Goal: Information Seeking & Learning: Learn about a topic

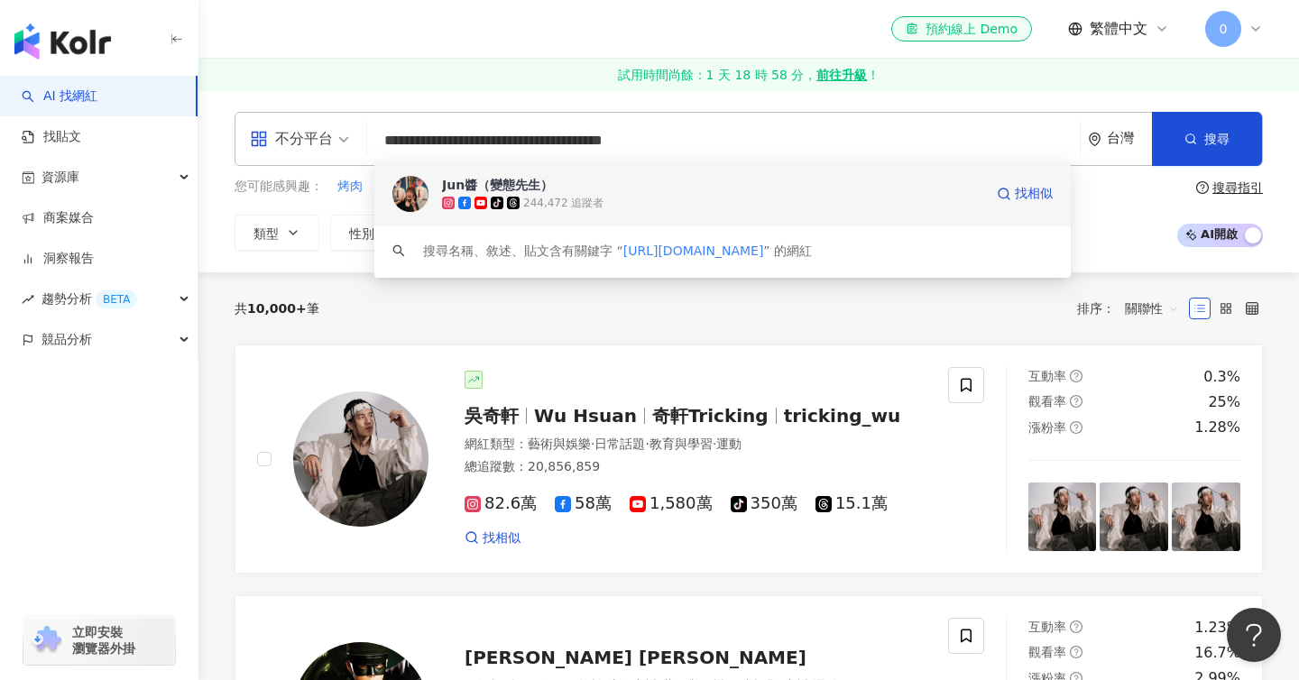
click at [475, 191] on div "Jun醬（變態先生）" at bounding box center [497, 185] width 111 height 18
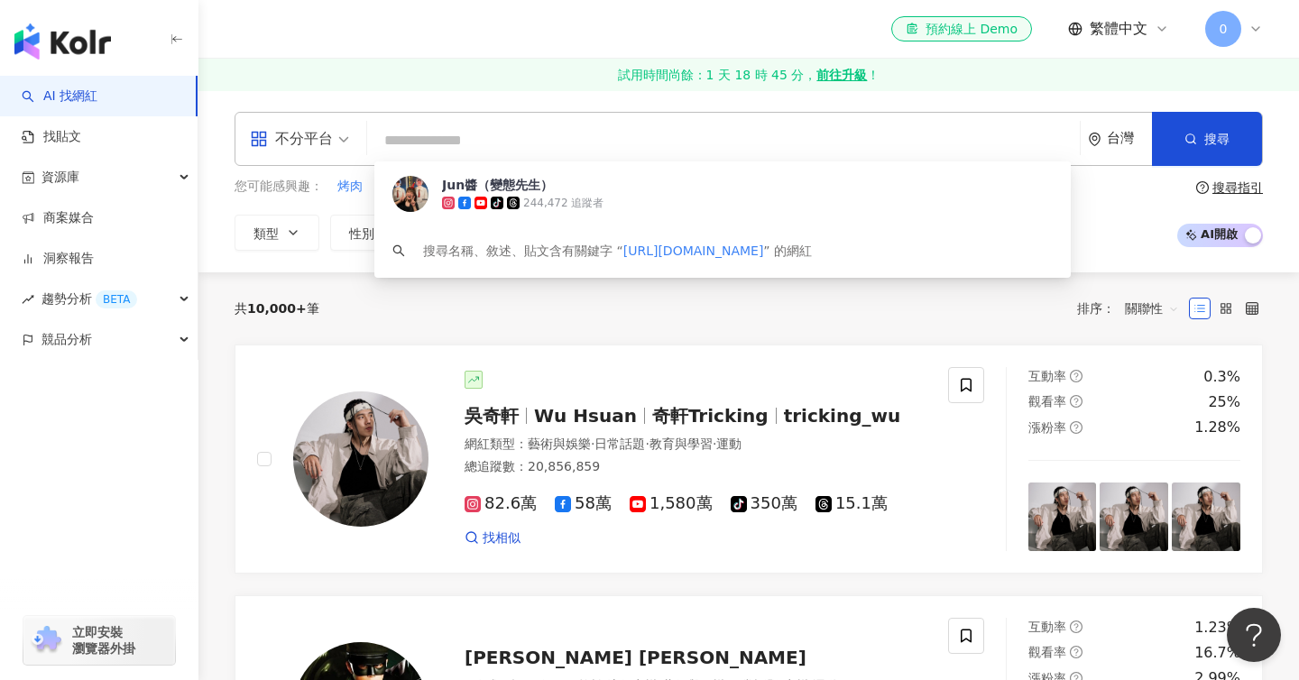
paste input "**********"
type input "**********"
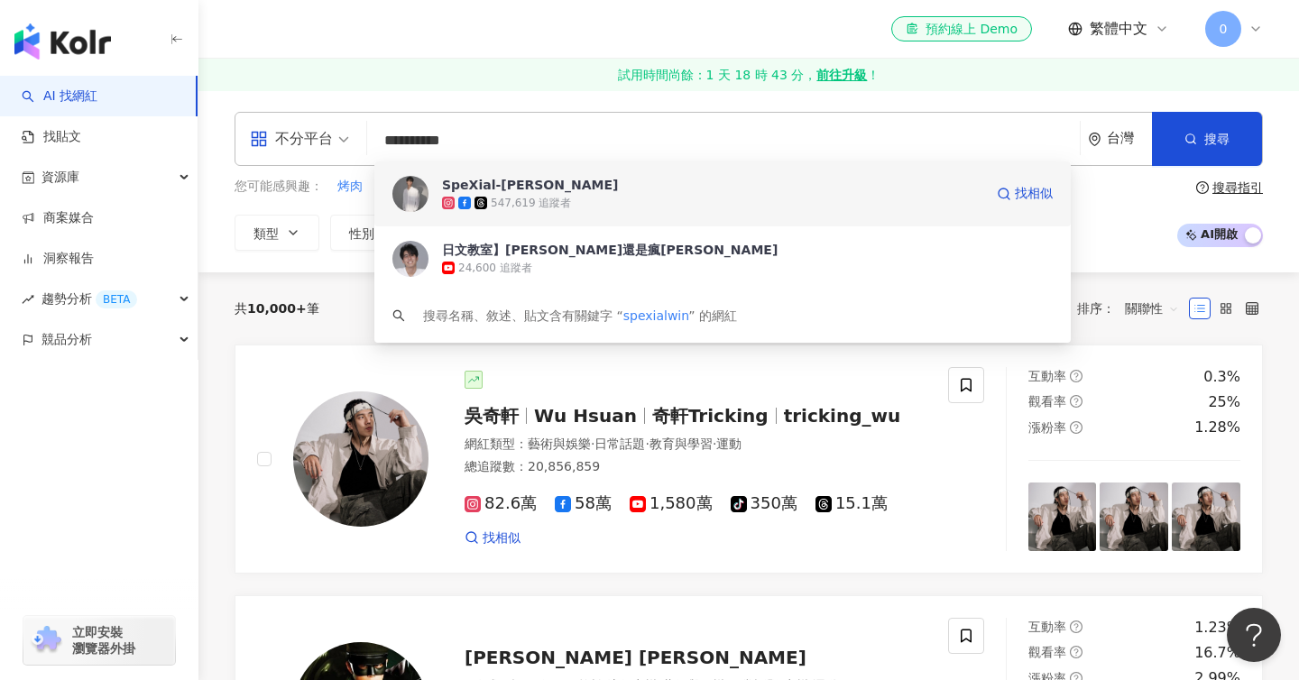
click at [527, 210] on div "547,619 追蹤者" at bounding box center [531, 203] width 80 height 15
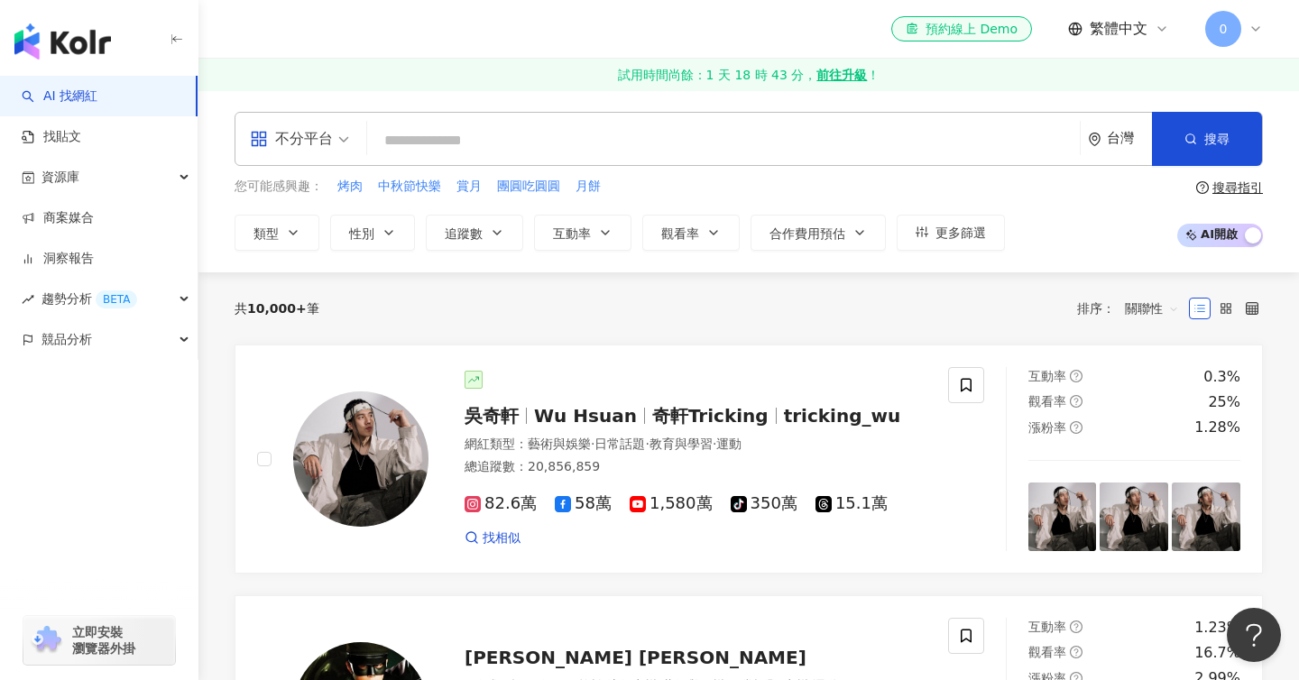
paste input "**********"
type input "**********"
click at [440, 126] on input "**********" at bounding box center [723, 141] width 698 height 34
click at [470, 128] on input "**********" at bounding box center [723, 141] width 698 height 34
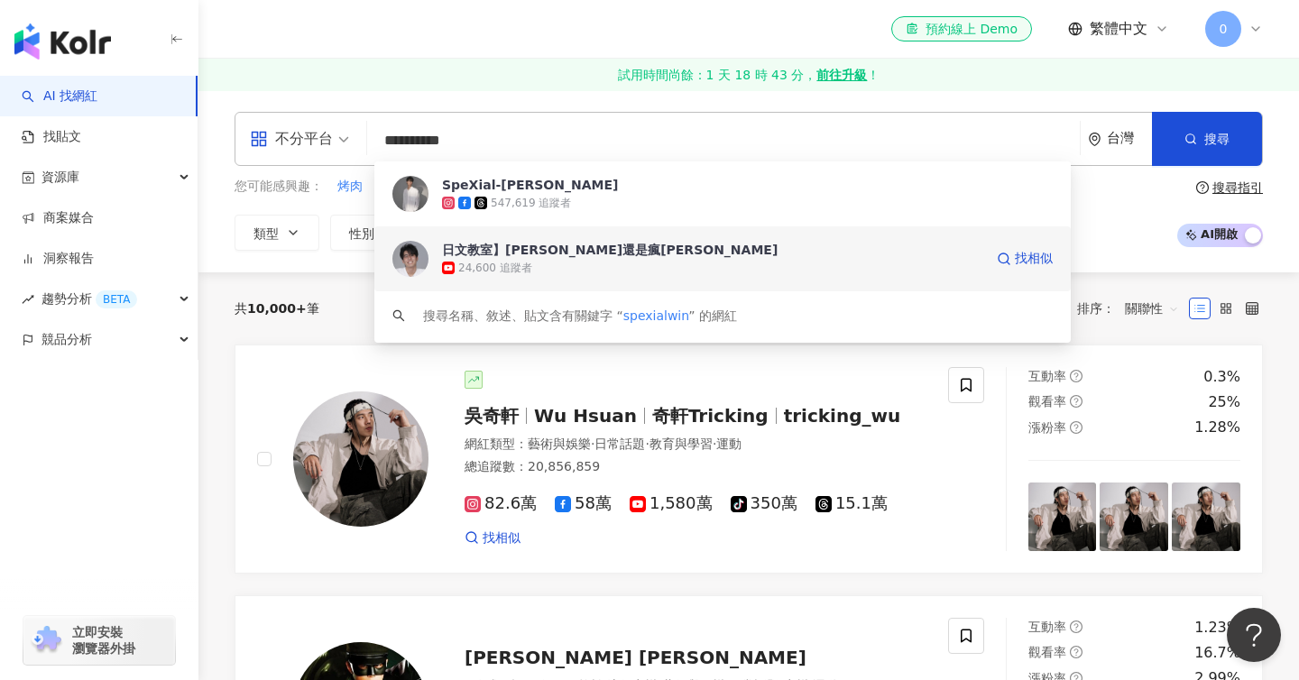
click at [475, 254] on div "日文教室】風田還是瘋田" at bounding box center [610, 250] width 336 height 18
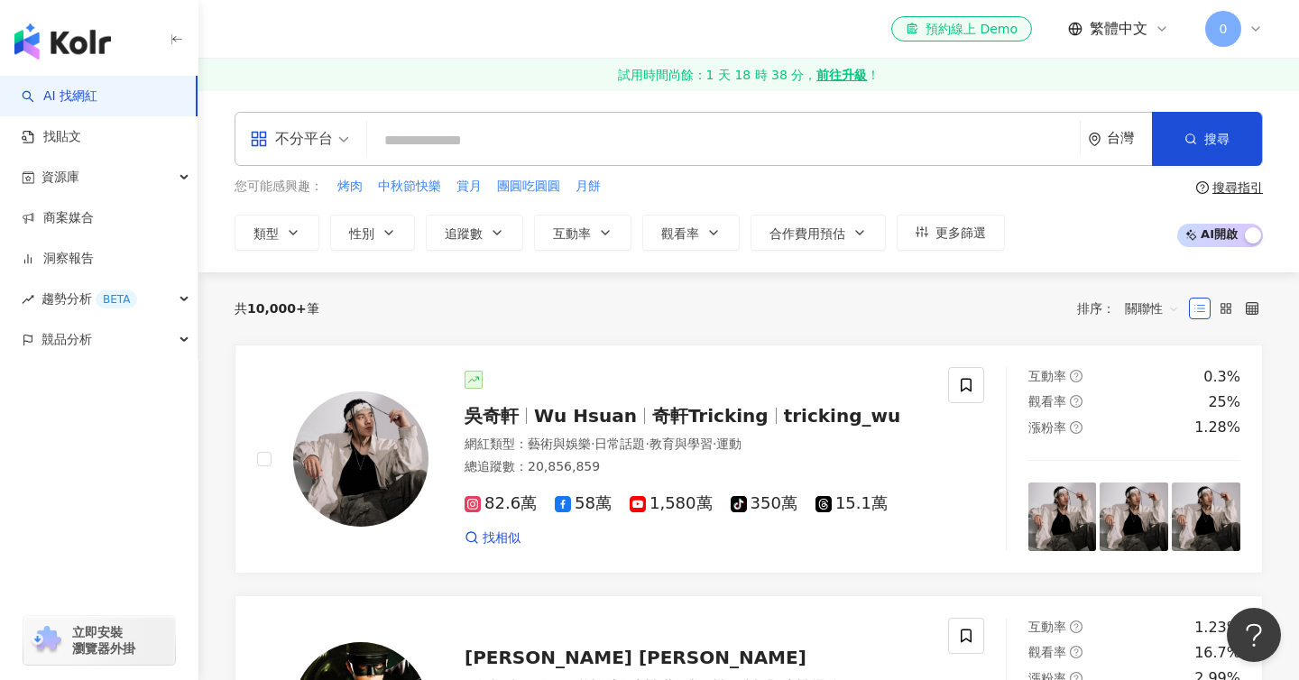
paste input "**********"
type input "**********"
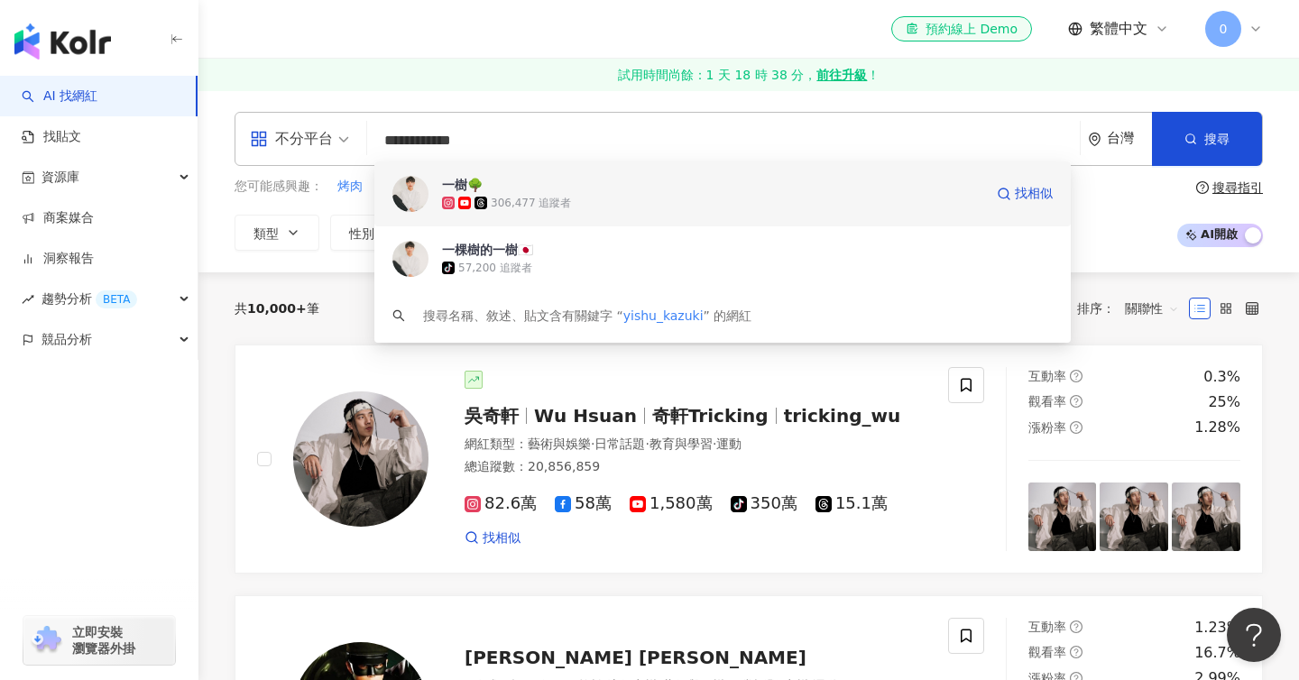
click at [569, 196] on div "306,477 追蹤者" at bounding box center [531, 203] width 80 height 15
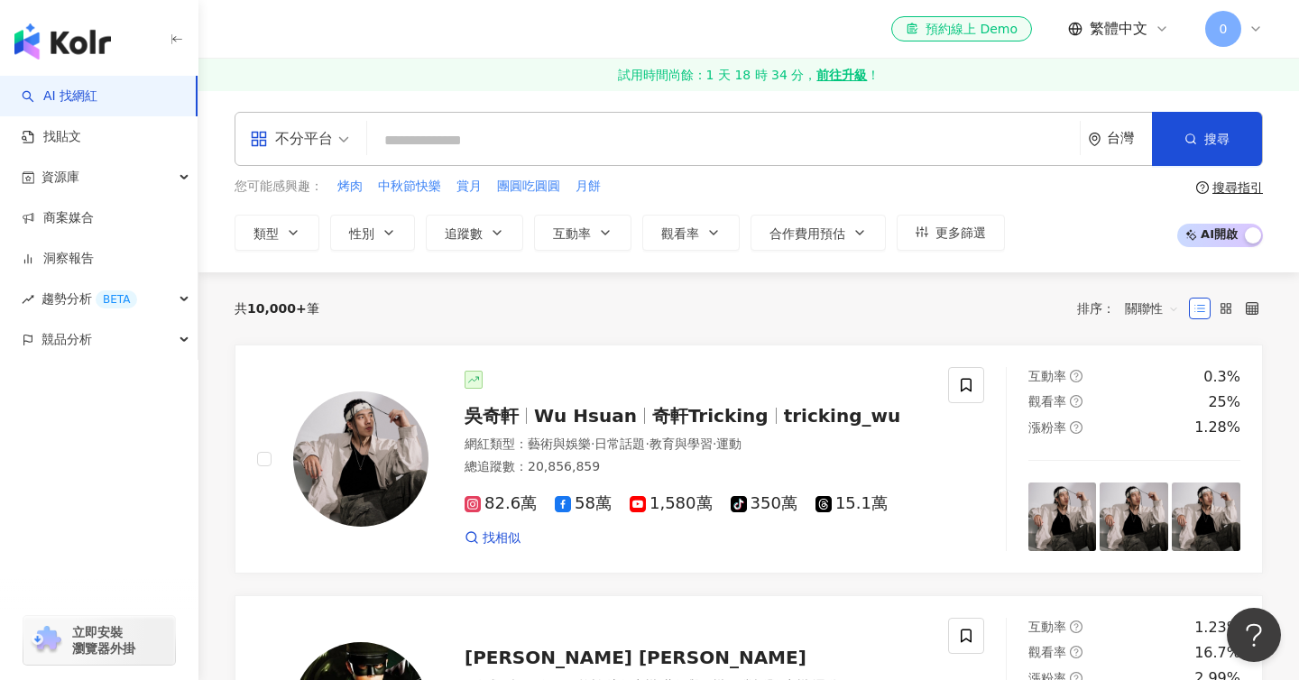
paste input "********"
type input "********"
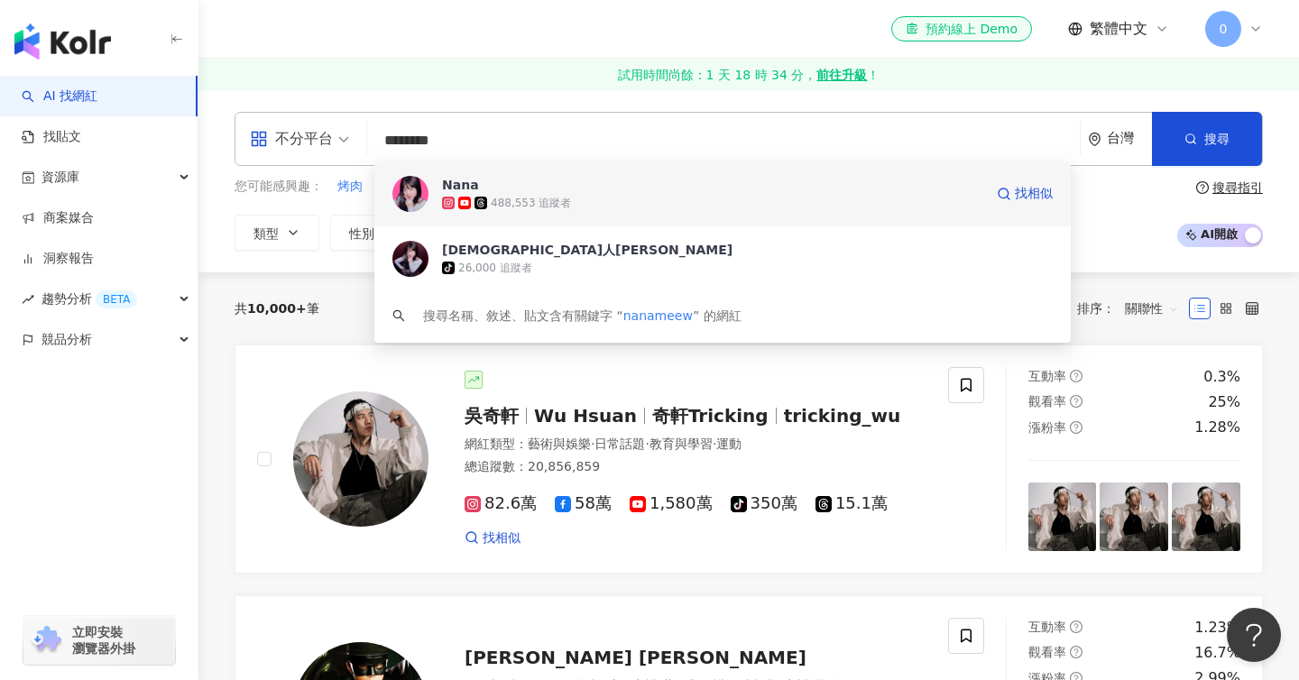
click at [509, 200] on div "488,553 追蹤者" at bounding box center [531, 203] width 80 height 15
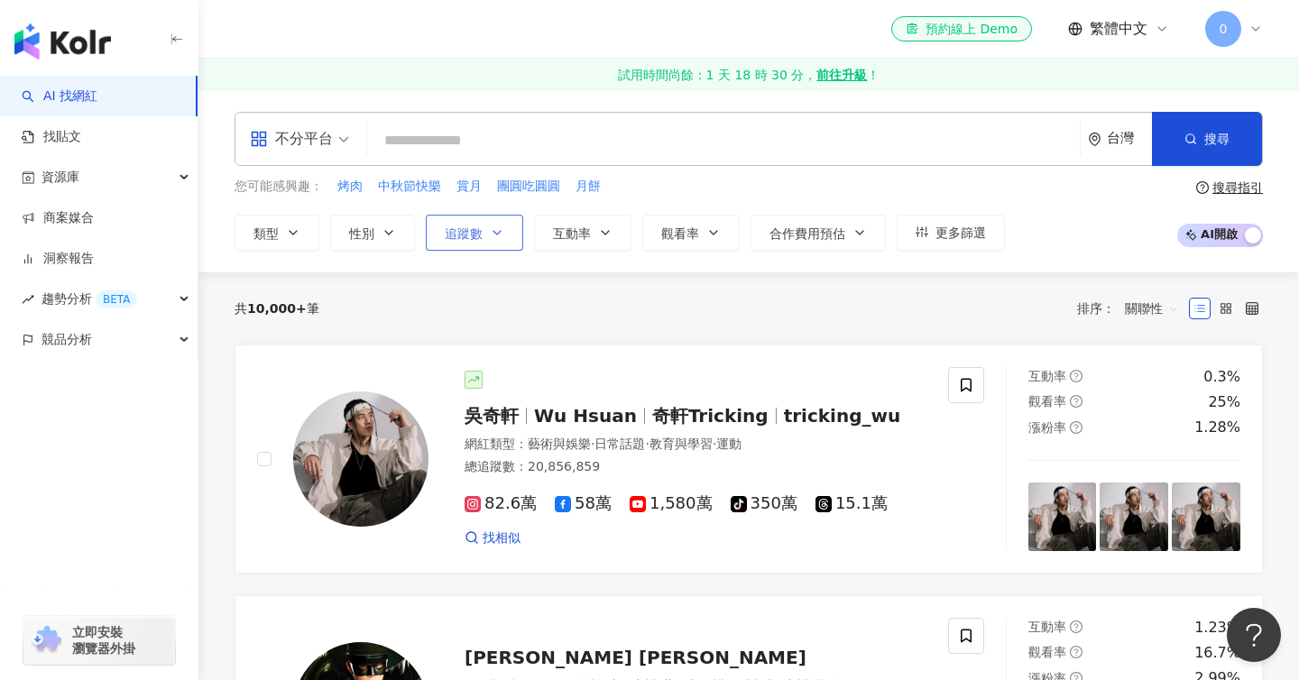
paste input "**********"
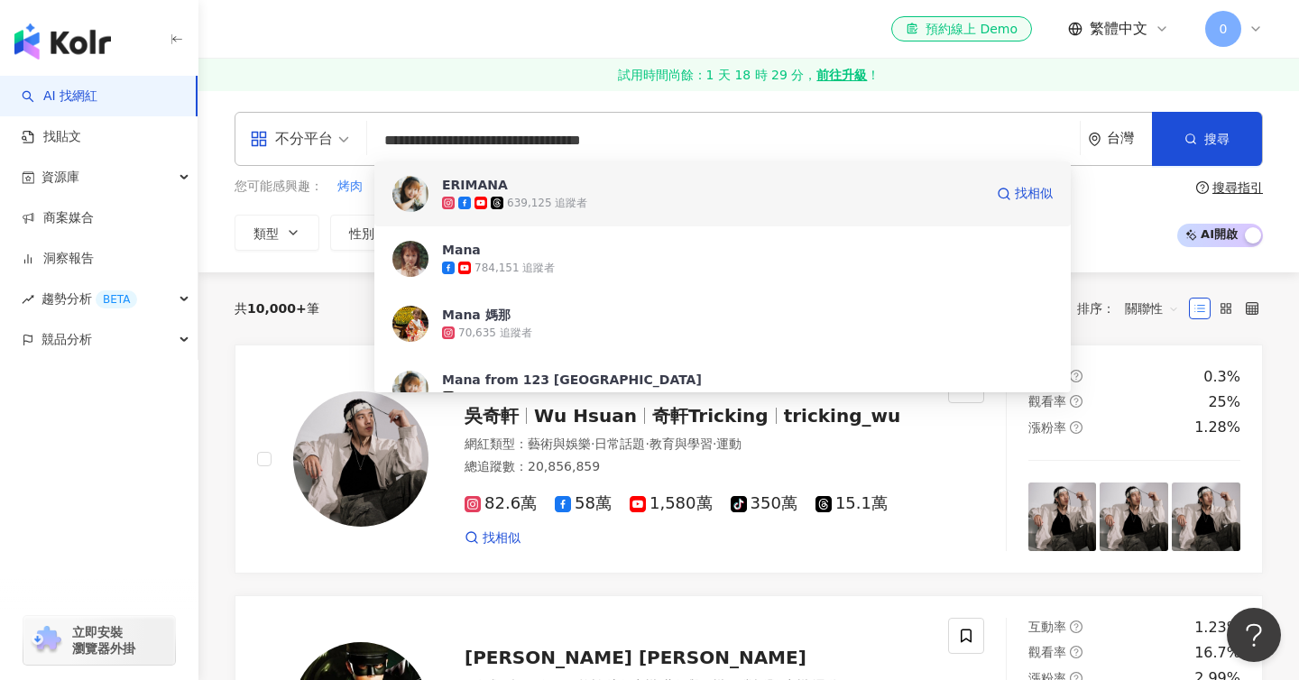
type input "**********"
click at [513, 205] on div "639,125 追蹤者" at bounding box center [547, 203] width 80 height 15
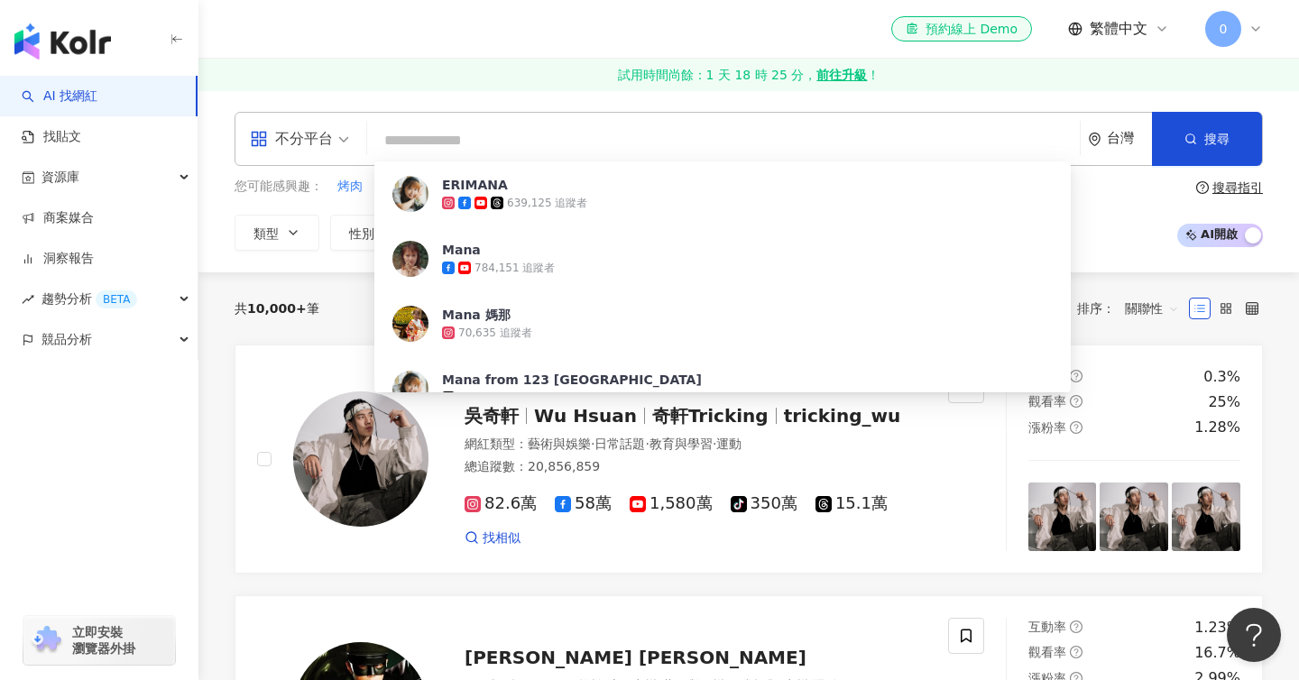
paste input "*********"
type input "*********"
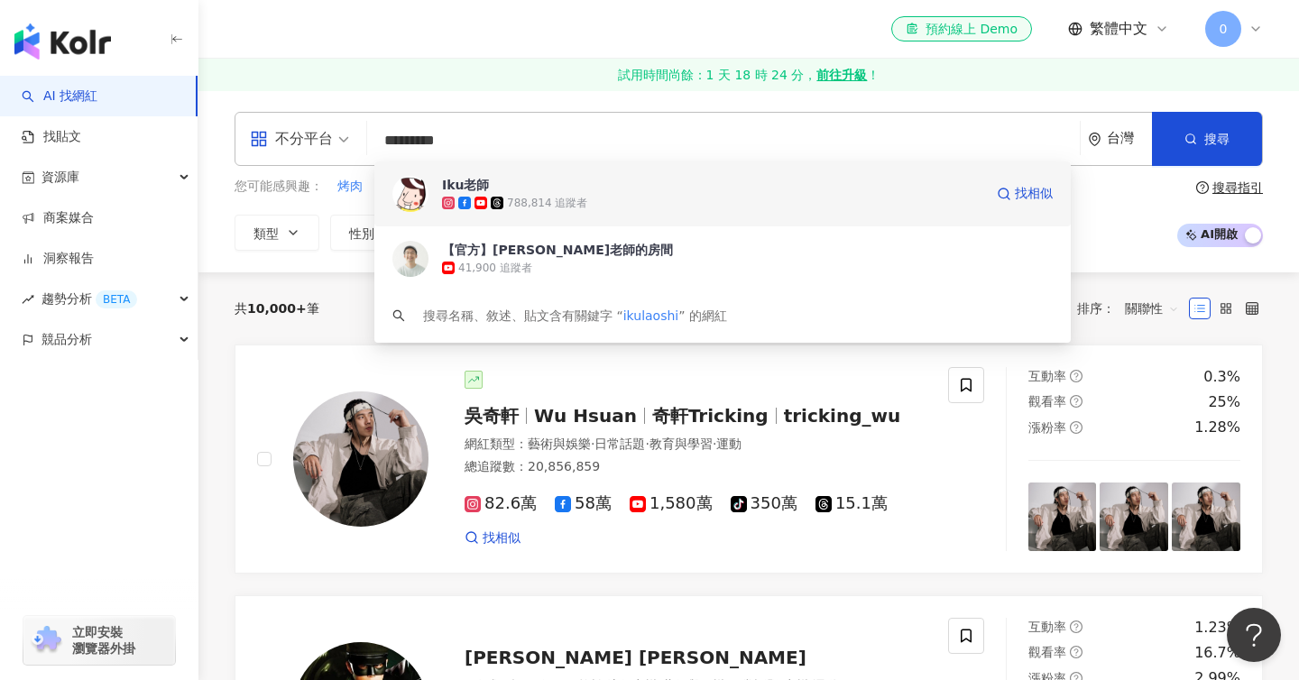
click at [452, 198] on icon at bounding box center [448, 203] width 13 height 13
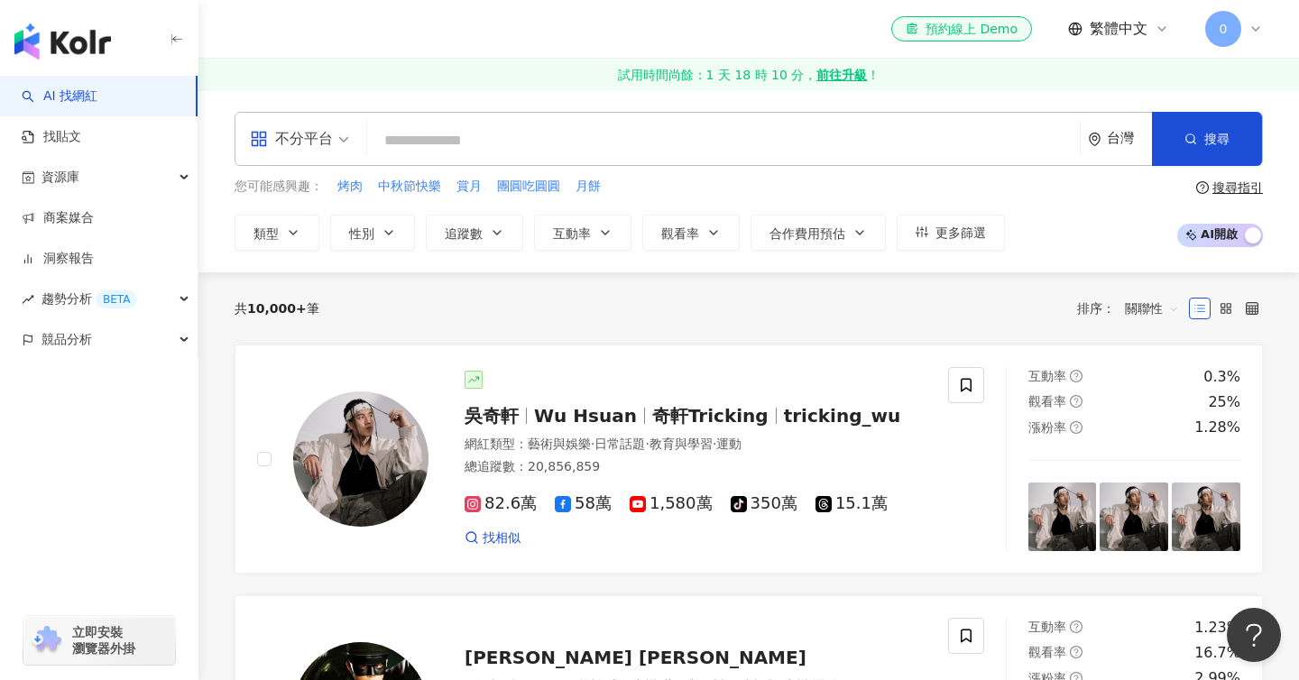
paste input "**********"
type input "**********"
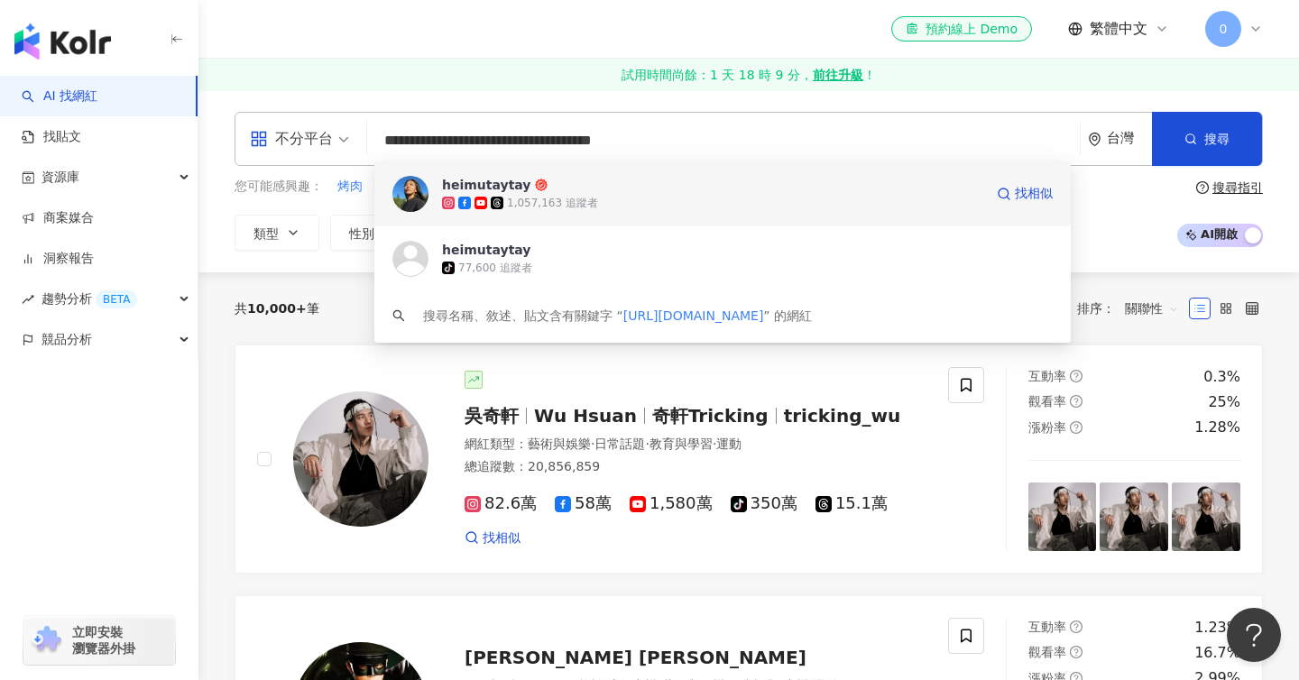
click at [488, 197] on span at bounding box center [483, 203] width 16 height 13
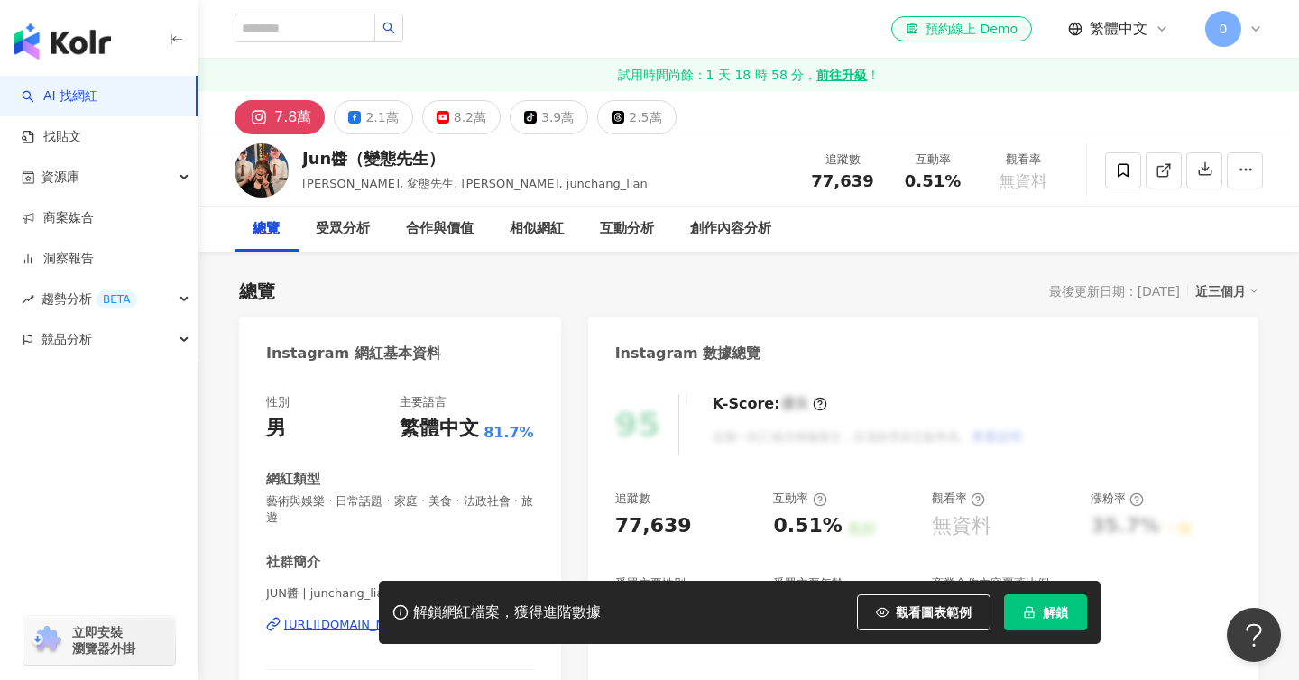
click at [1029, 614] on icon "lock" at bounding box center [1029, 612] width 13 height 13
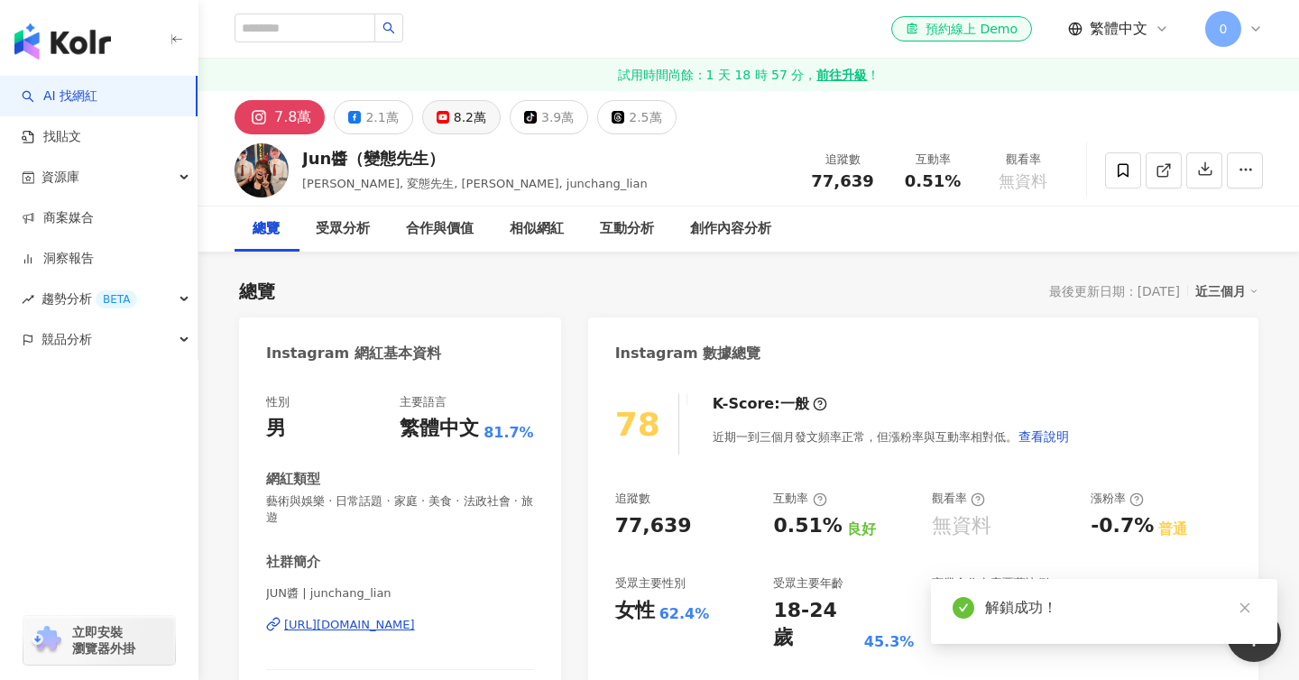
click at [463, 126] on div "8.2萬" at bounding box center [470, 117] width 32 height 25
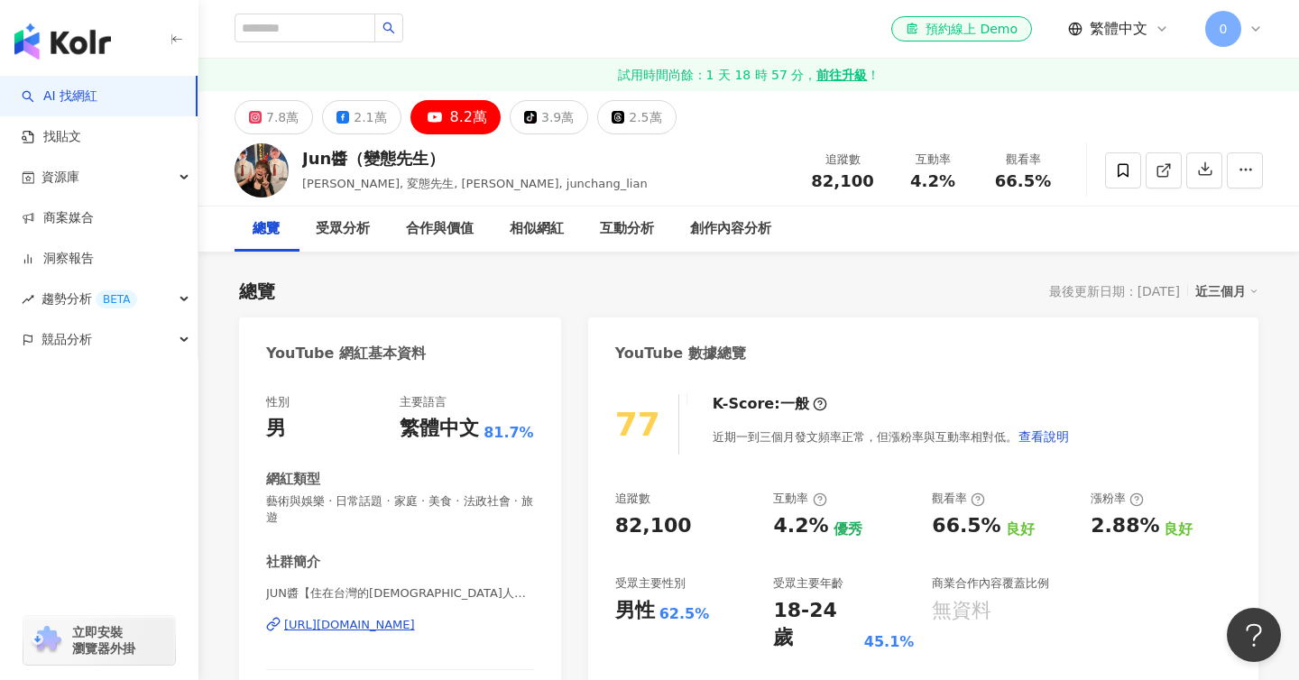
click at [1165, 177] on icon at bounding box center [1164, 170] width 16 height 16
click at [624, 235] on div "互動分析" at bounding box center [627, 229] width 54 height 22
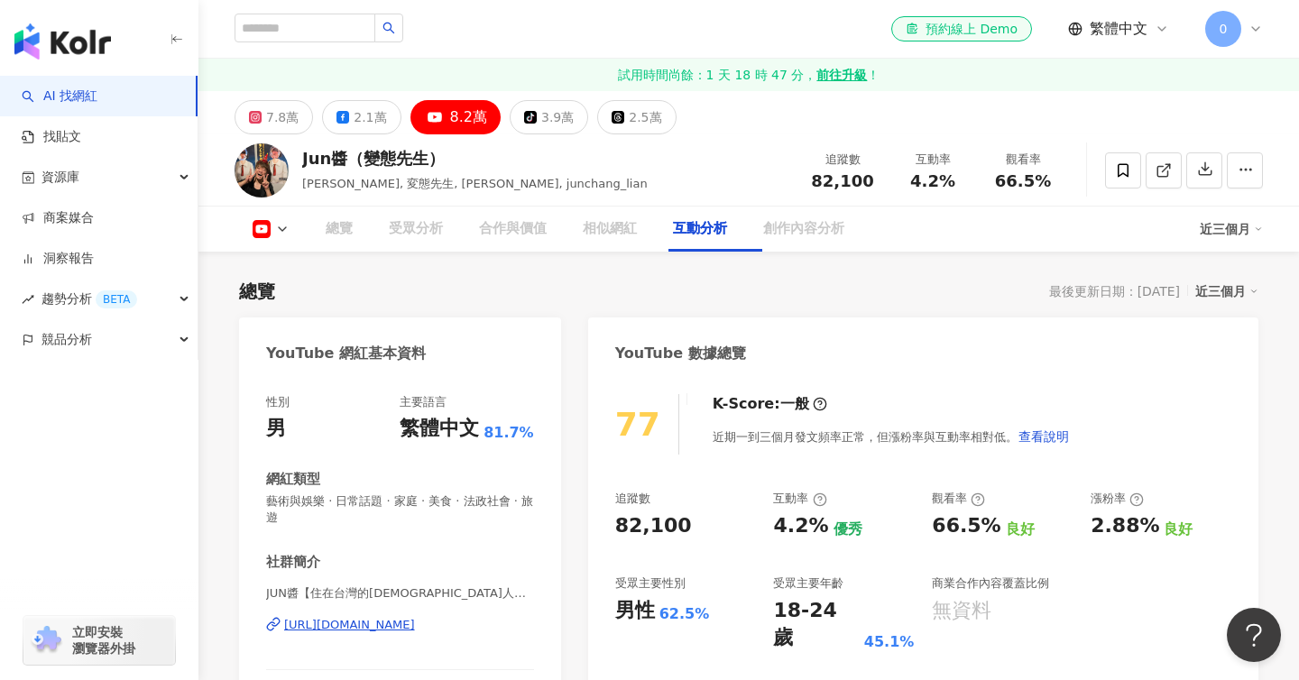
scroll to position [2905, 0]
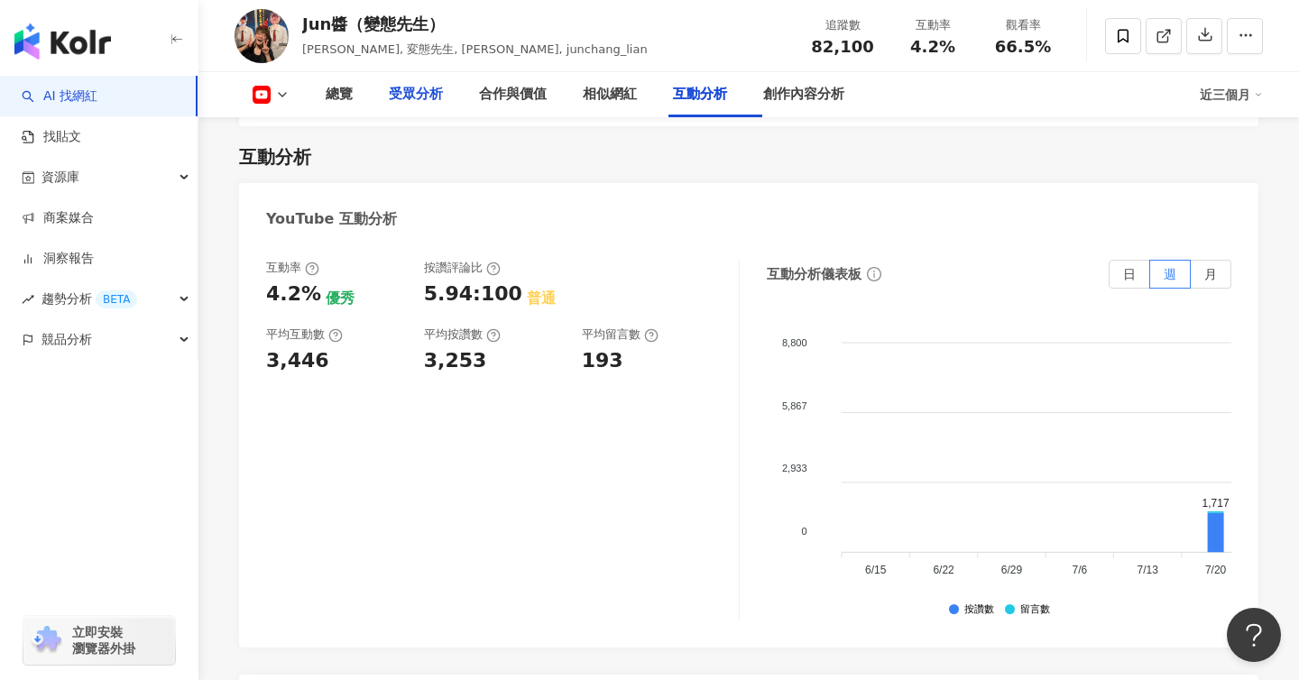
click at [423, 102] on div "受眾分析" at bounding box center [416, 95] width 54 height 22
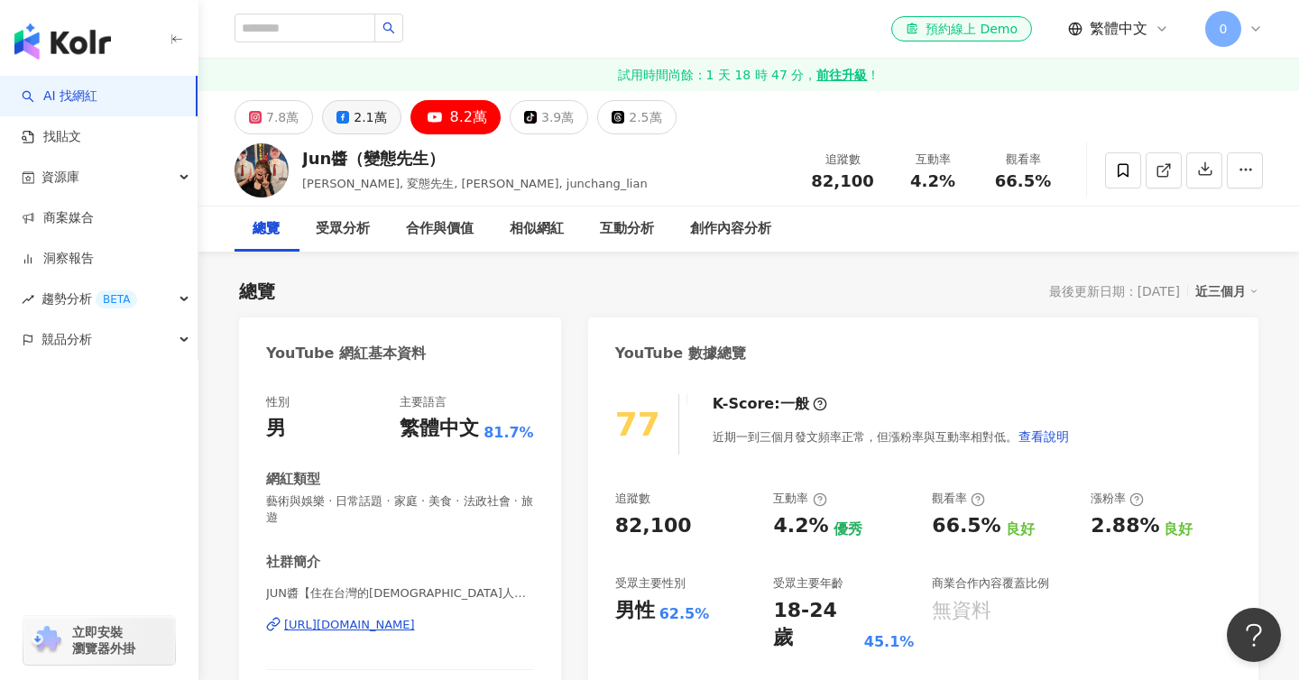
click at [381, 112] on div "2.1萬" at bounding box center [370, 117] width 32 height 25
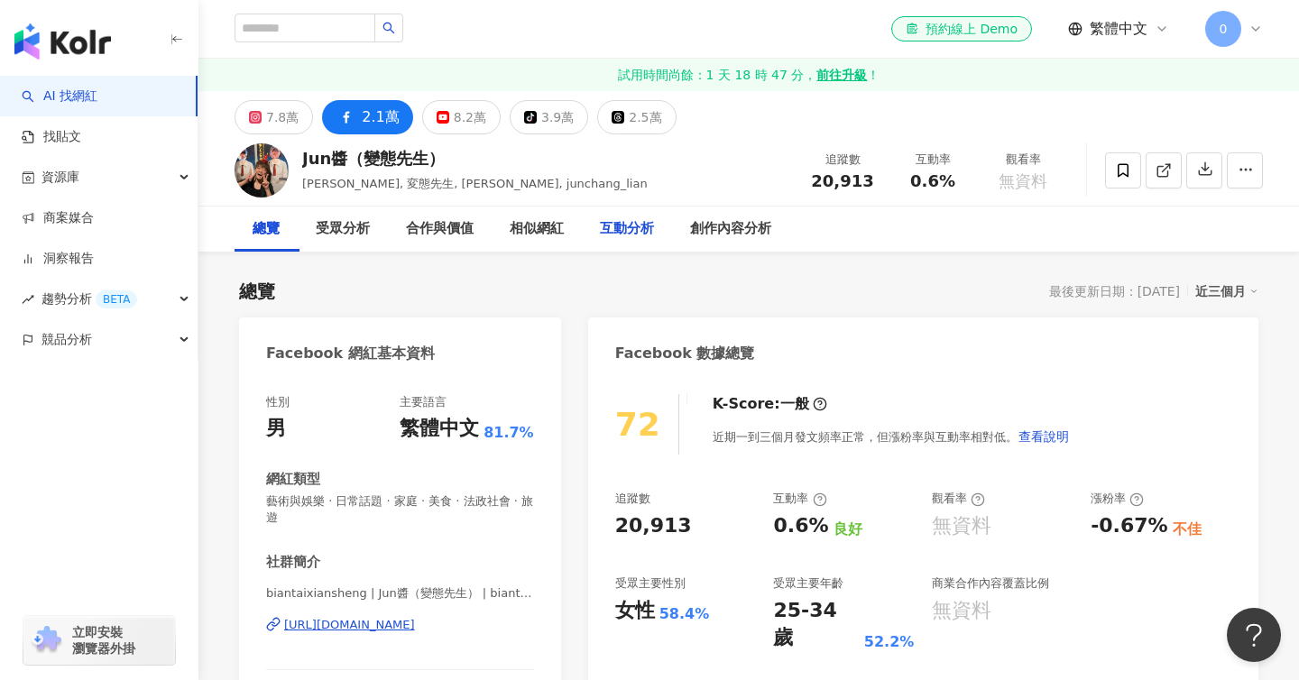
click at [643, 227] on div "互動分析" at bounding box center [627, 229] width 54 height 22
click at [277, 110] on div "7.8萬" at bounding box center [282, 117] width 32 height 25
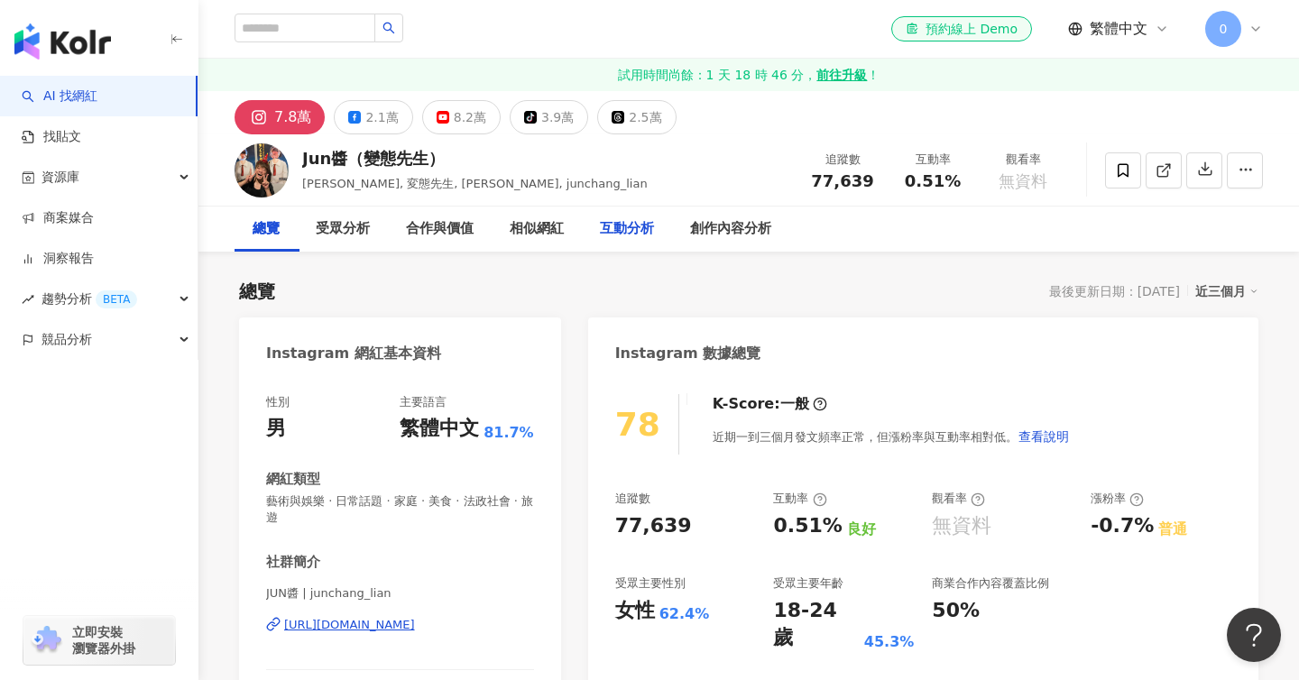
click at [617, 247] on div "互動分析" at bounding box center [627, 229] width 90 height 45
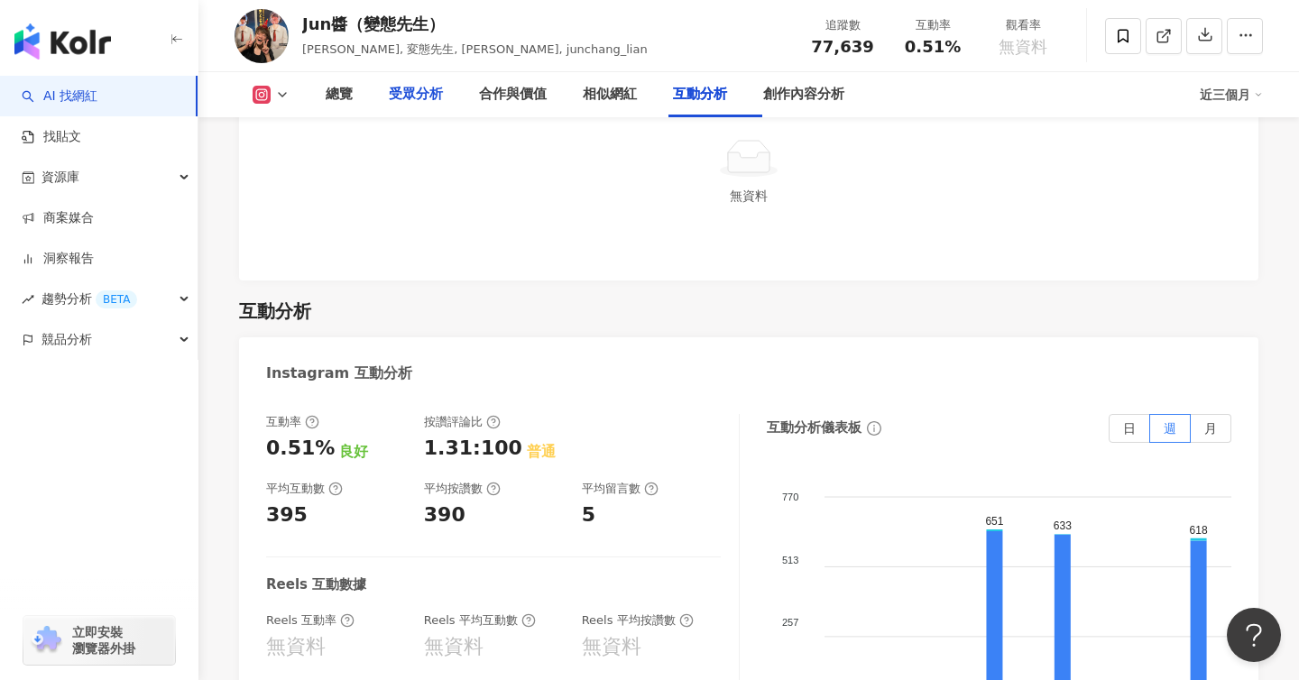
click at [429, 106] on div "受眾分析" at bounding box center [416, 95] width 54 height 22
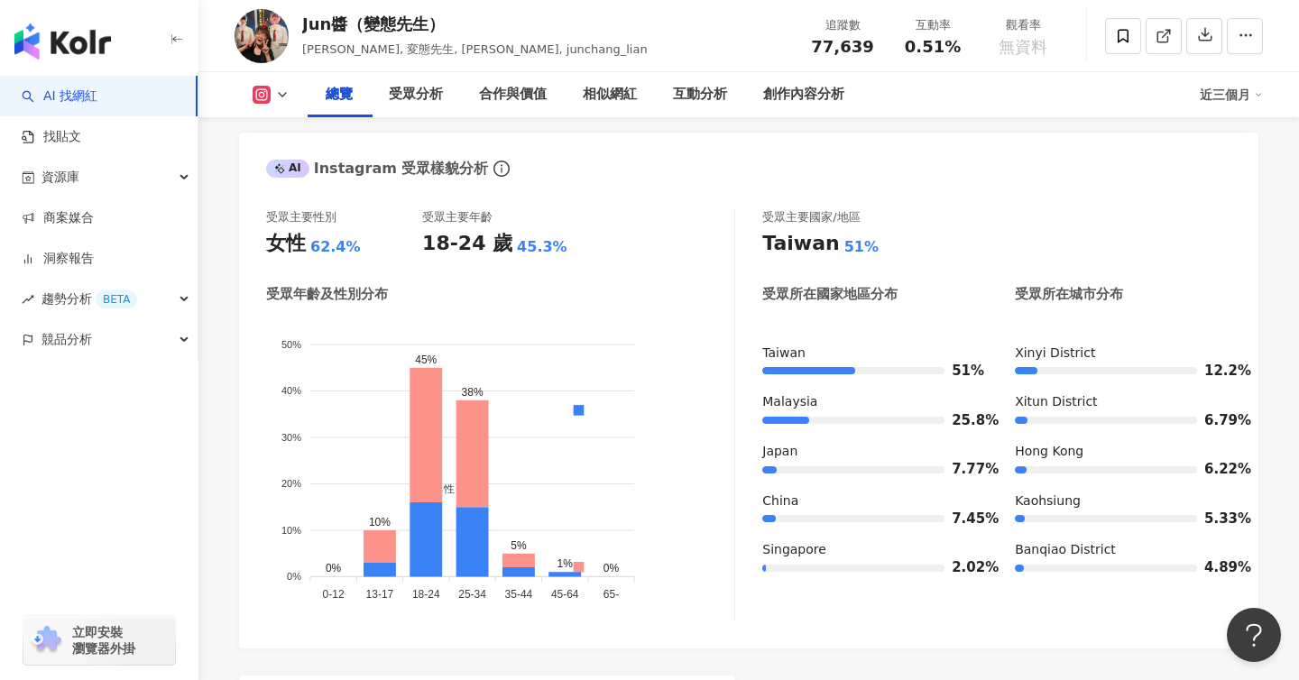
scroll to position [450, 0]
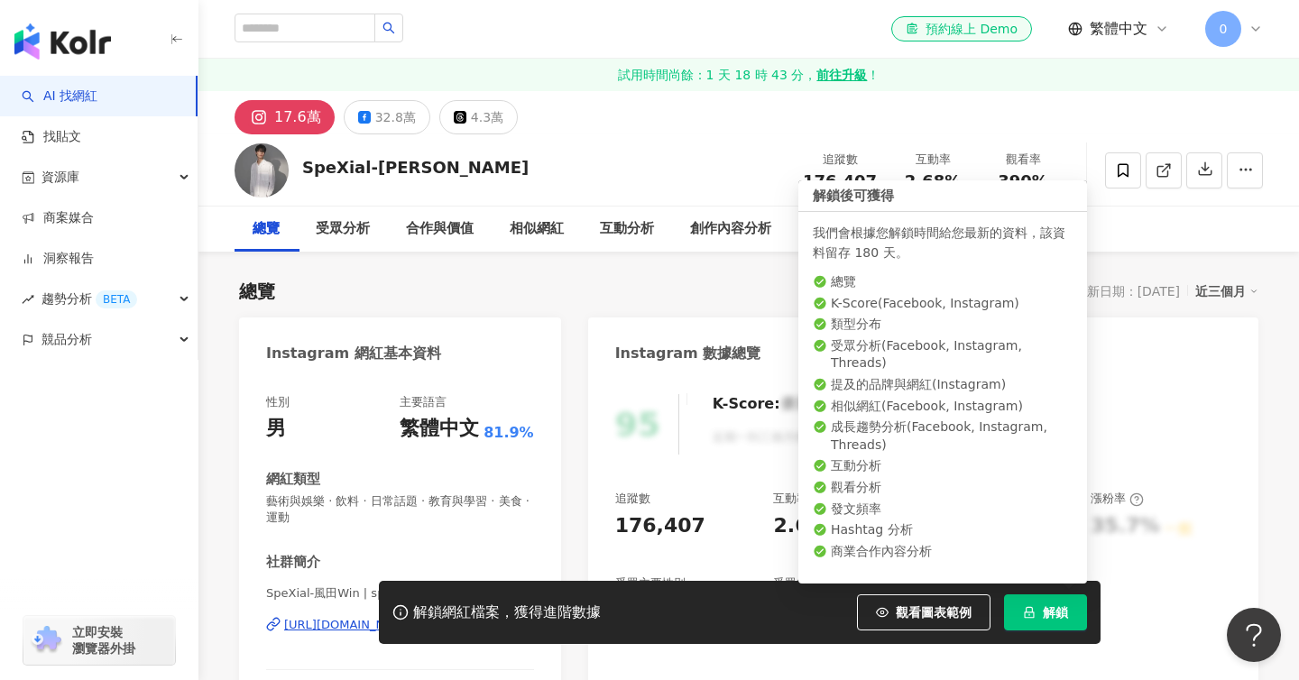
click at [1056, 625] on button "解鎖" at bounding box center [1045, 613] width 83 height 36
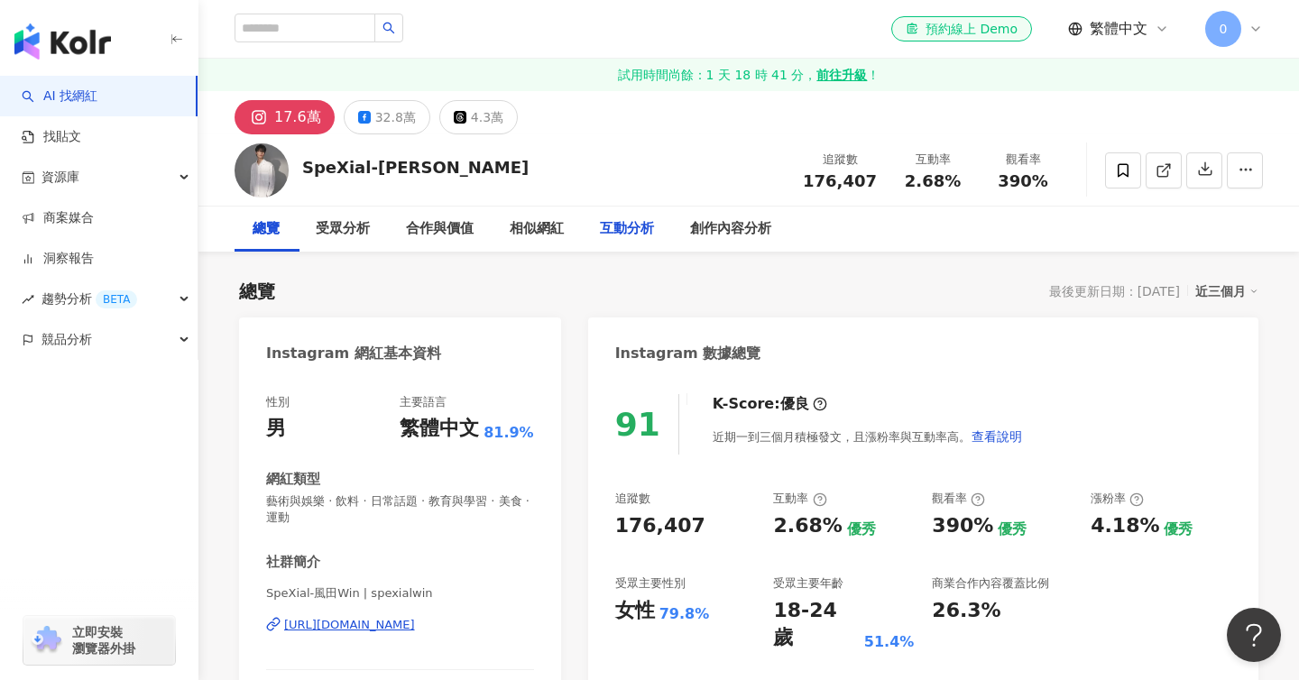
click at [635, 225] on div "互動分析" at bounding box center [627, 229] width 54 height 22
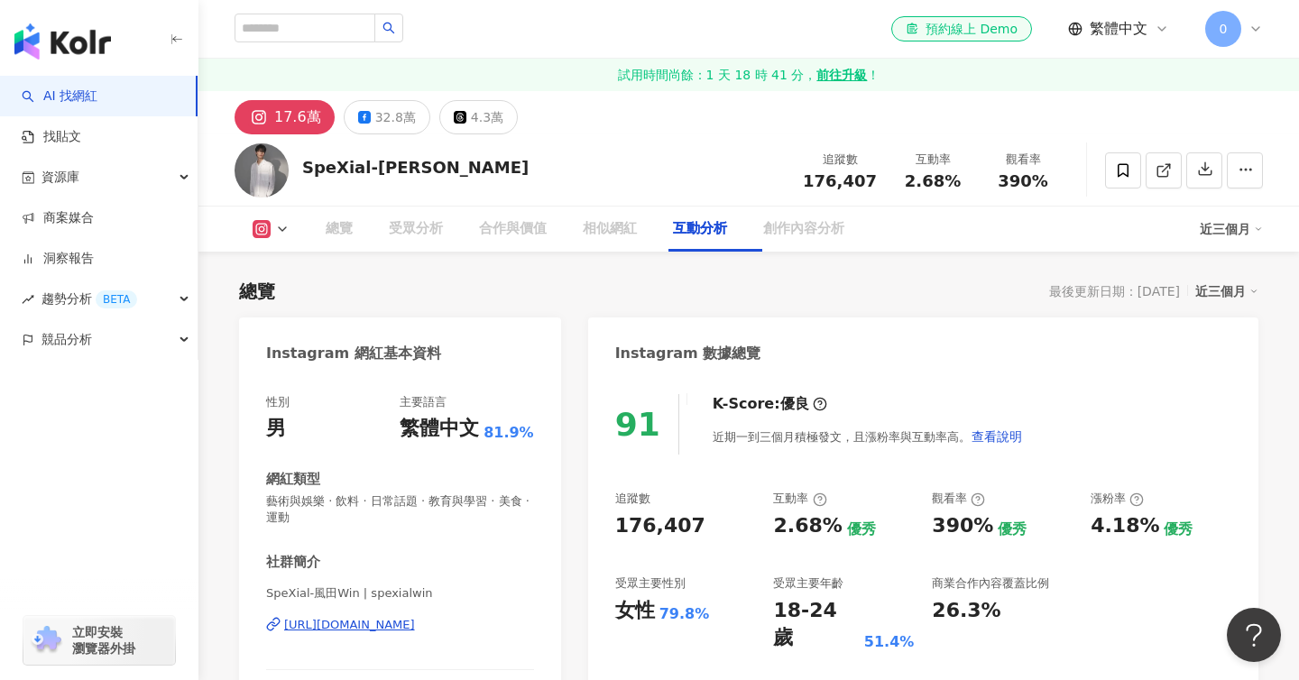
scroll to position [3629, 0]
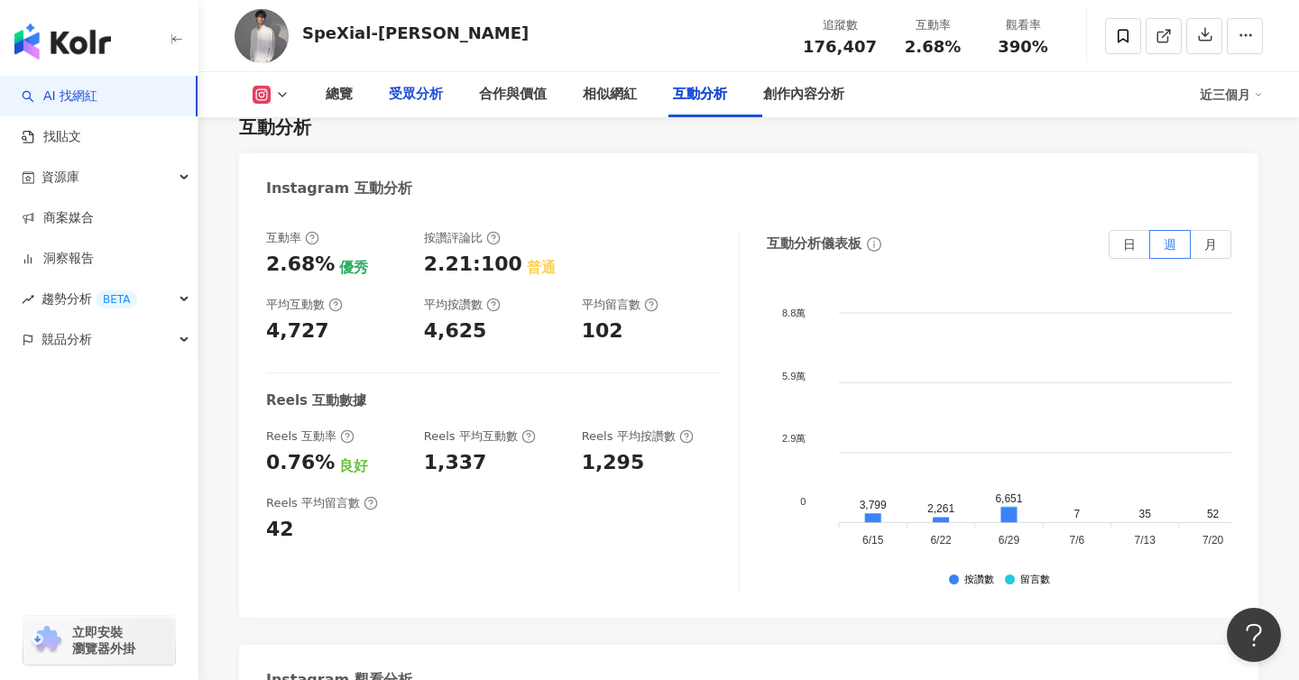
click at [412, 93] on div "受眾分析" at bounding box center [416, 95] width 54 height 22
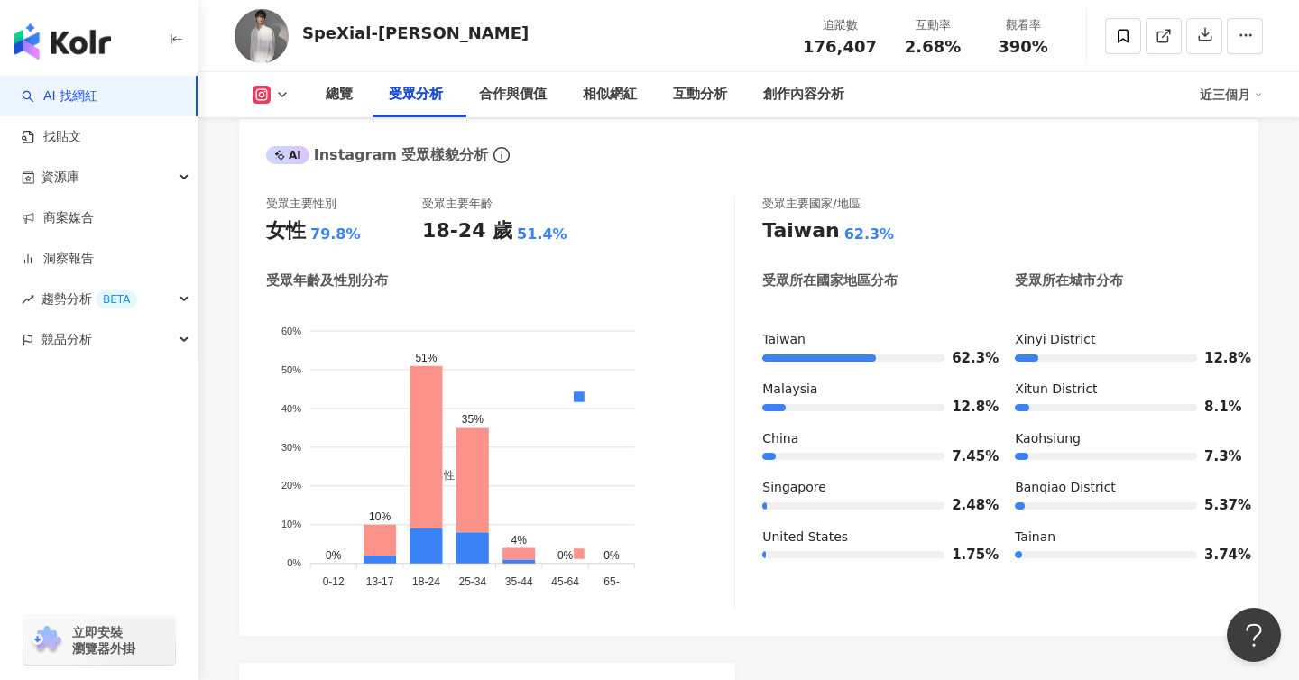
click at [410, 106] on div "受眾分析" at bounding box center [749, 92] width 1020 height 25
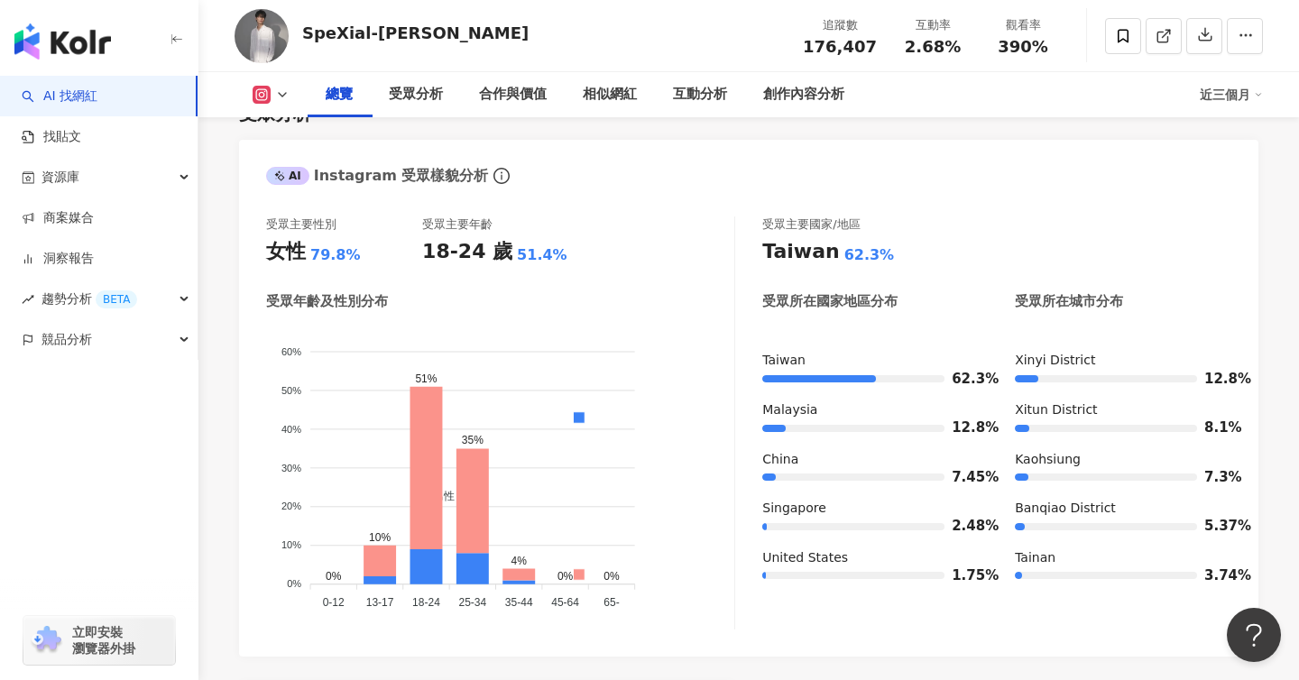
scroll to position [0, 0]
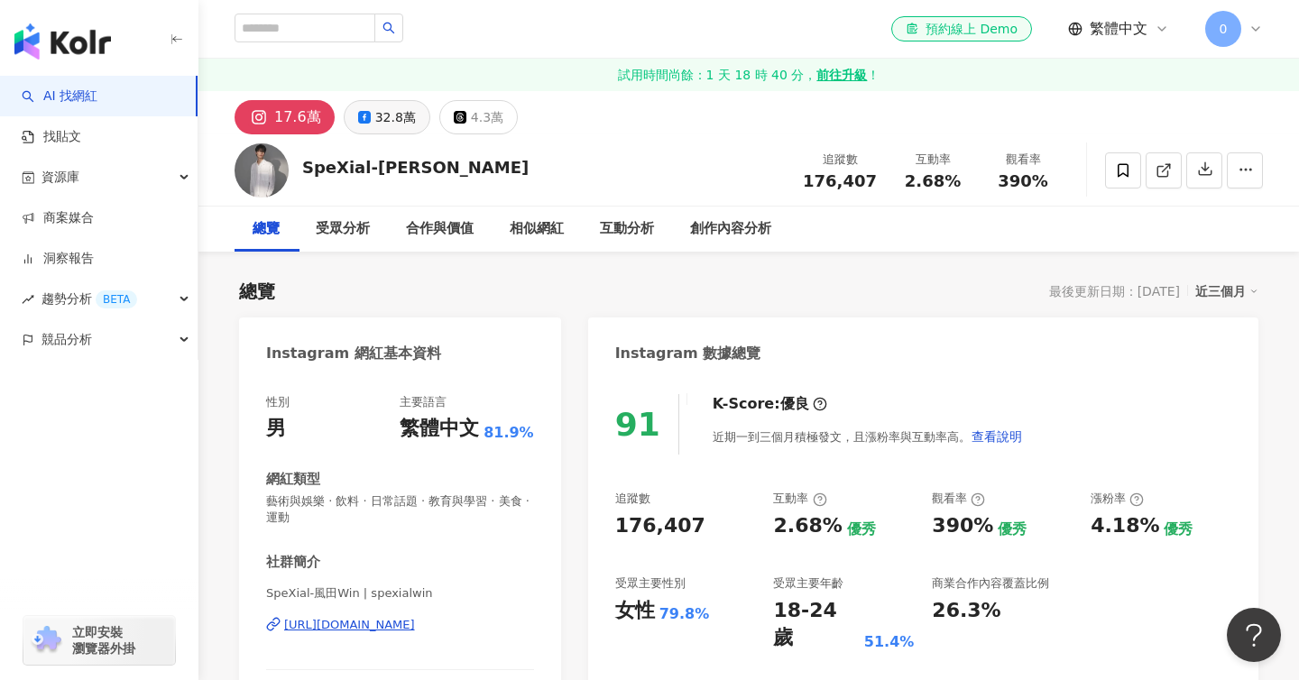
click at [381, 120] on div "32.8萬" at bounding box center [395, 117] width 41 height 25
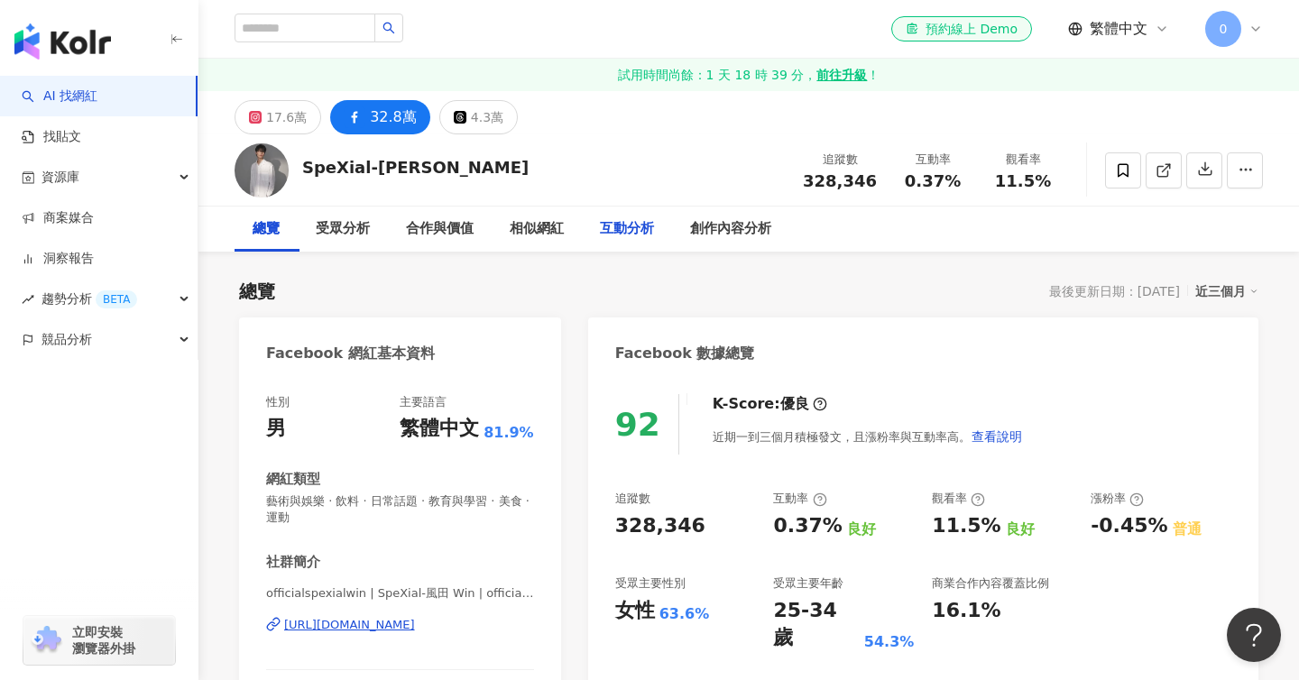
click at [644, 234] on div "互動分析" at bounding box center [627, 229] width 54 height 22
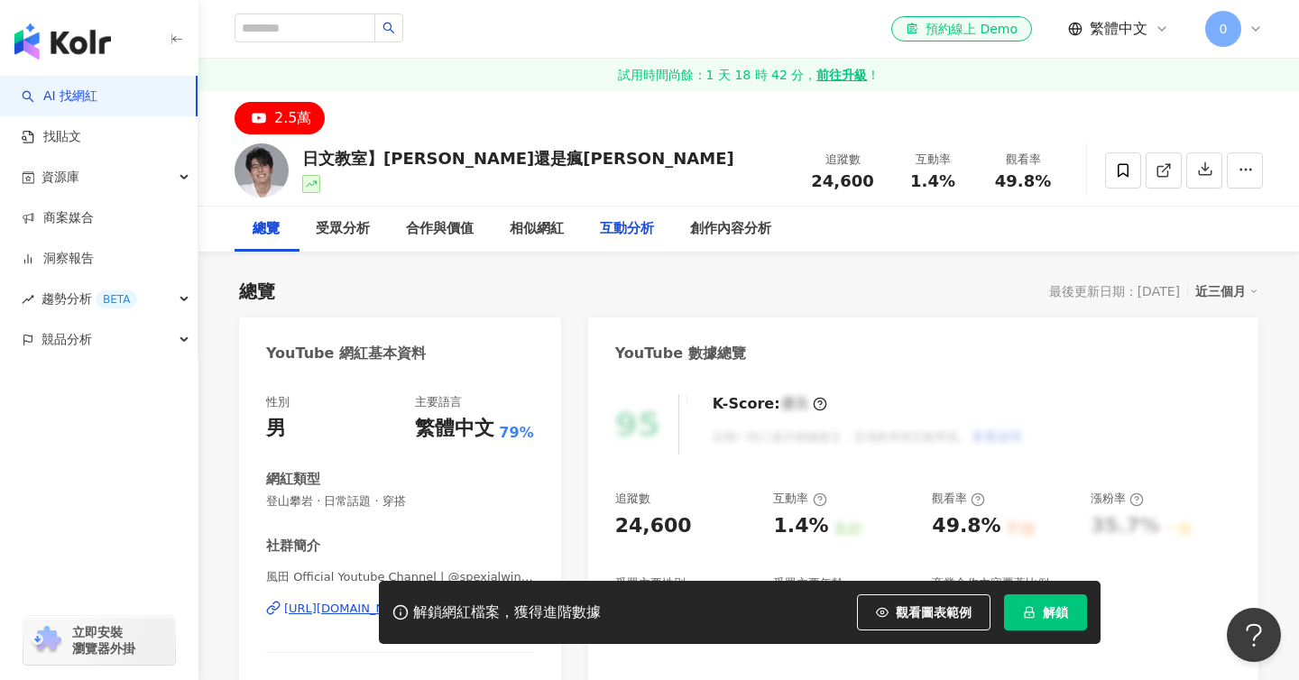
click at [644, 239] on div "互動分析" at bounding box center [627, 229] width 54 height 22
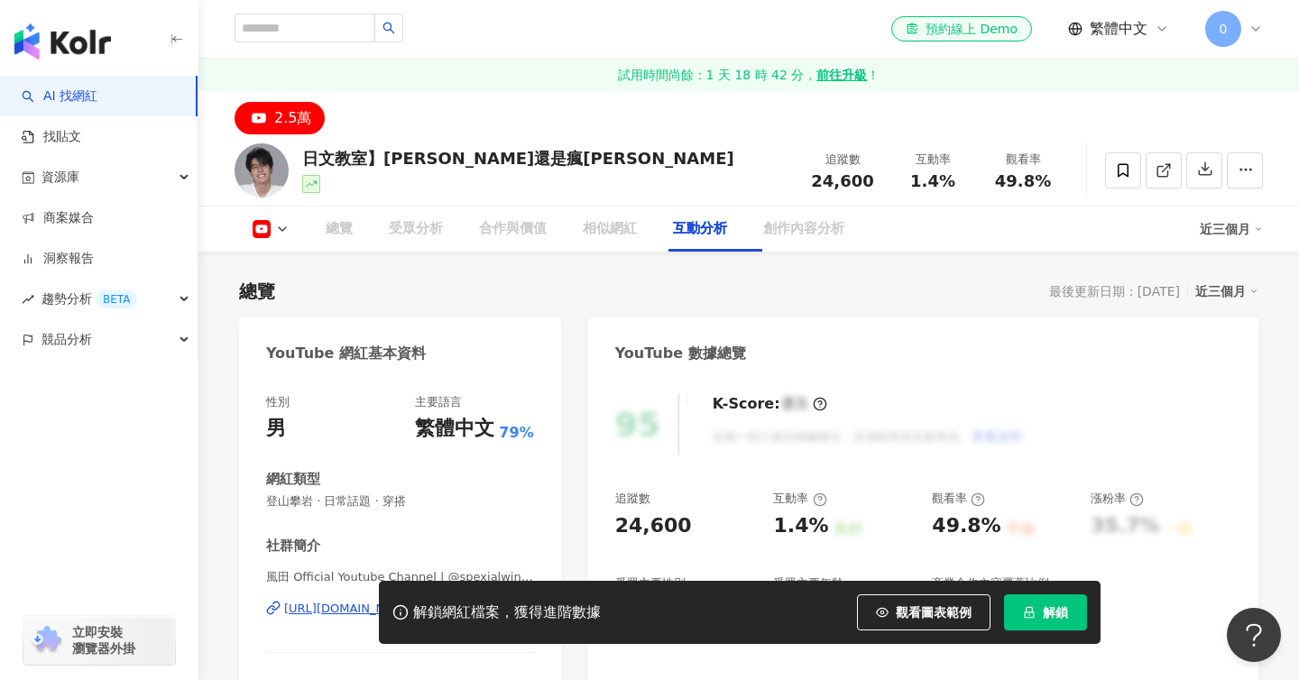
scroll to position [3065, 0]
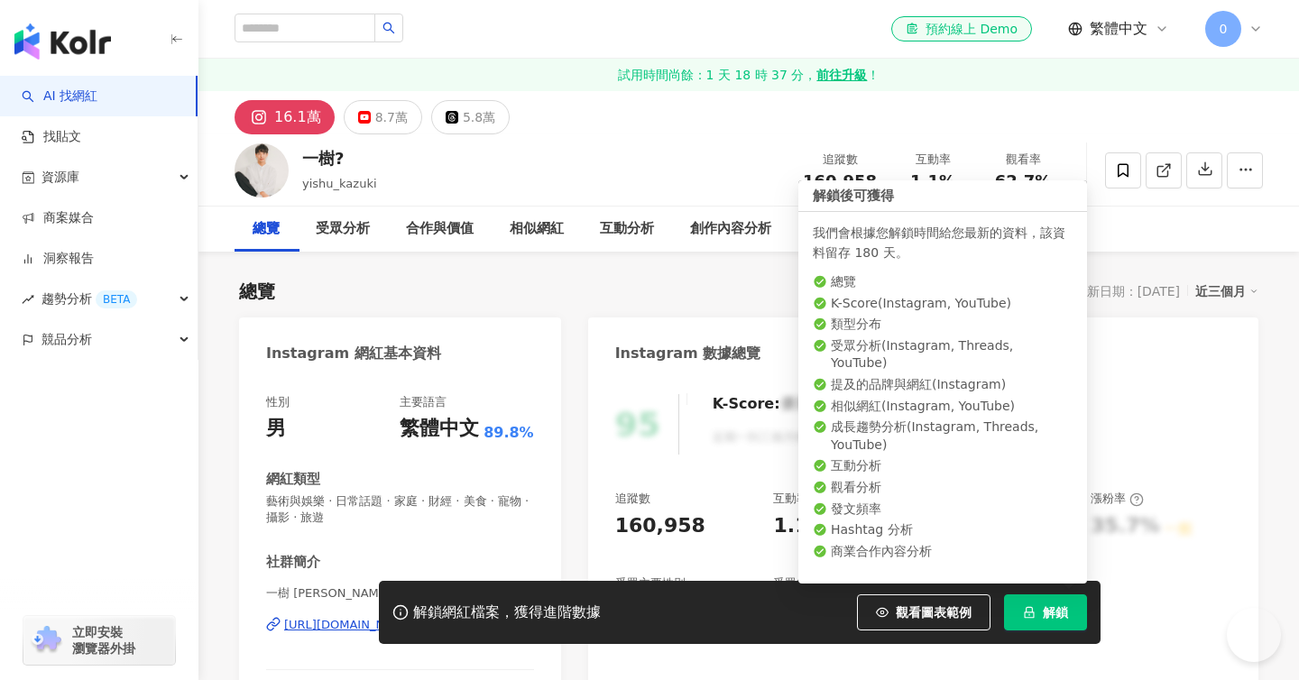
click at [1053, 607] on span "解鎖" at bounding box center [1055, 612] width 25 height 14
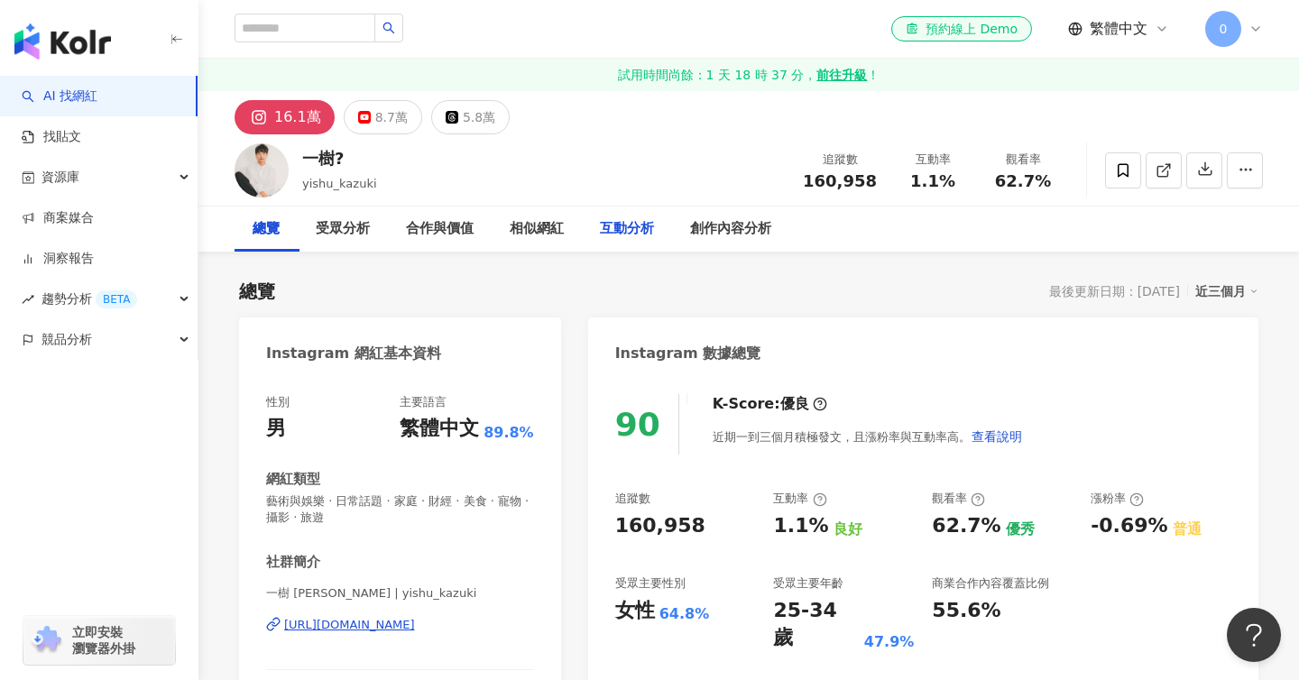
click at [643, 218] on div "互動分析" at bounding box center [627, 229] width 54 height 22
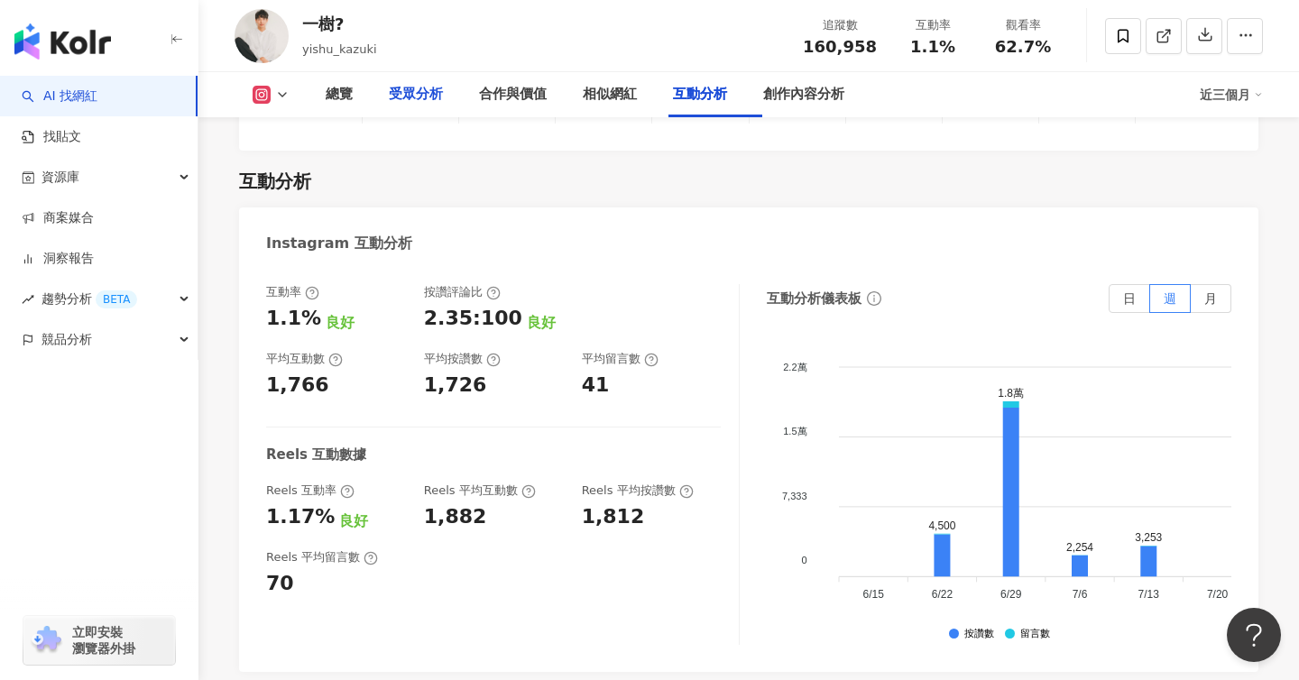
click at [428, 92] on div "受眾分析" at bounding box center [416, 95] width 54 height 22
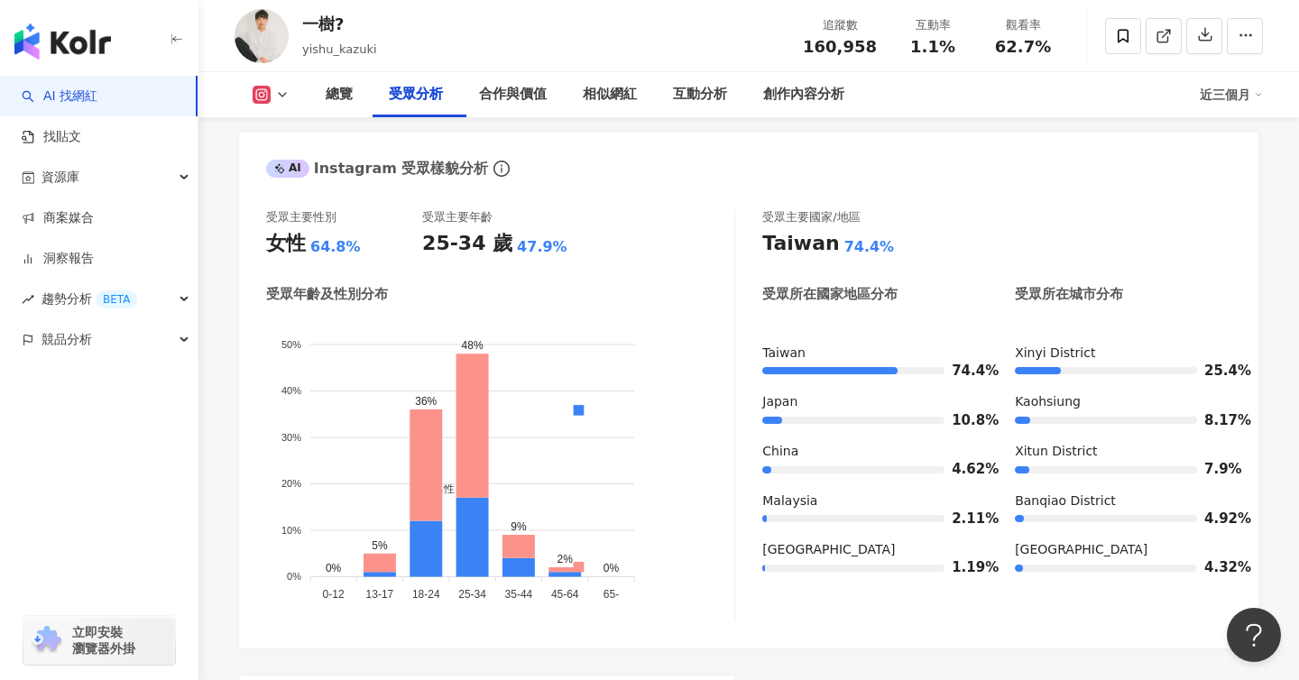
click at [595, 319] on div "受眾主要性別 女性 64.8% 受眾主要年齡 25-34 歲 47.9% 受眾年齡及性別分布 男性 女性 50% 50% 40% 40% 30% 30% 20…" at bounding box center [500, 415] width 469 height 412
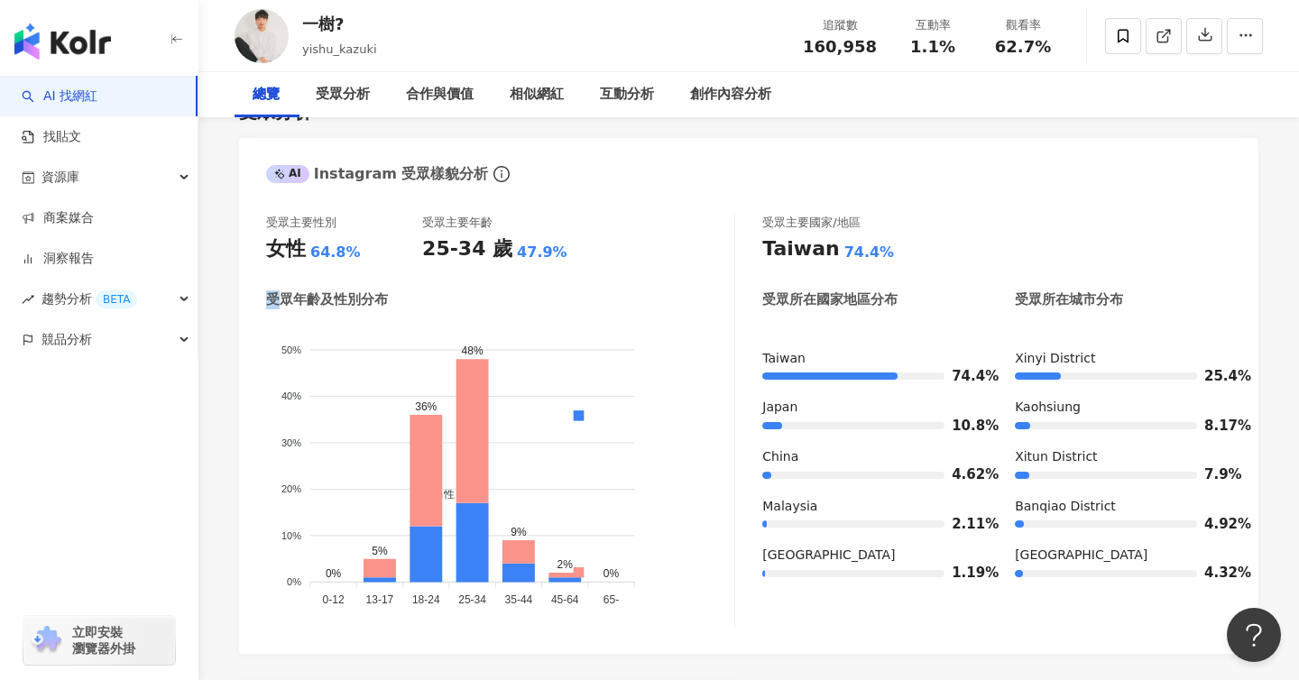
scroll to position [0, 0]
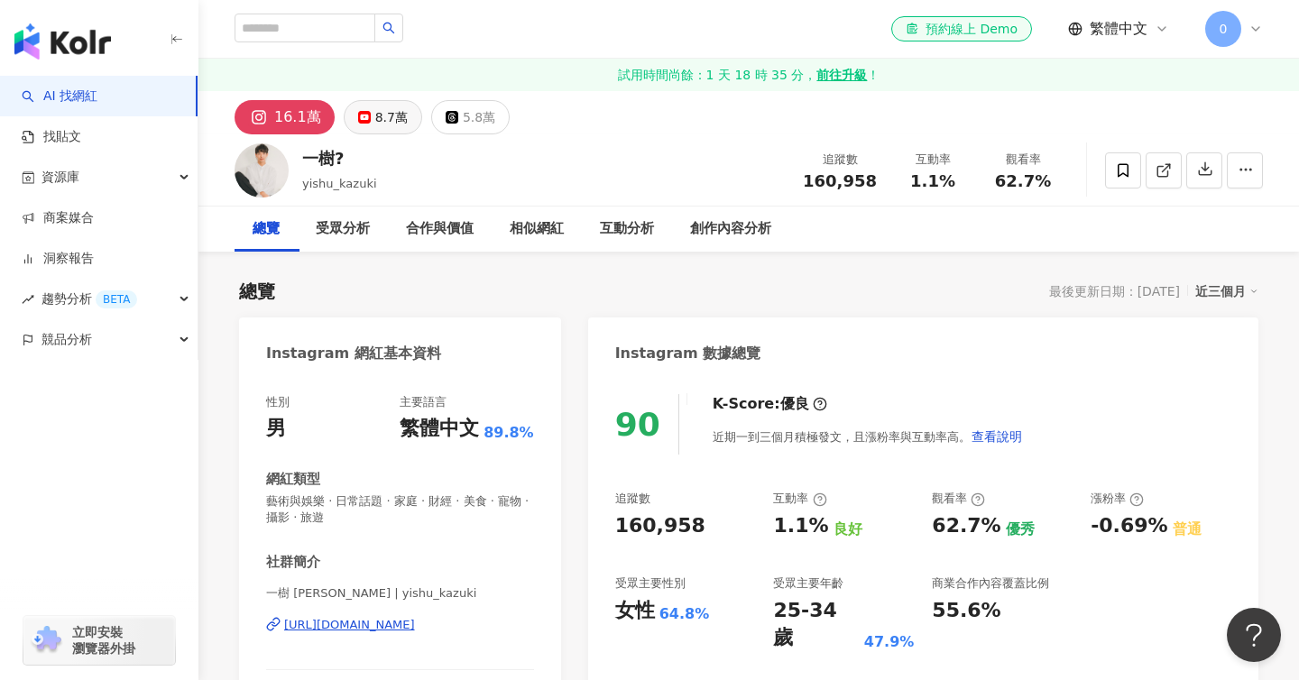
click at [375, 124] on div "8.7萬" at bounding box center [391, 117] width 32 height 25
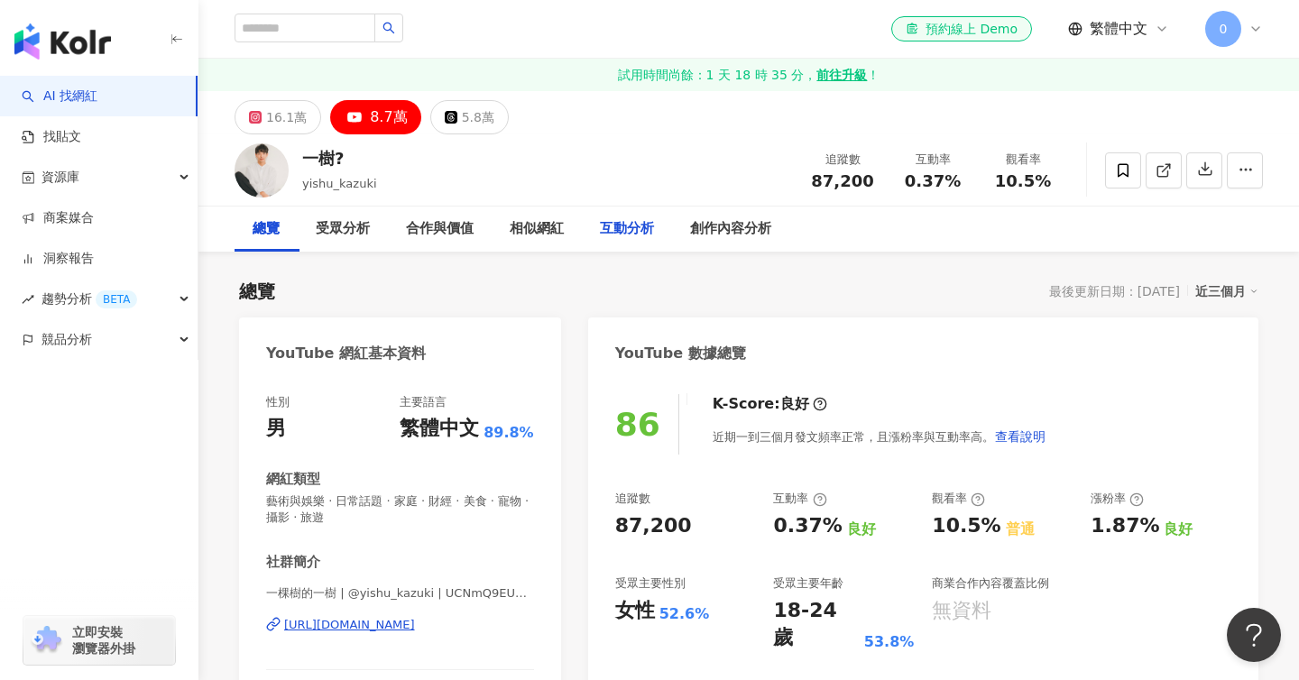
click at [651, 231] on div "互動分析" at bounding box center [627, 229] width 54 height 22
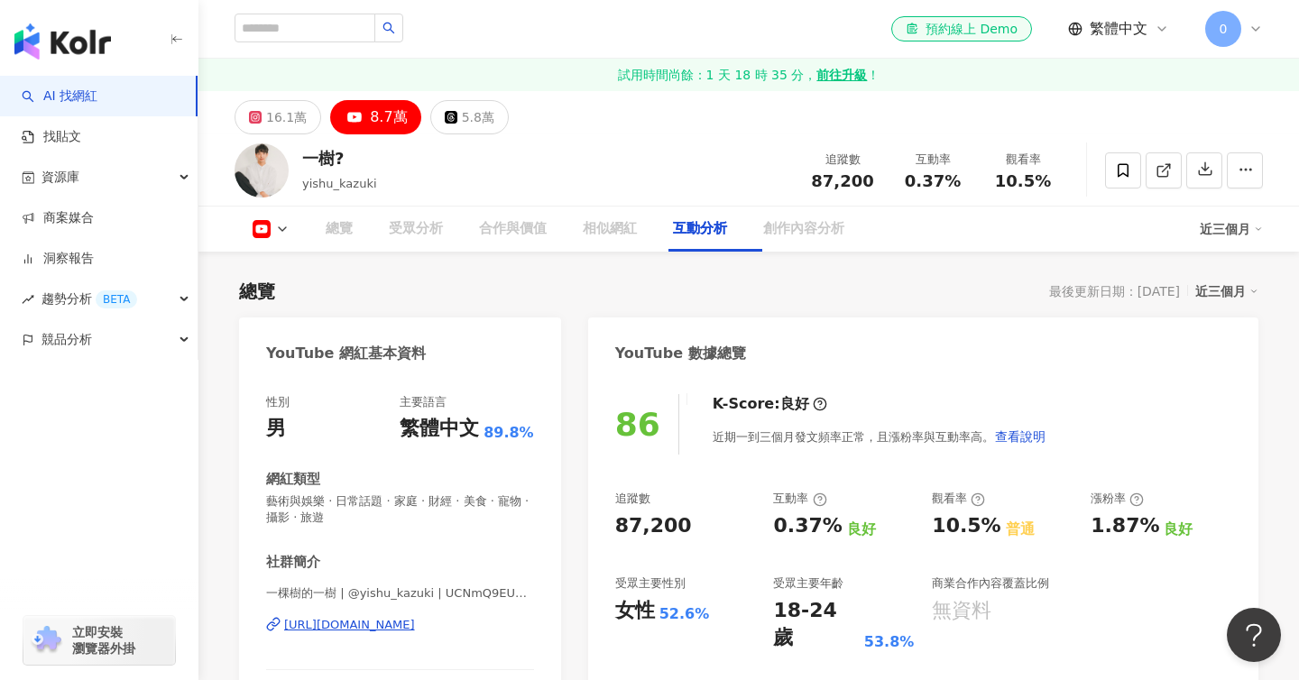
scroll to position [2945, 0]
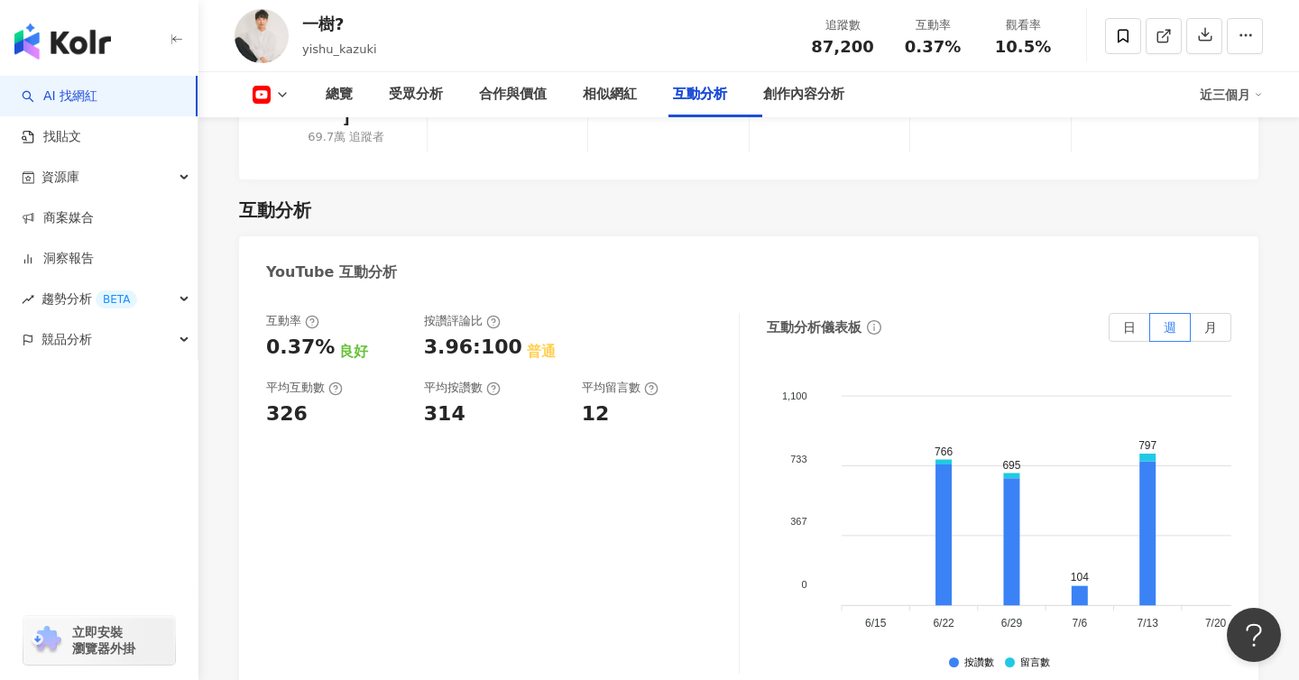
click at [517, 384] on div "互動率 0.37% 良好 按讚評論比 3.96:100 普通 平均互動數 326 平均按讚數 314 平均留言數 12" at bounding box center [503, 493] width 474 height 361
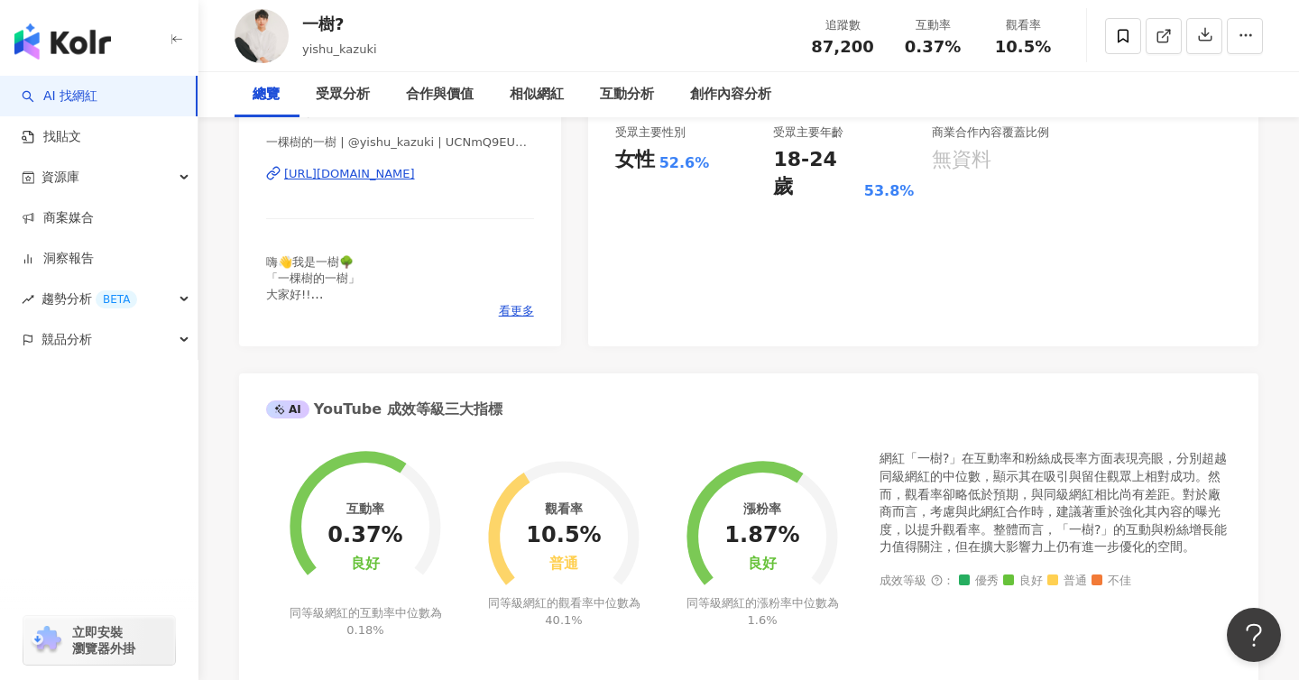
scroll to position [0, 0]
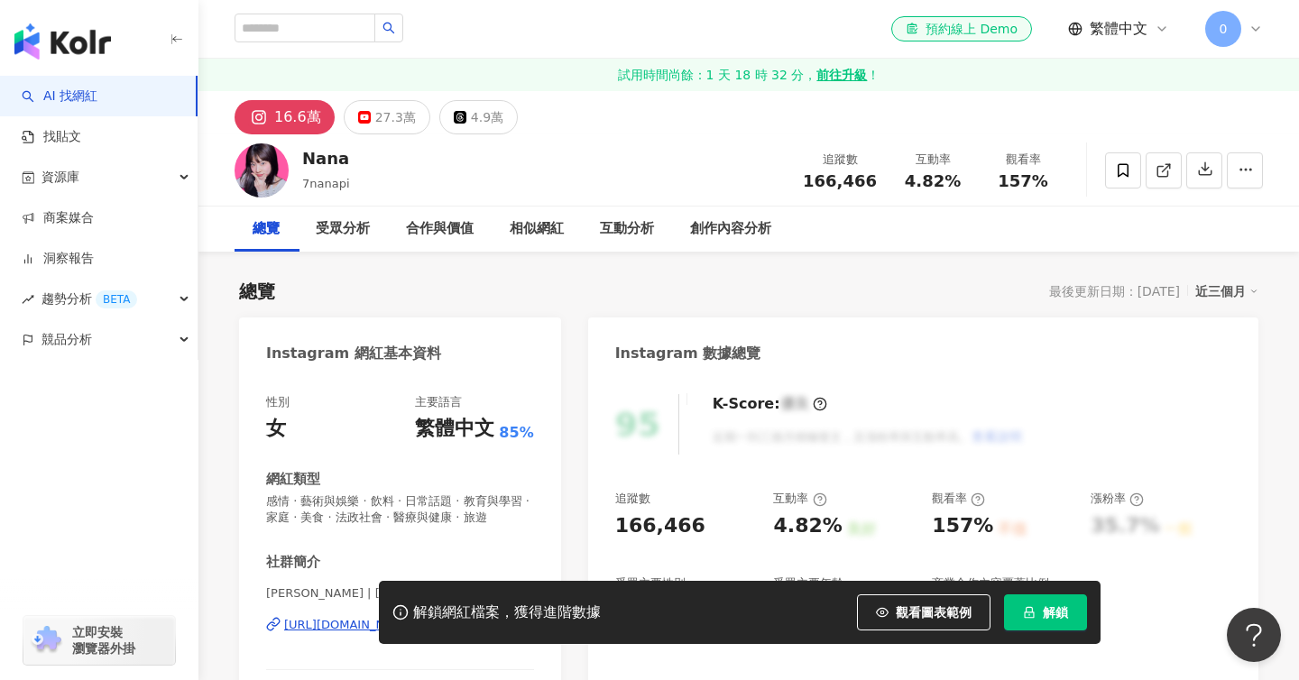
click at [1034, 599] on button "解鎖" at bounding box center [1045, 613] width 83 height 36
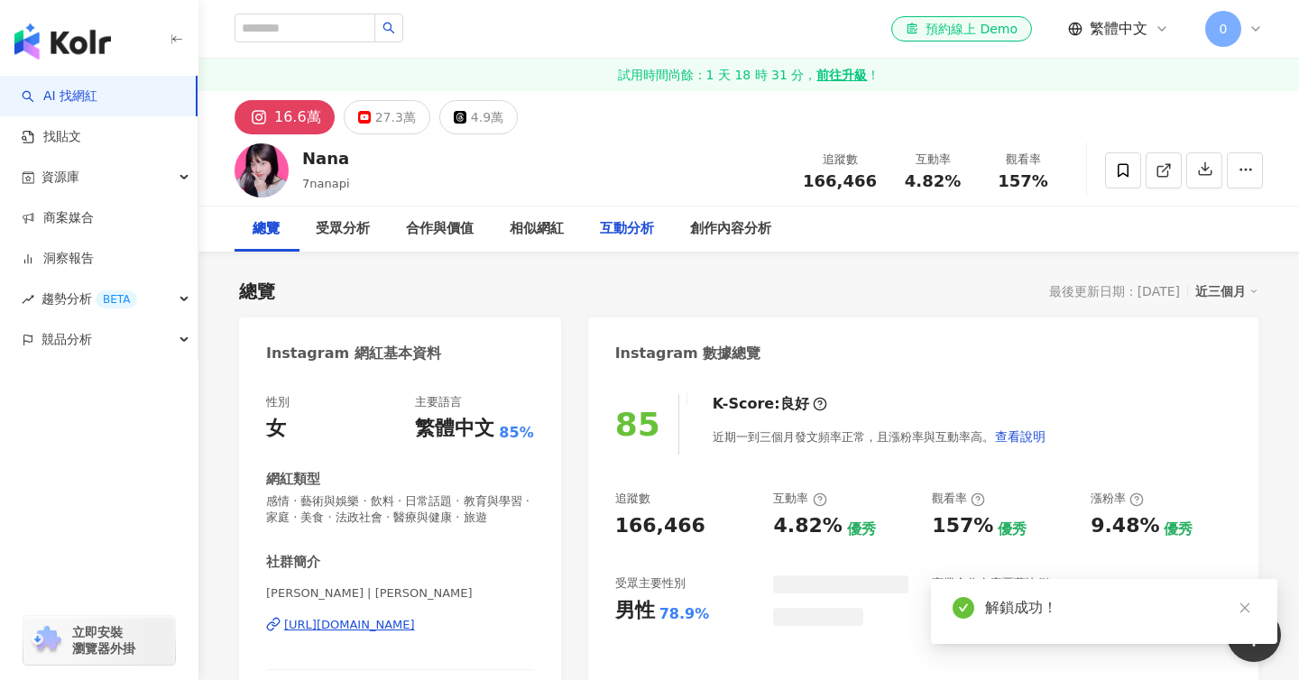
click at [632, 231] on div "互動分析" at bounding box center [627, 229] width 54 height 22
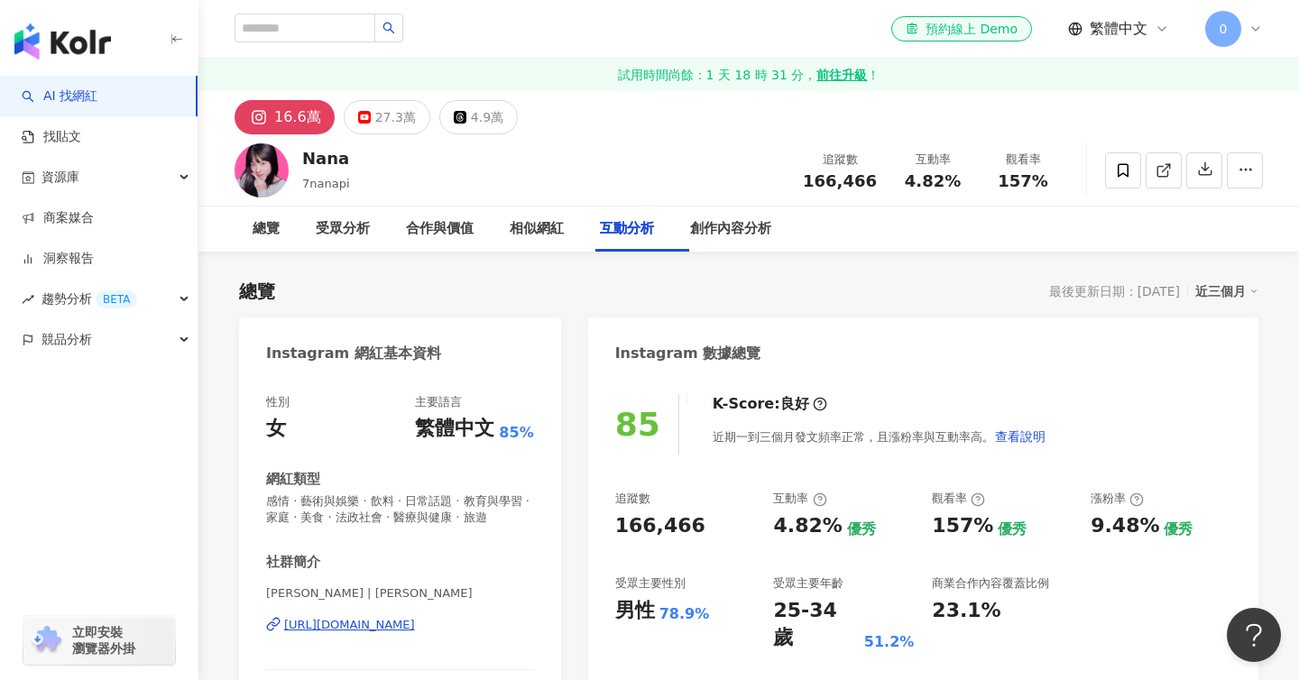
scroll to position [3689, 0]
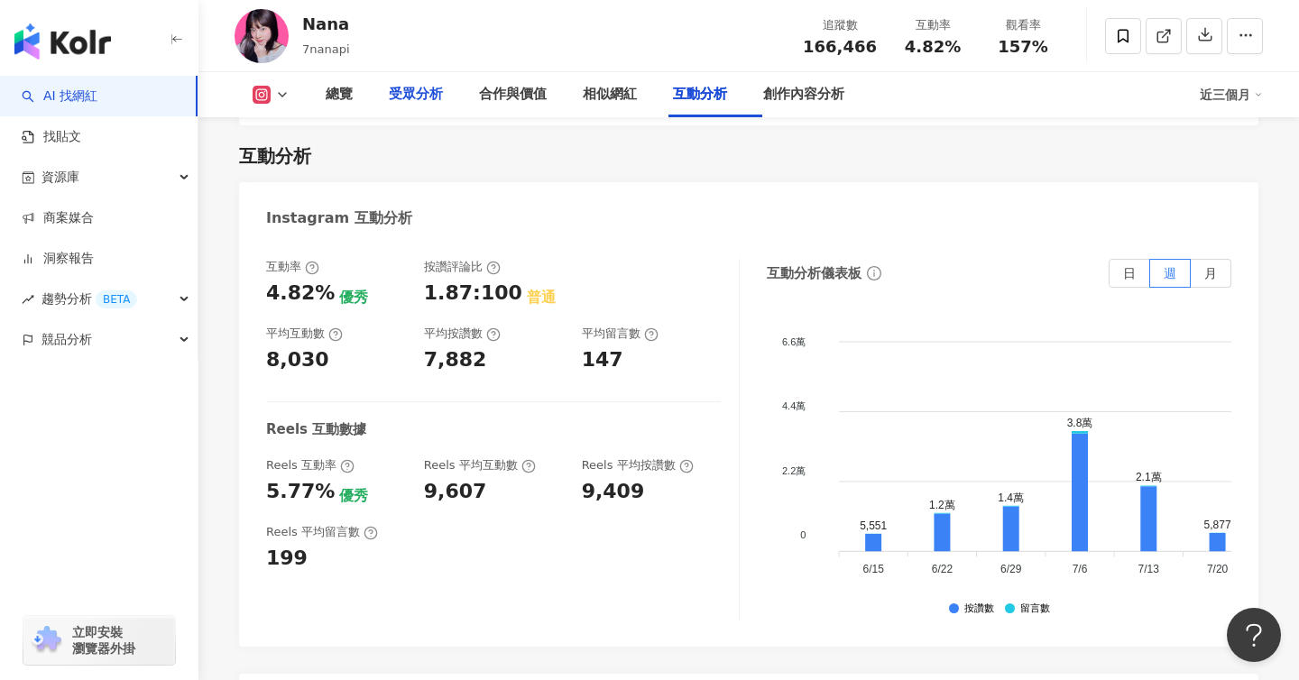
click at [411, 93] on div "受眾分析" at bounding box center [416, 95] width 54 height 22
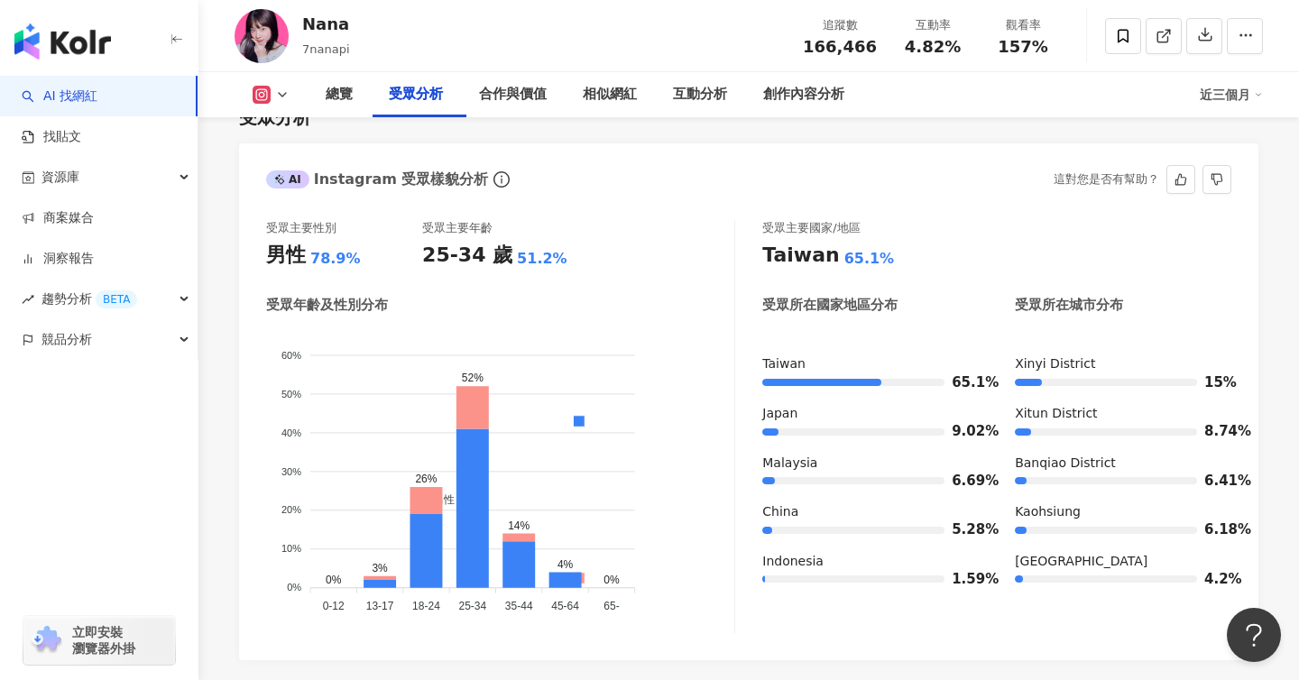
click at [602, 474] on foreignobject "男性 女性" at bounding box center [500, 473] width 468 height 291
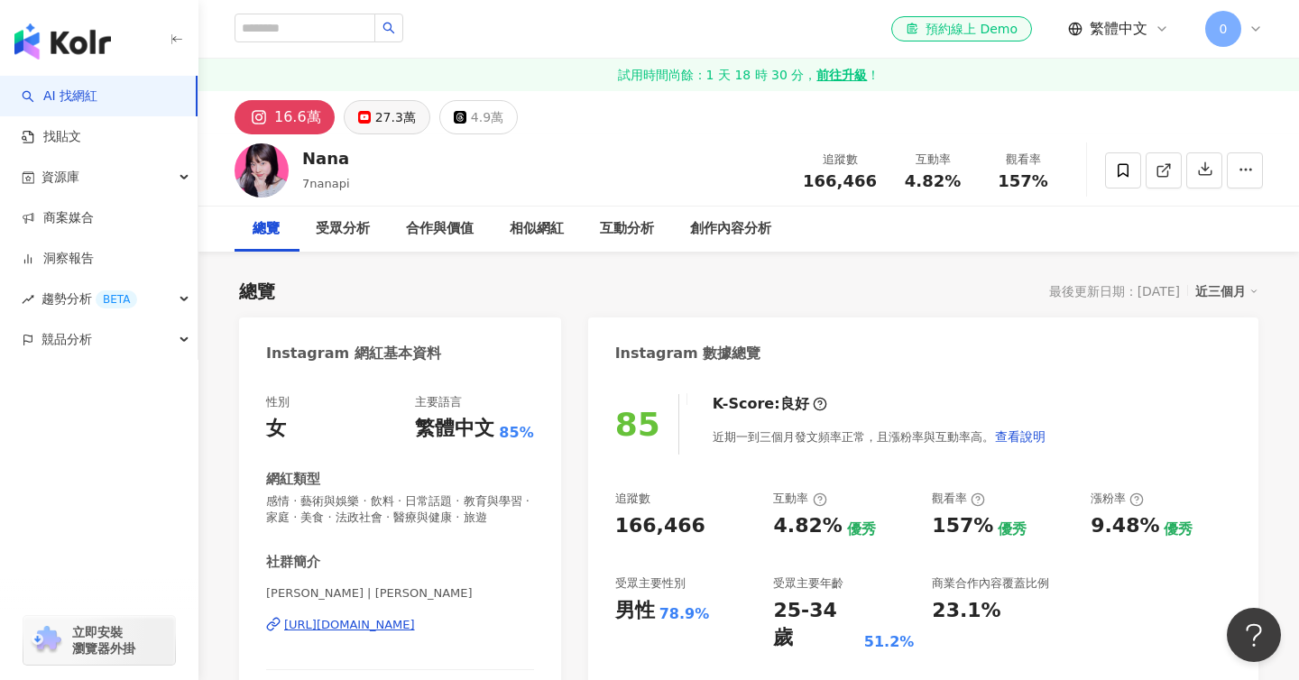
click at [375, 123] on div "27.3萬" at bounding box center [395, 117] width 41 height 25
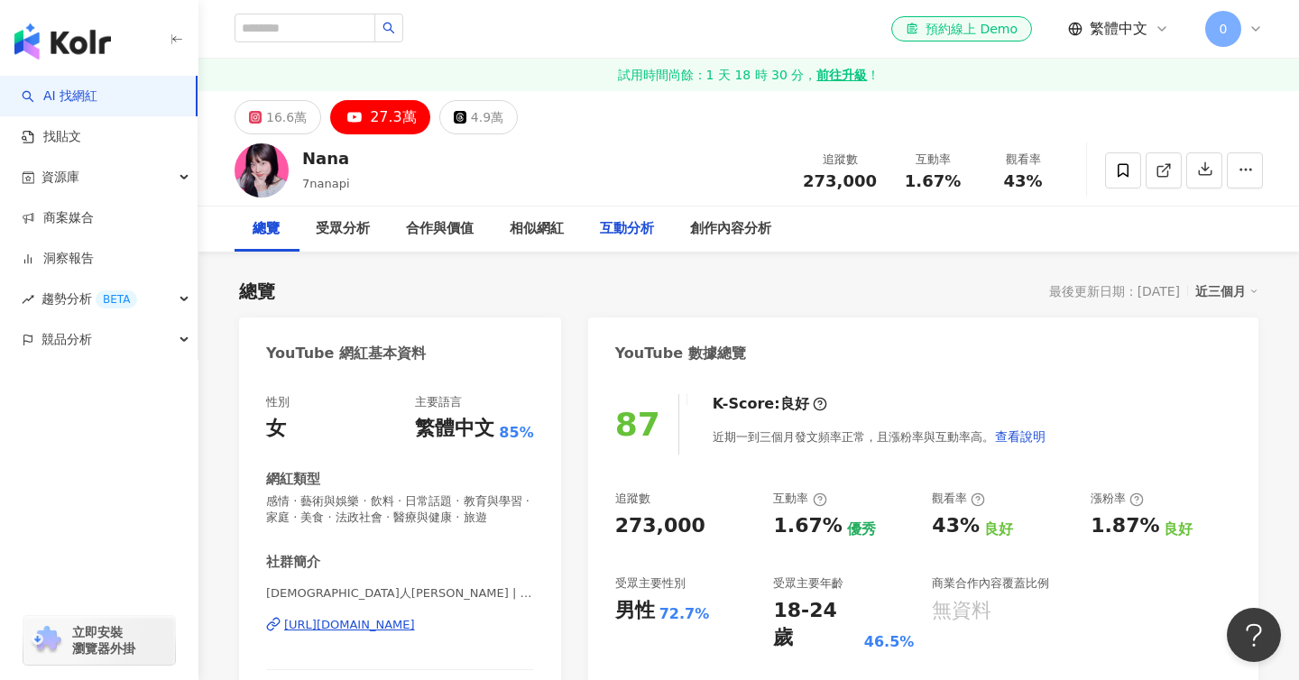
click at [635, 229] on div "互動分析" at bounding box center [627, 229] width 54 height 22
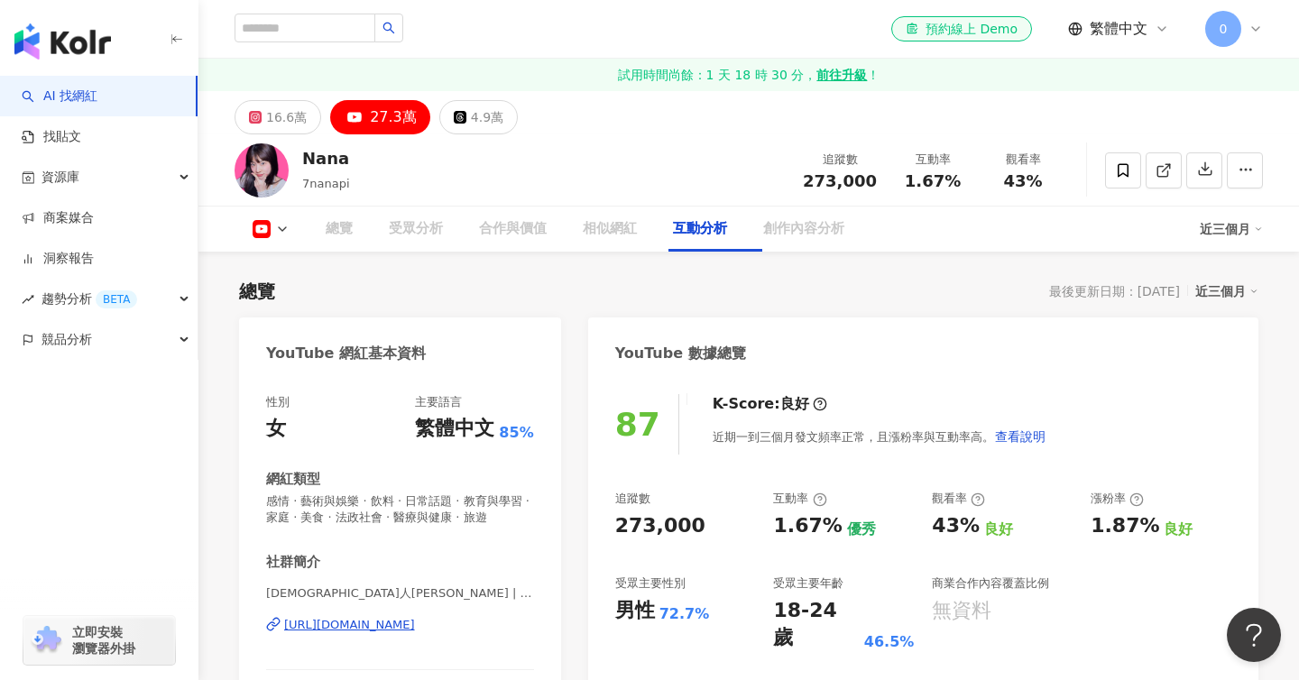
scroll to position [3033, 0]
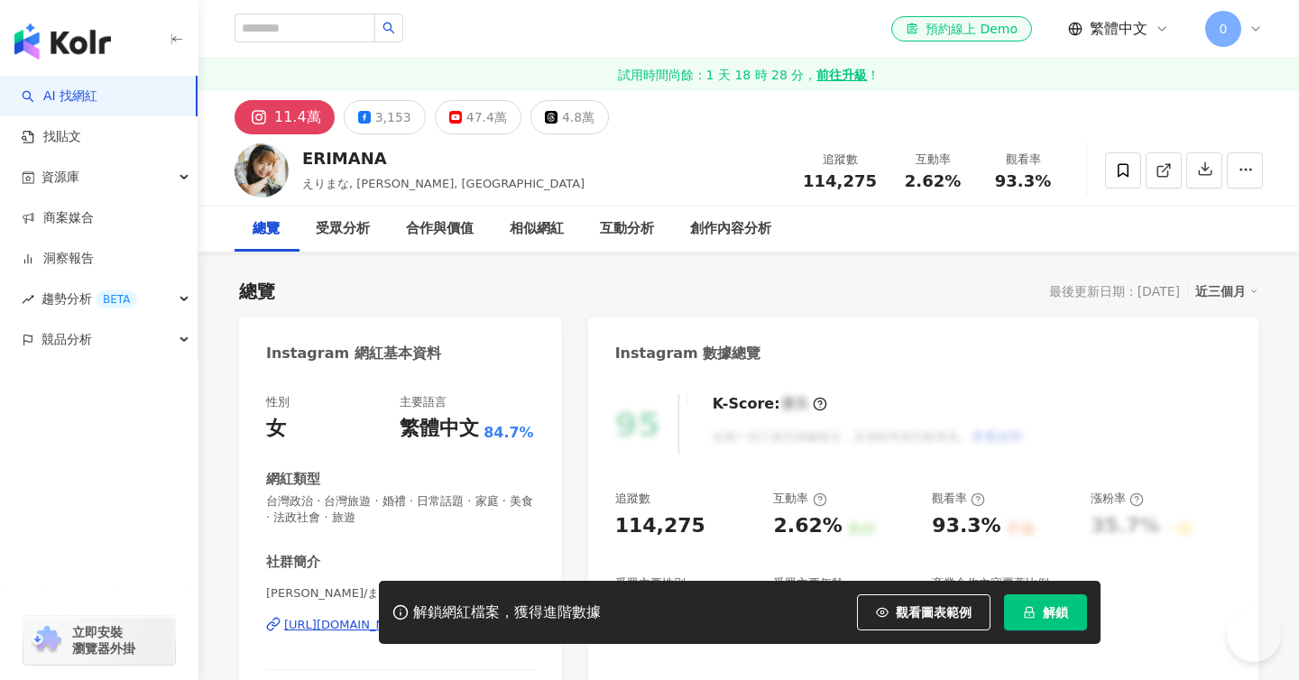
click at [1023, 610] on icon "lock" at bounding box center [1029, 612] width 13 height 13
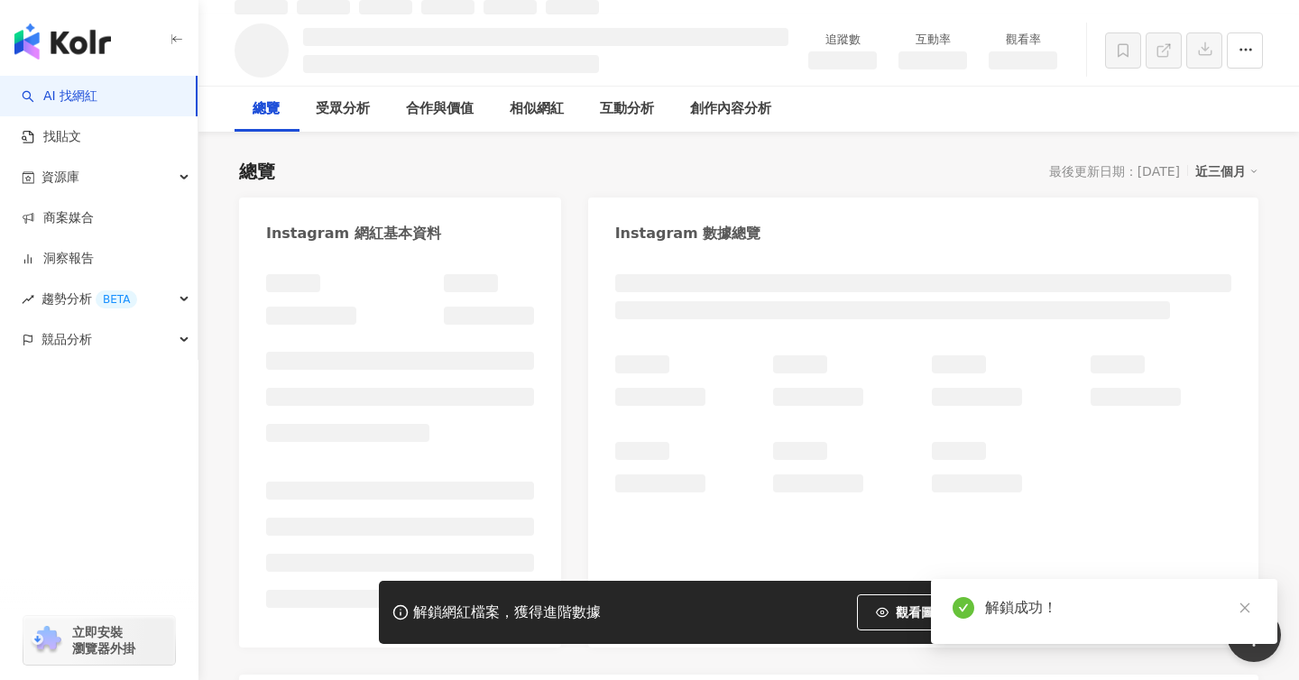
scroll to position [26, 0]
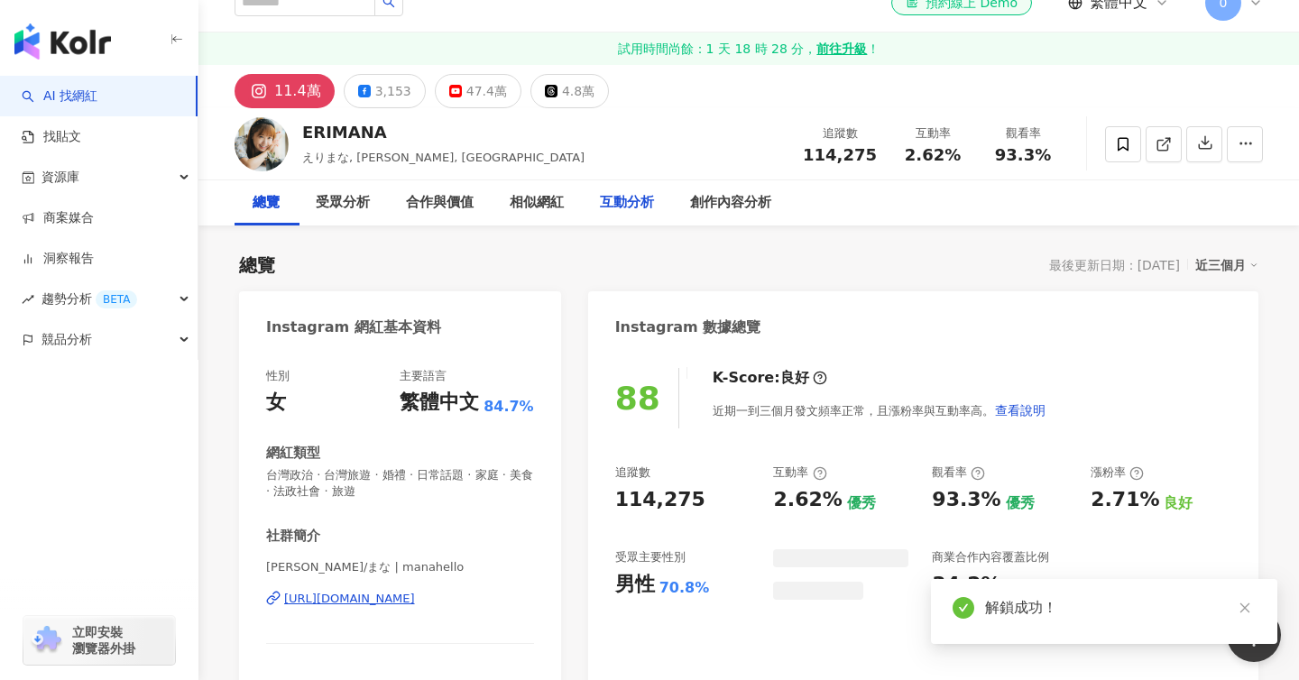
click at [626, 199] on div "互動分析" at bounding box center [627, 203] width 54 height 22
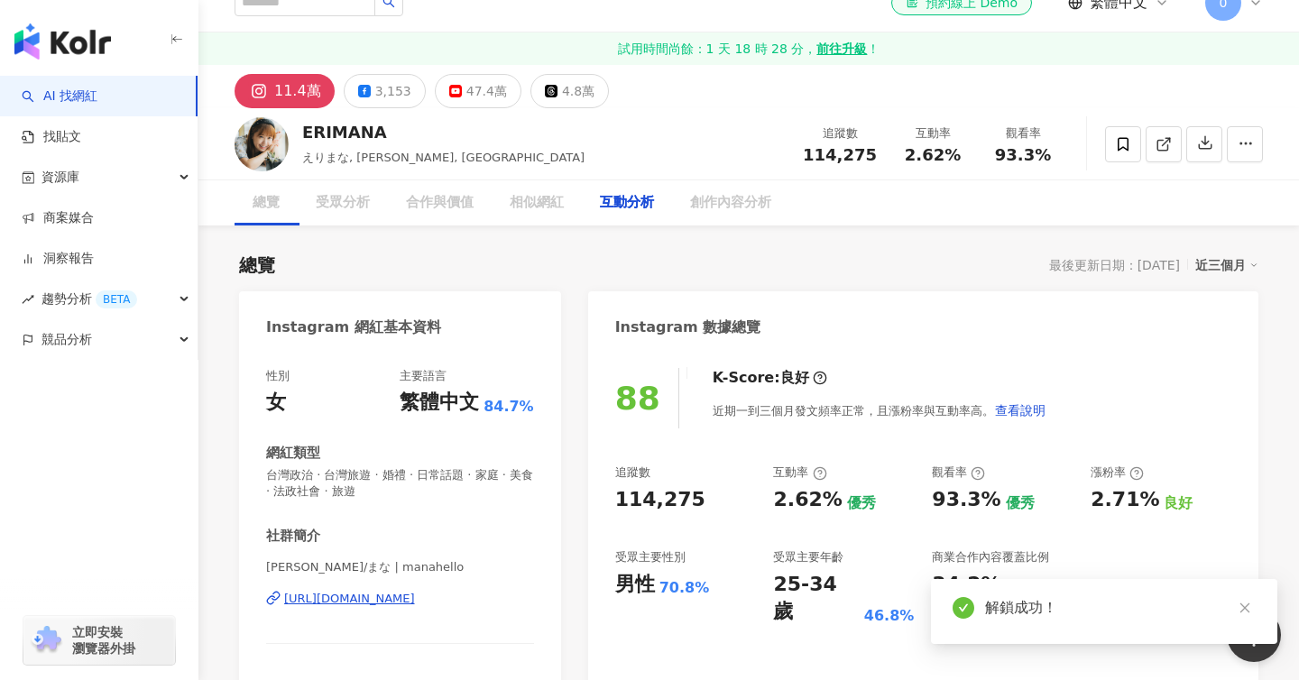
scroll to position [3672, 0]
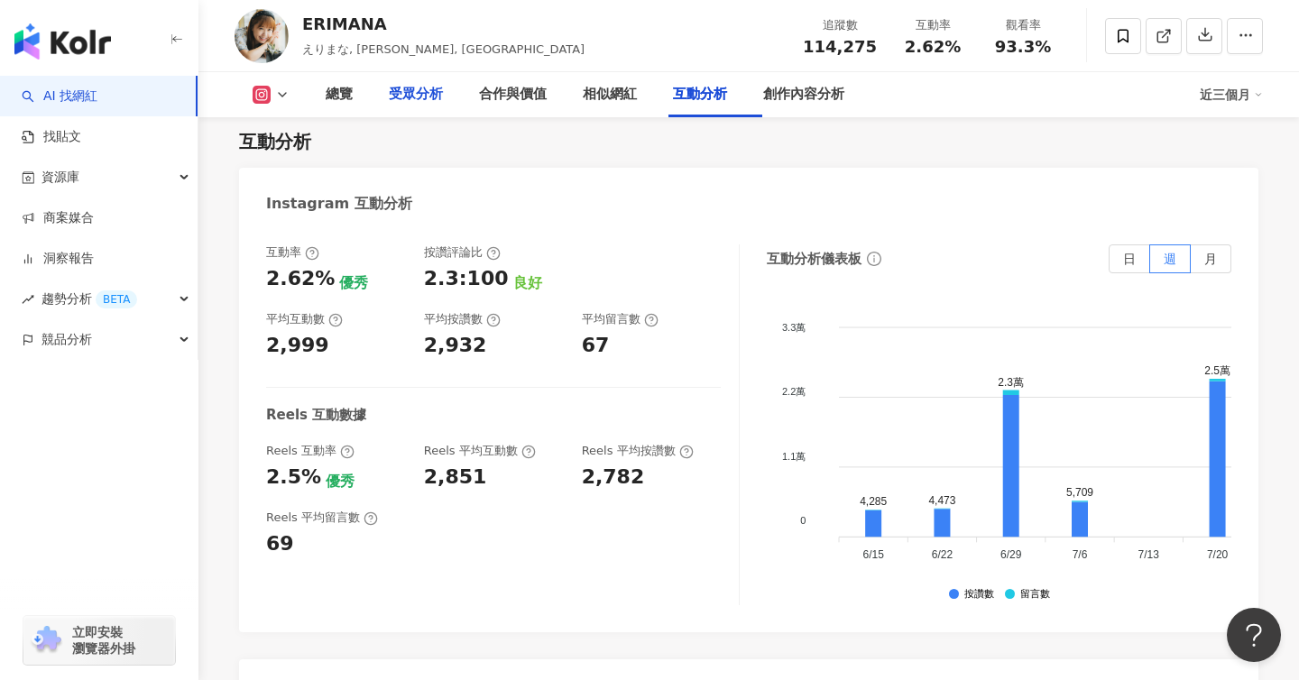
click at [416, 97] on div "受眾分析" at bounding box center [416, 95] width 54 height 22
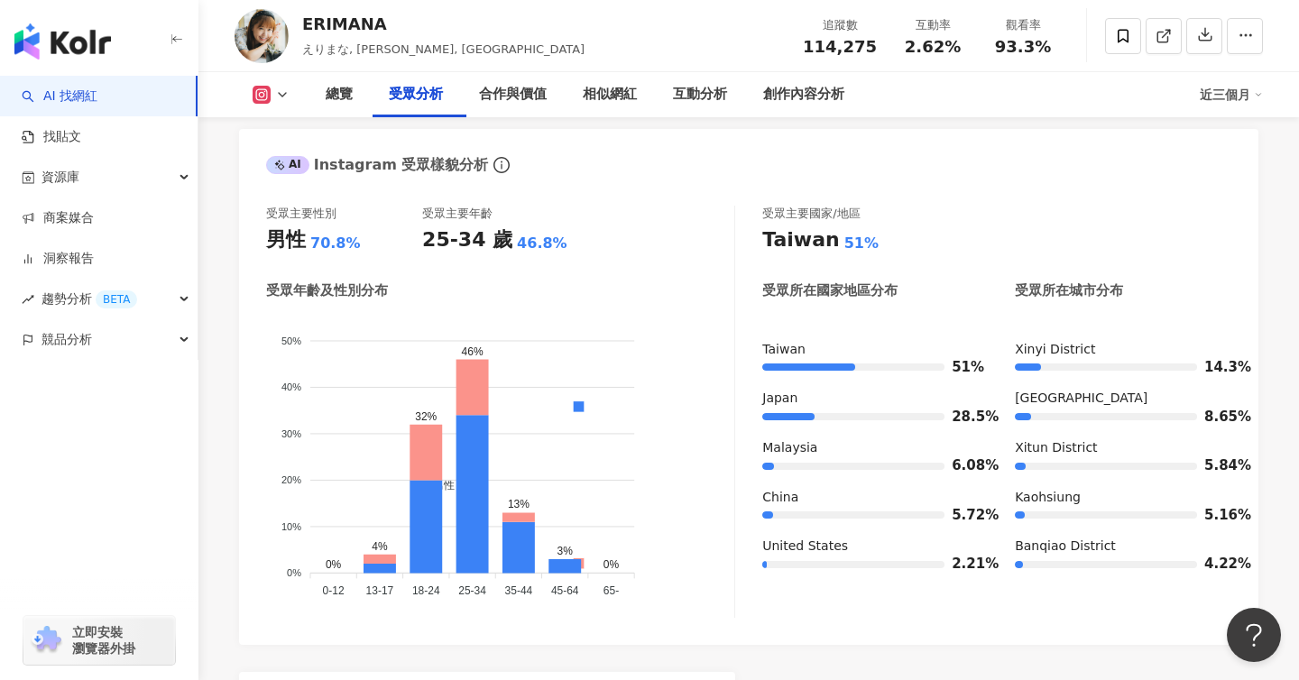
click at [445, 247] on div "受眾主要性別 男性 70.8% 受眾主要年齡 25-34 歲 46.8% 受眾年齡及性別分布 男性 女性 50% 50% 40% 40% 30% 30% 20…" at bounding box center [749, 416] width 1020 height 457
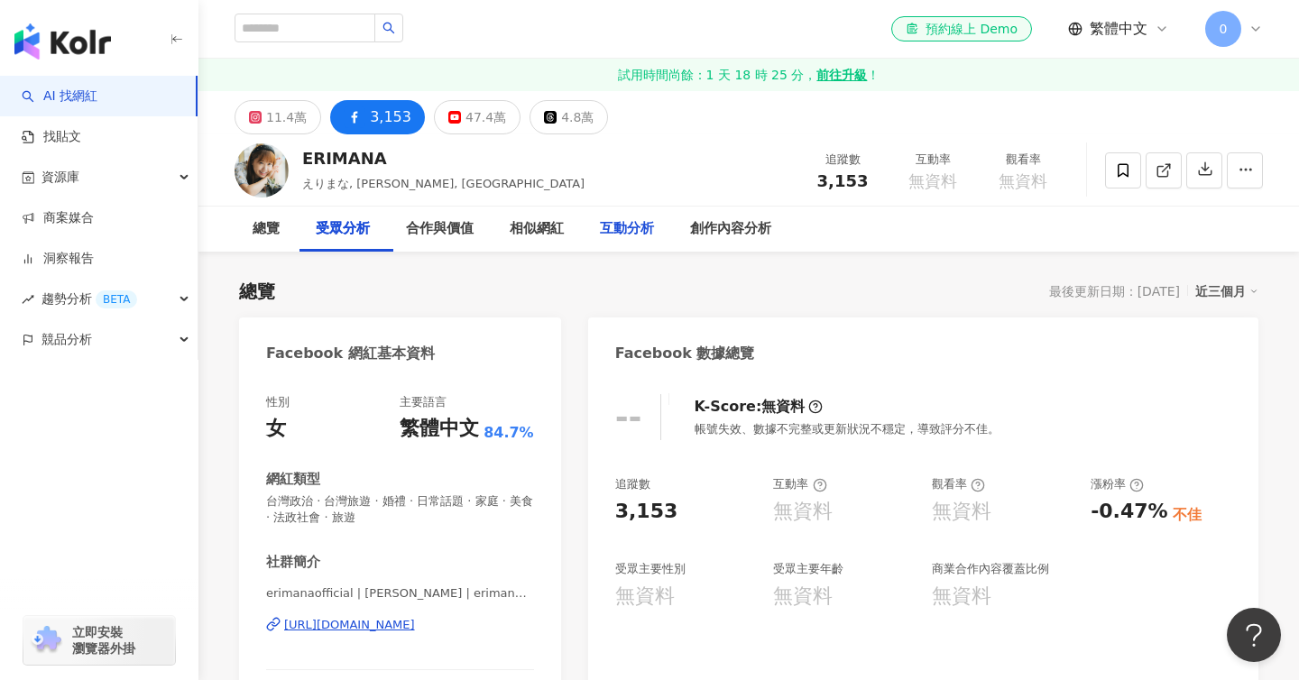
click at [638, 222] on div "互動分析" at bounding box center [627, 229] width 54 height 22
click at [476, 124] on div "47.4萬" at bounding box center [486, 117] width 41 height 25
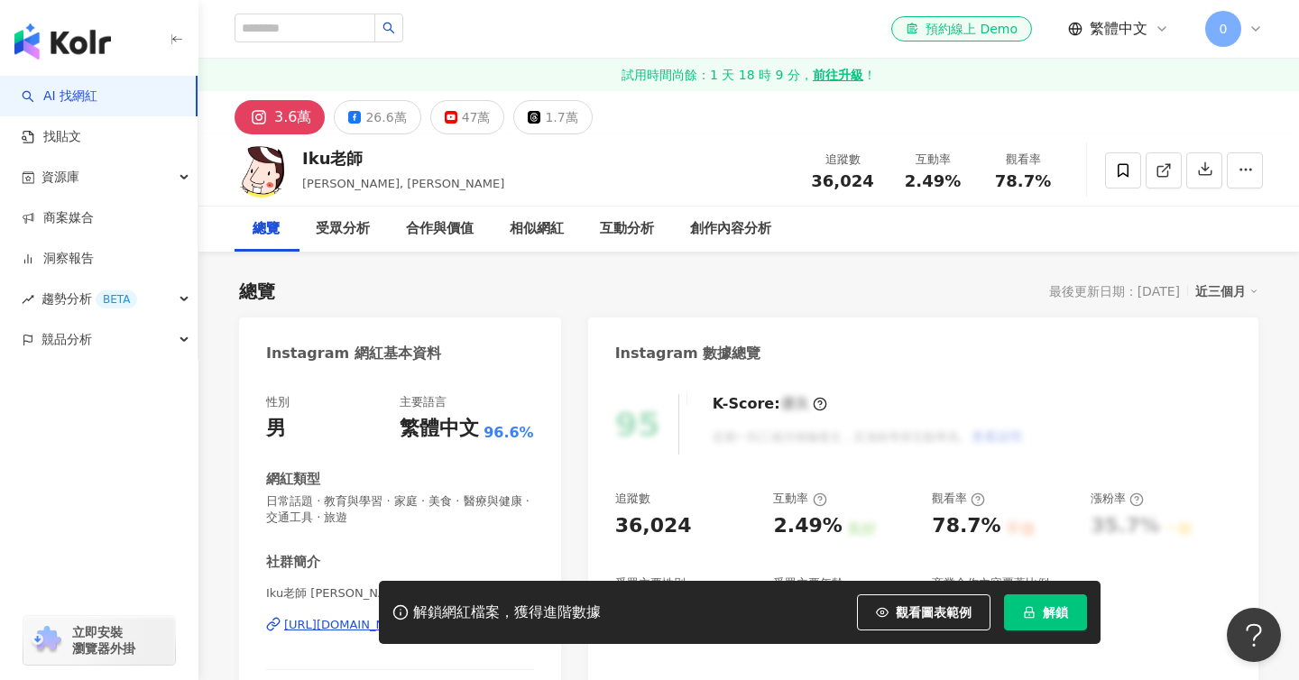
click at [1028, 600] on button "解鎖" at bounding box center [1045, 613] width 83 height 36
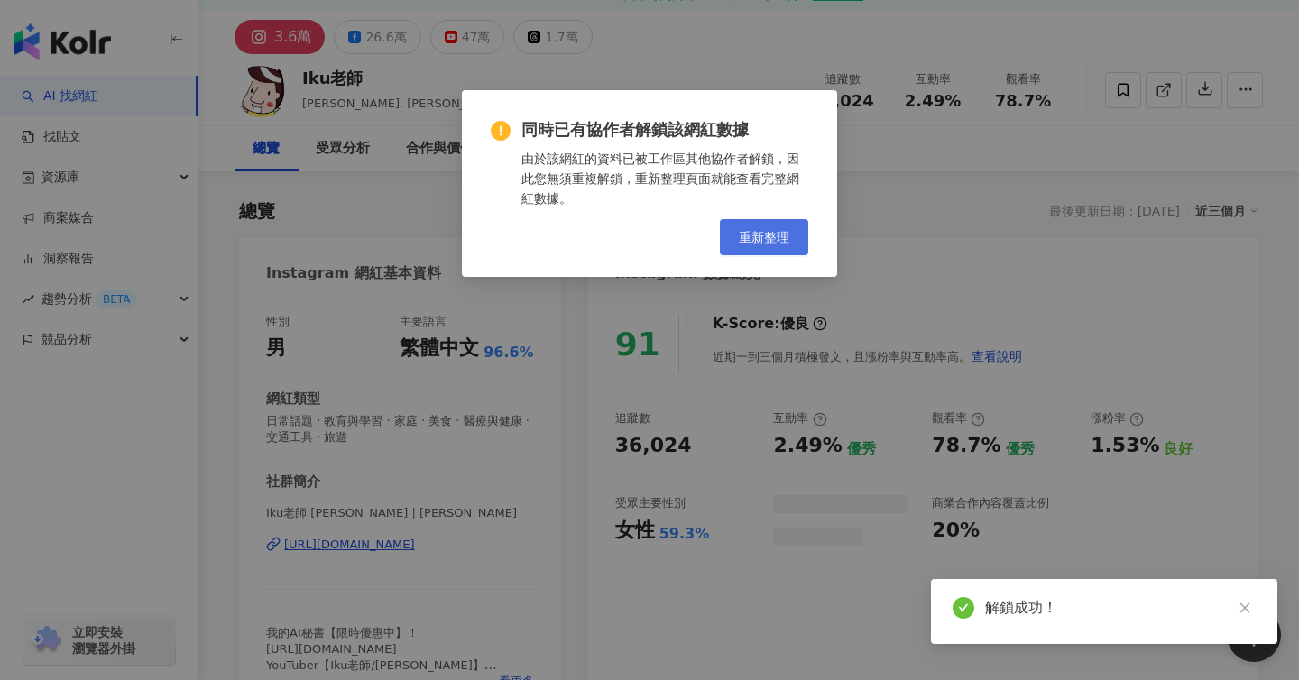
click at [757, 255] on button "重新整理" at bounding box center [764, 237] width 88 height 36
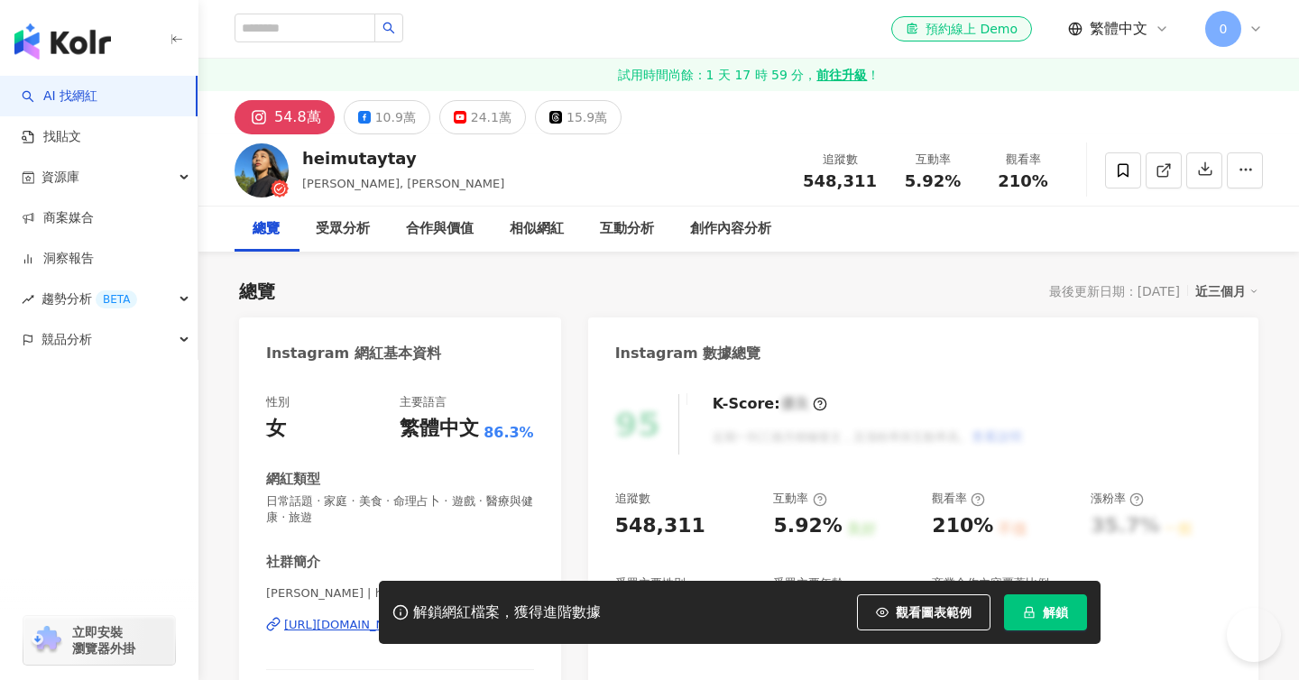
click at [1055, 617] on span "解鎖" at bounding box center [1055, 612] width 25 height 14
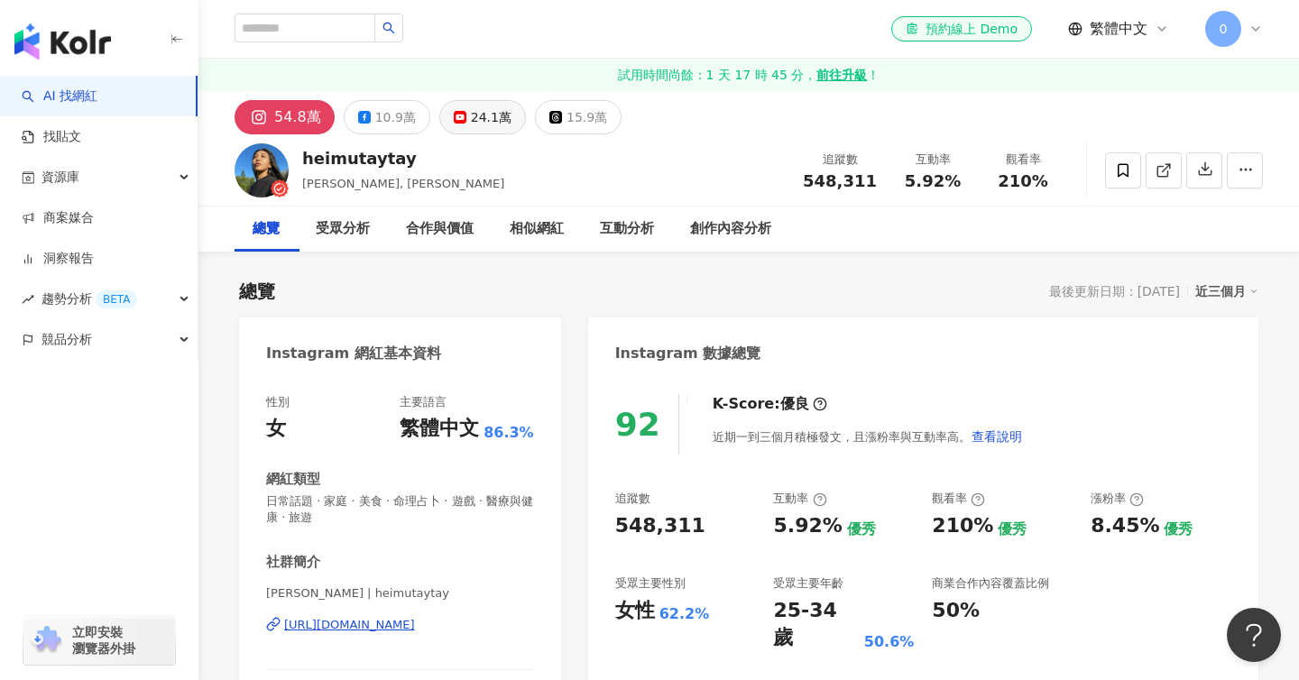
click at [475, 121] on div "24.1萬" at bounding box center [491, 117] width 41 height 25
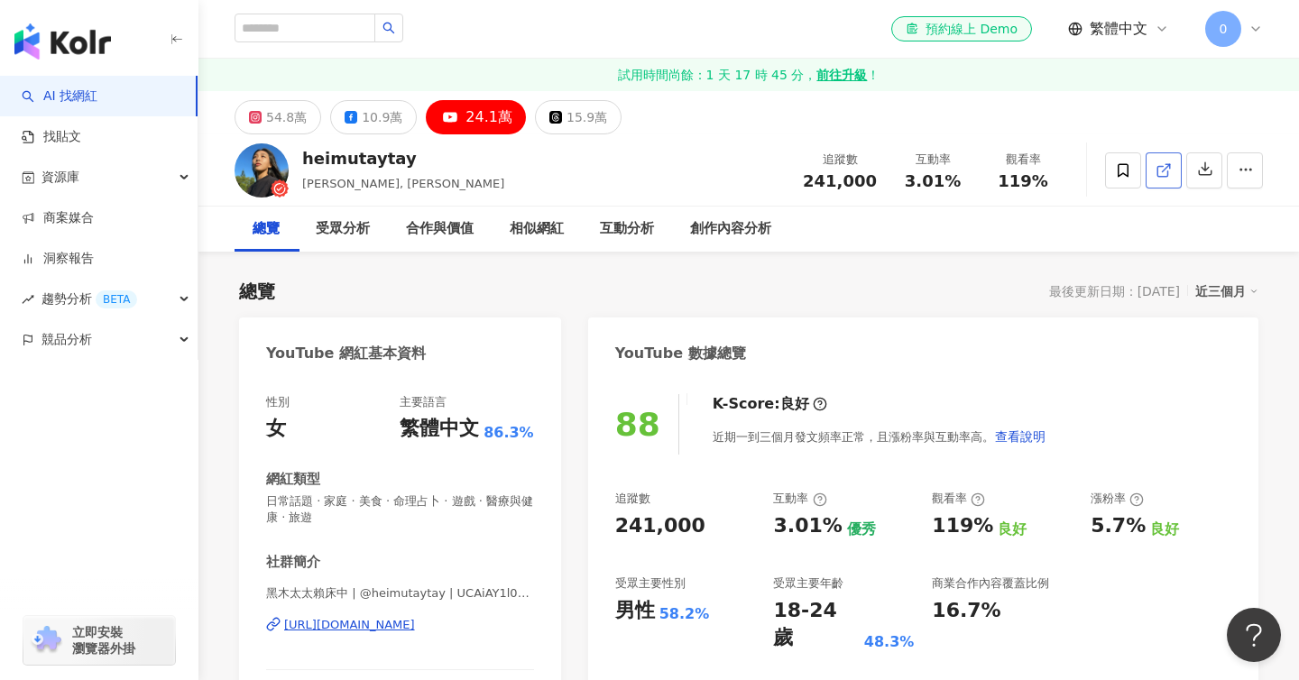
click at [1168, 166] on icon at bounding box center [1164, 170] width 16 height 16
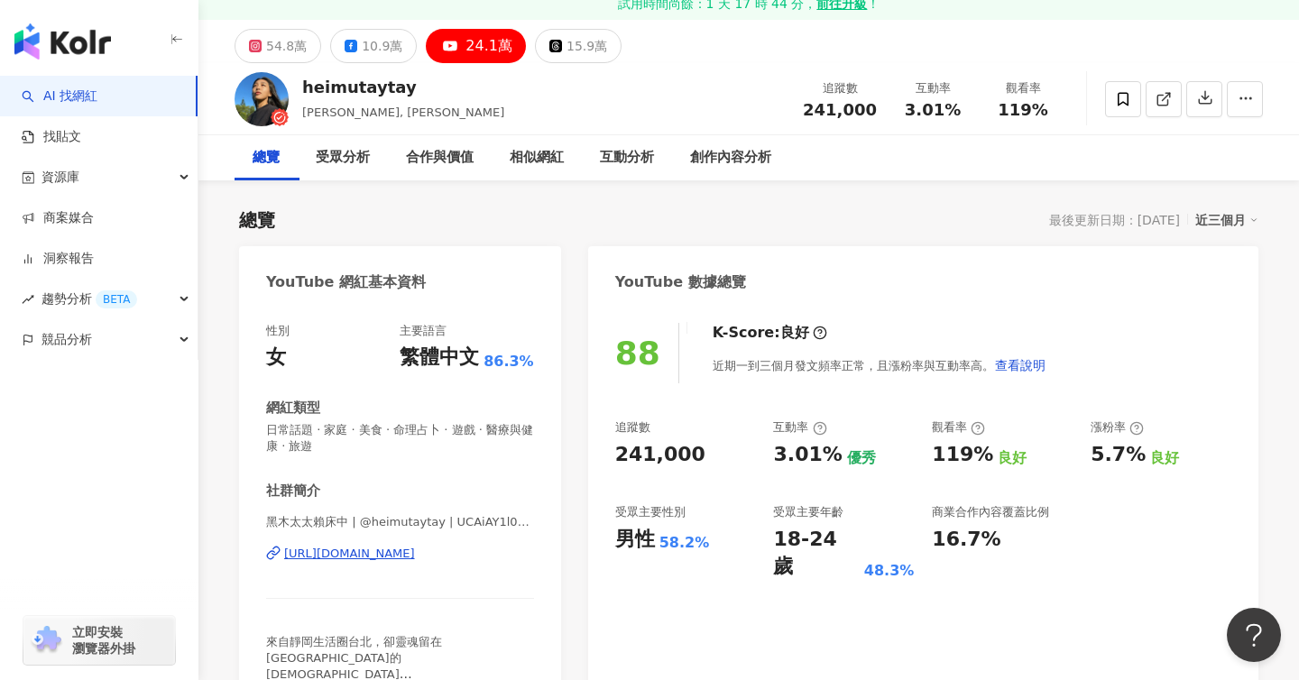
scroll to position [78, 0]
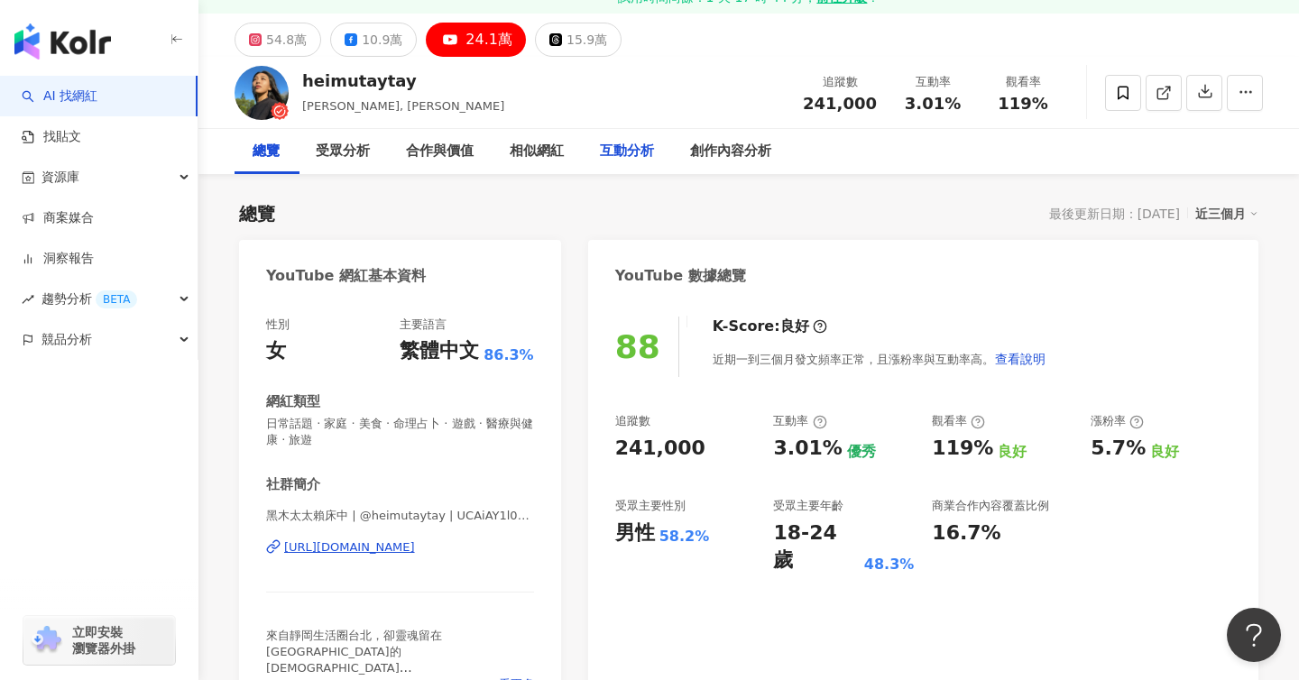
click at [629, 156] on div "互動分析" at bounding box center [627, 152] width 54 height 22
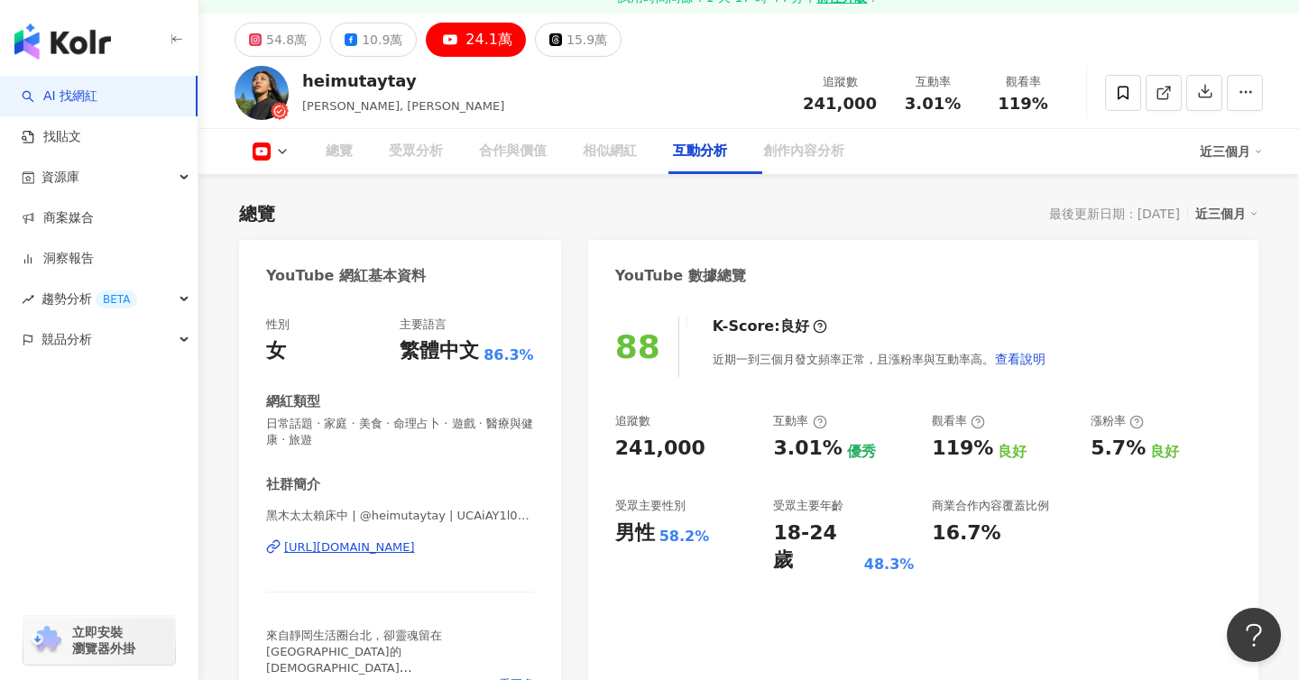
scroll to position [3036, 0]
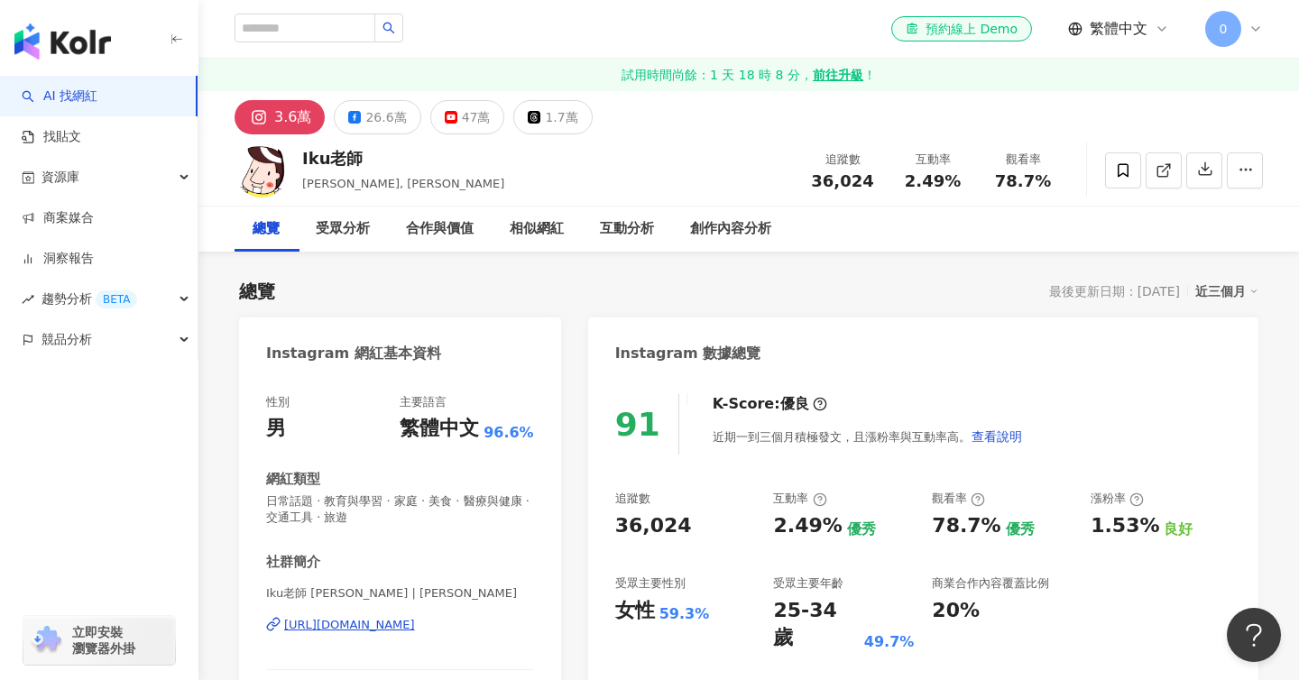
click at [631, 218] on div "互動分析" at bounding box center [627, 229] width 54 height 22
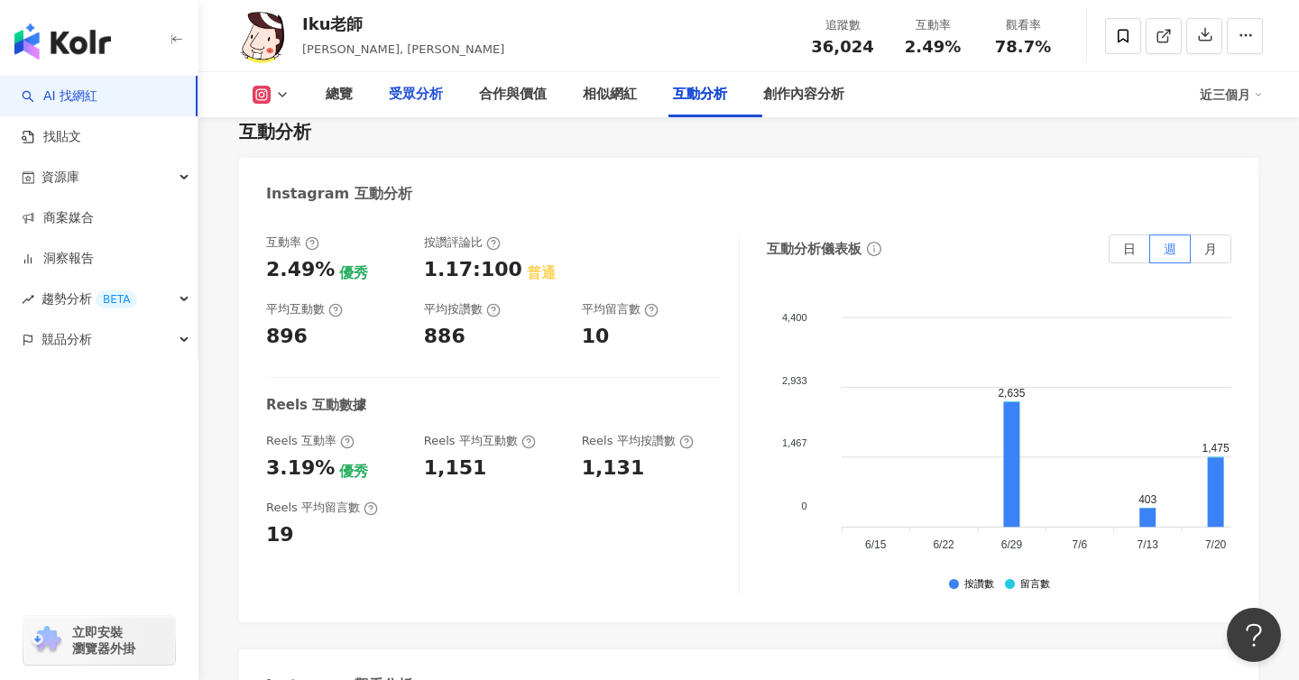
click at [419, 93] on div "受眾分析" at bounding box center [416, 95] width 54 height 22
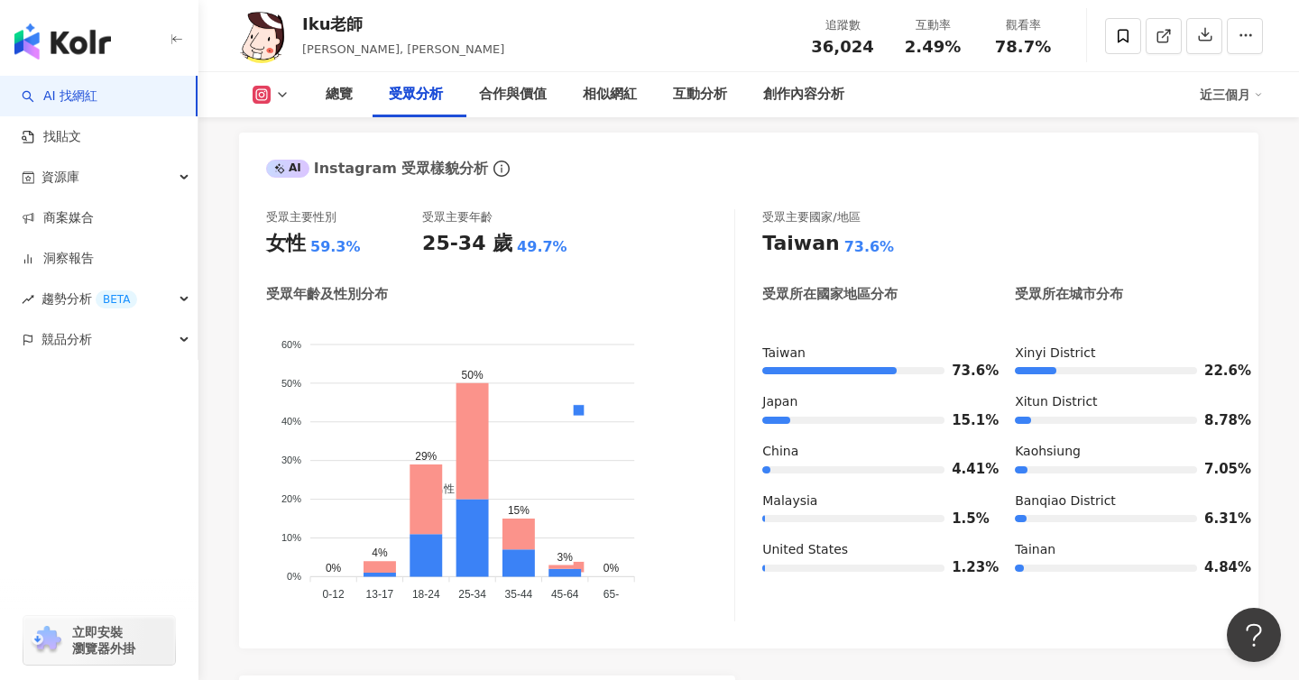
click at [658, 191] on div "AI Instagram 受眾樣貌分析" at bounding box center [749, 162] width 1020 height 59
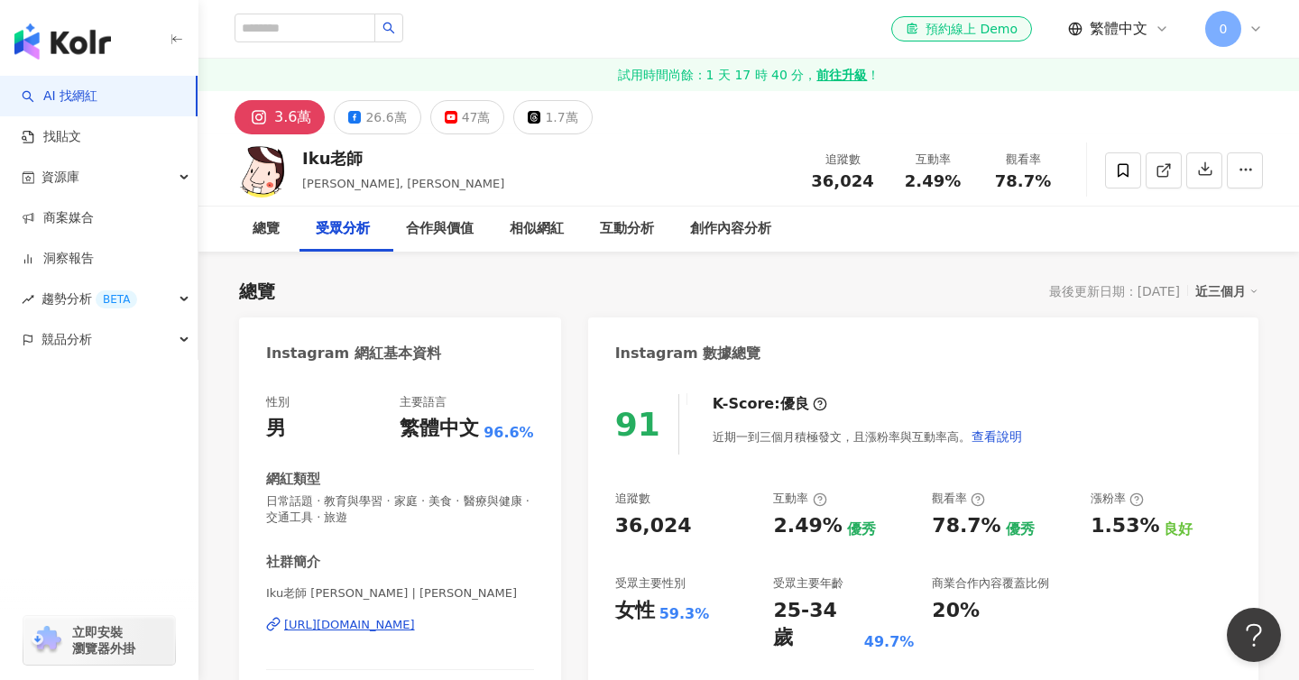
click at [480, 121] on div "47萬" at bounding box center [476, 117] width 29 height 25
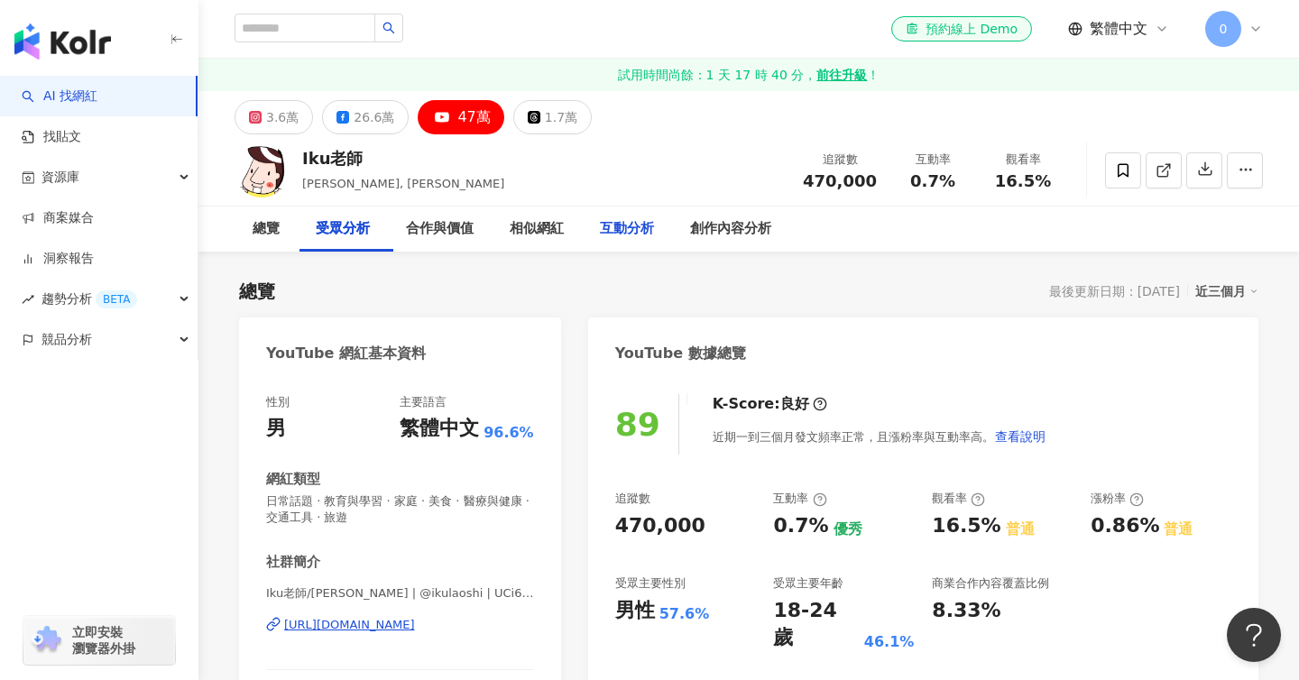
click at [636, 235] on div "互動分析" at bounding box center [627, 229] width 54 height 22
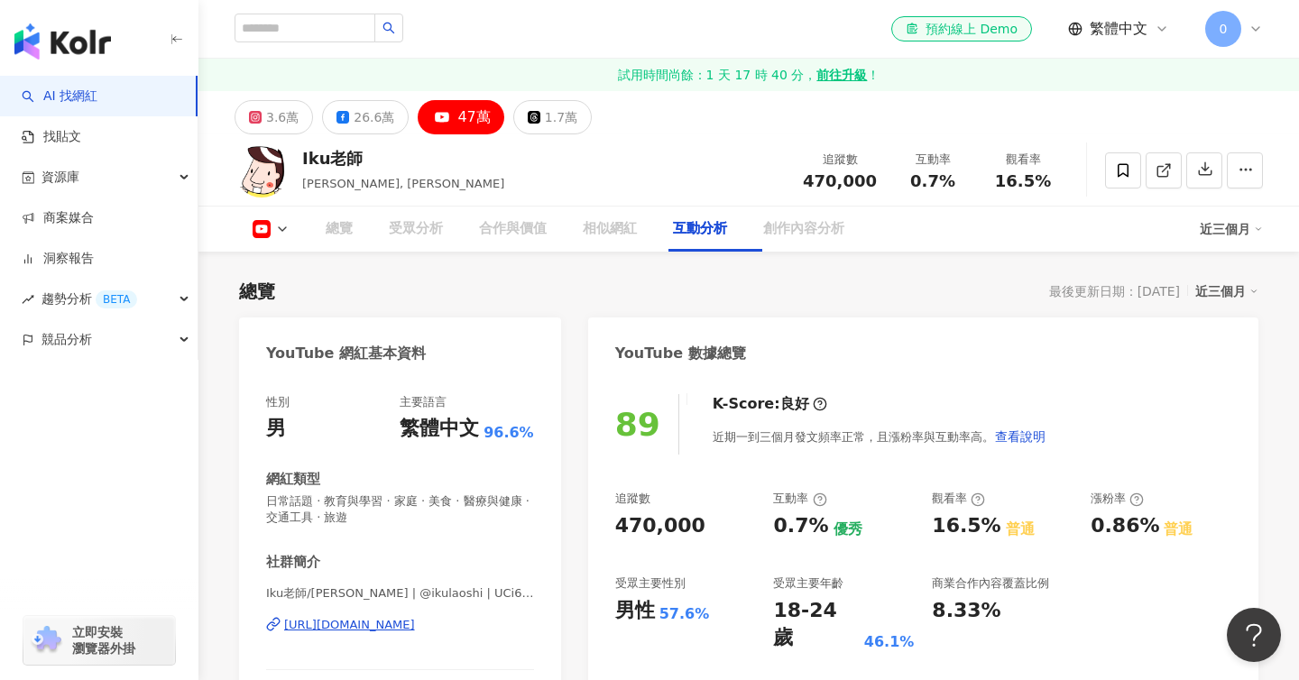
scroll to position [2976, 0]
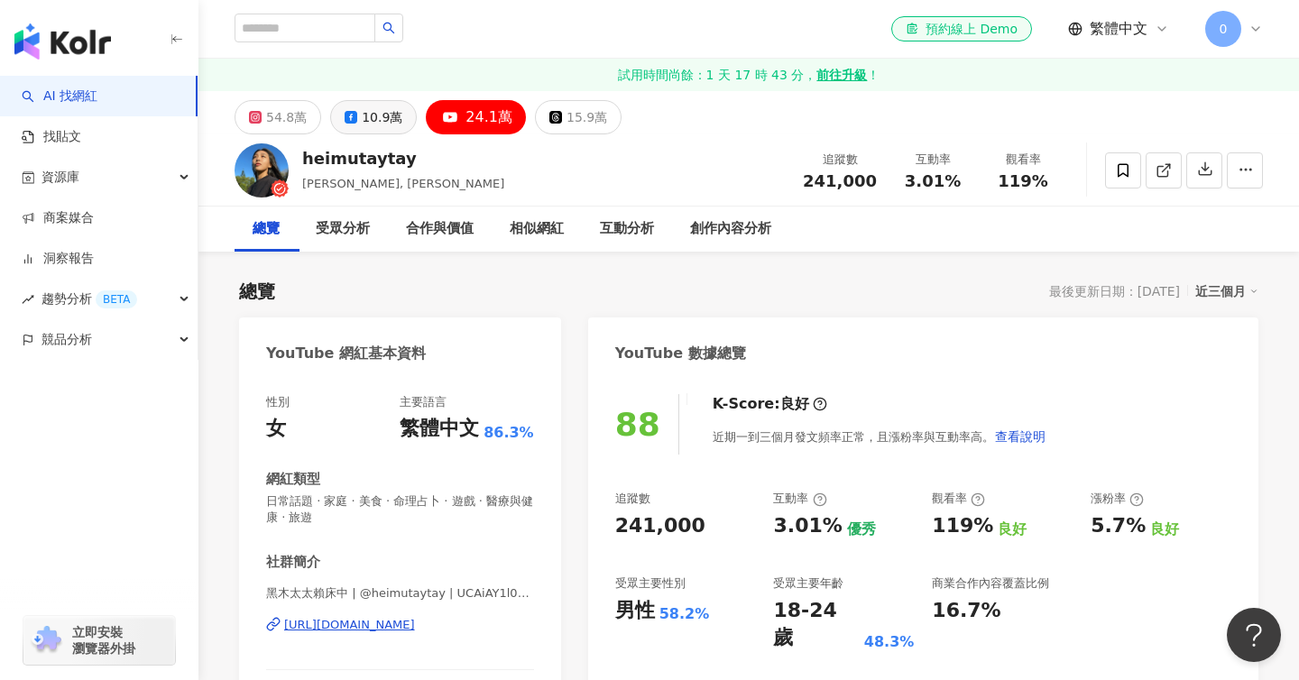
click at [384, 128] on div "10.9萬" at bounding box center [382, 117] width 41 height 25
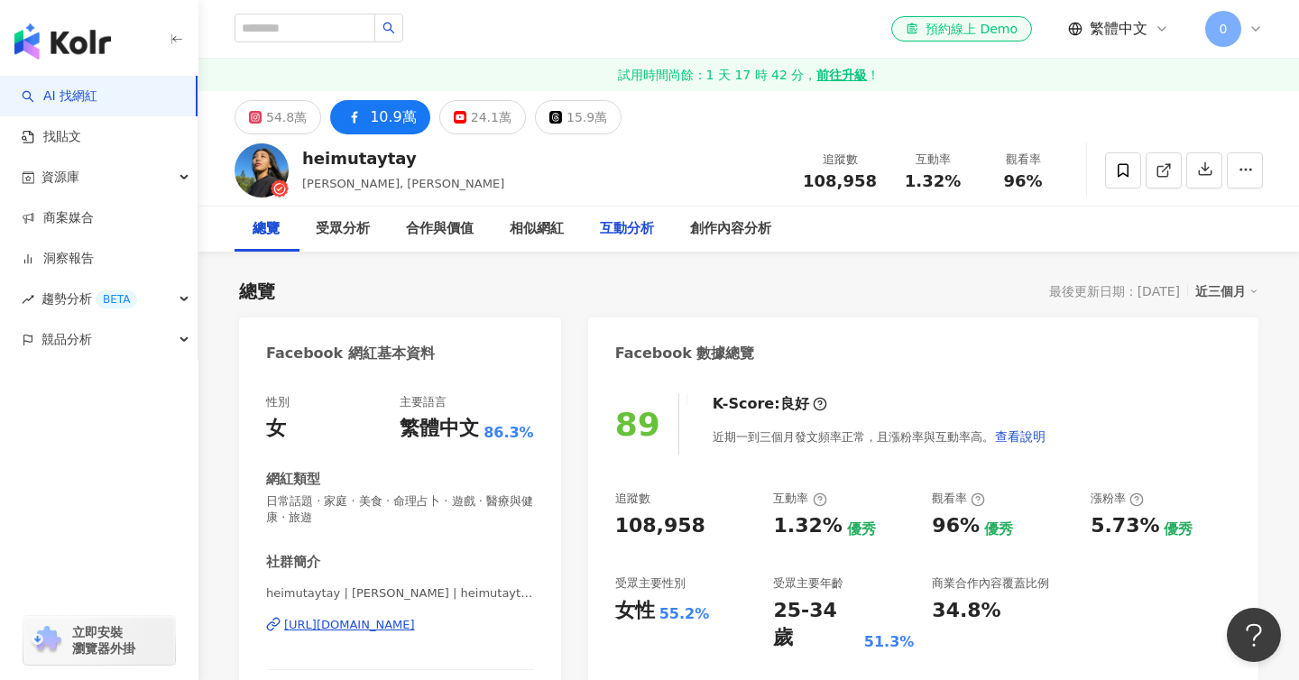
click at [644, 229] on div "互動分析" at bounding box center [627, 229] width 54 height 22
click at [291, 126] on div "54.8萬" at bounding box center [286, 117] width 41 height 25
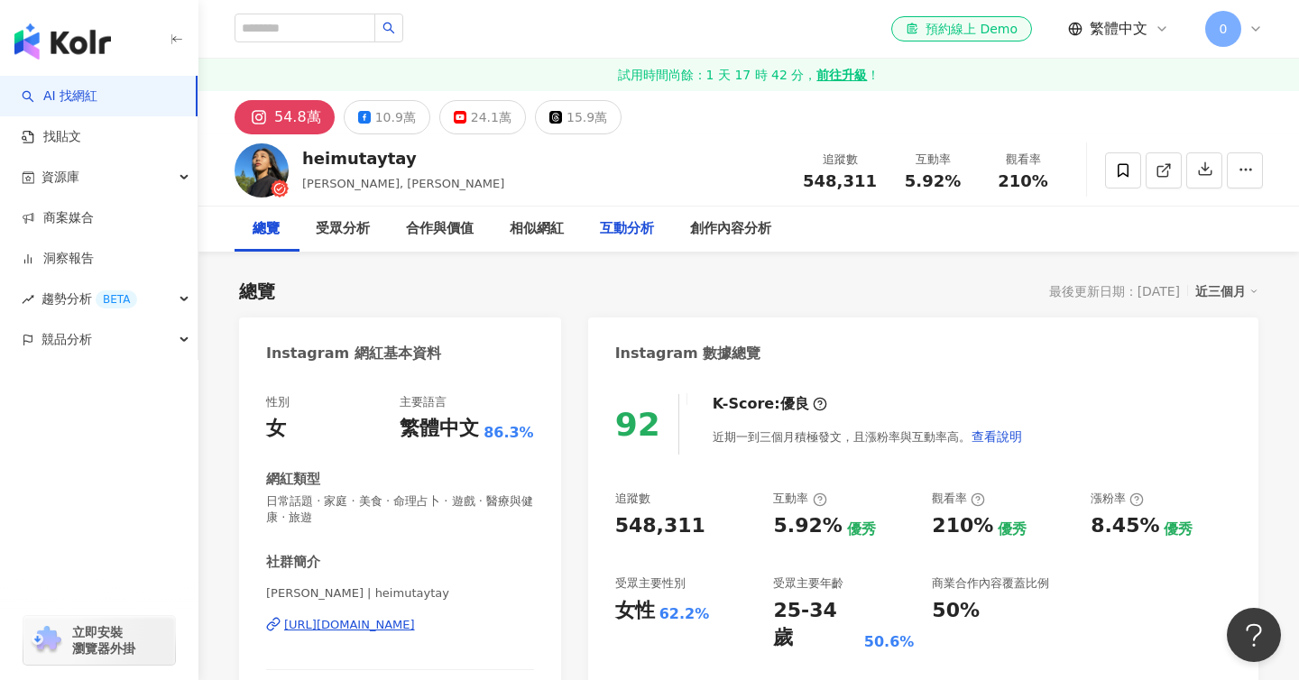
click at [640, 230] on div "互動分析" at bounding box center [627, 229] width 54 height 22
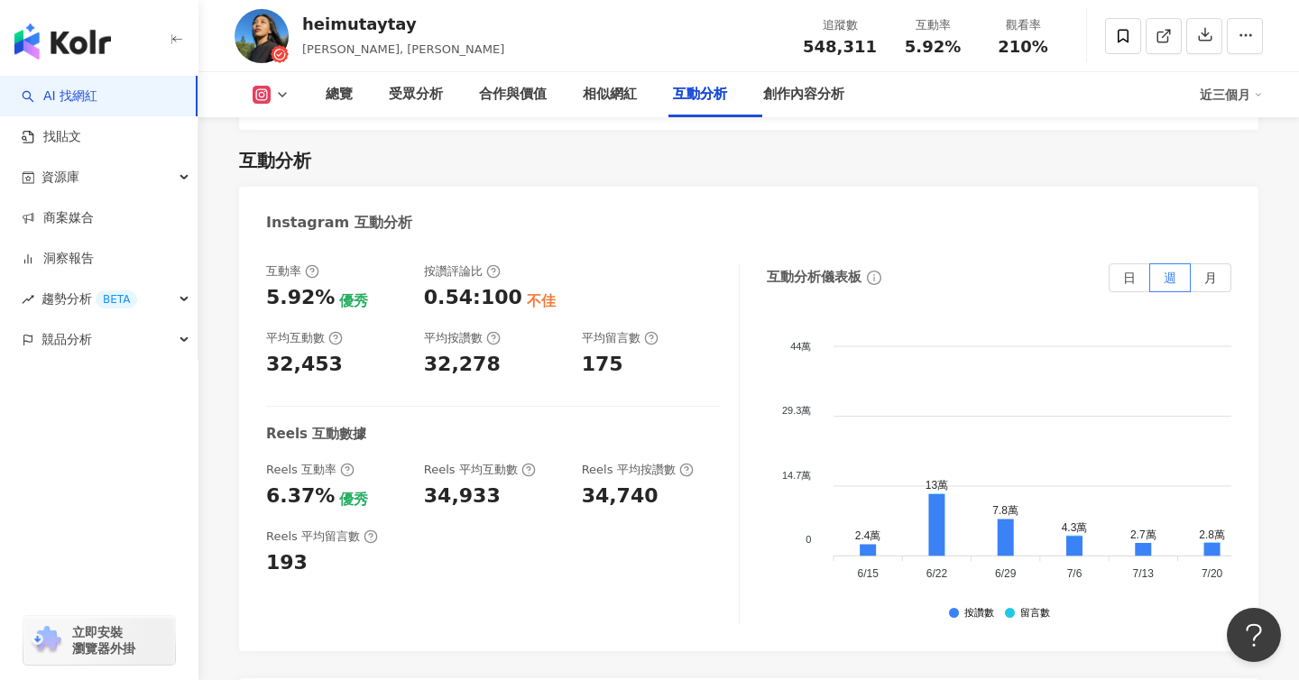
scroll to position [3717, 0]
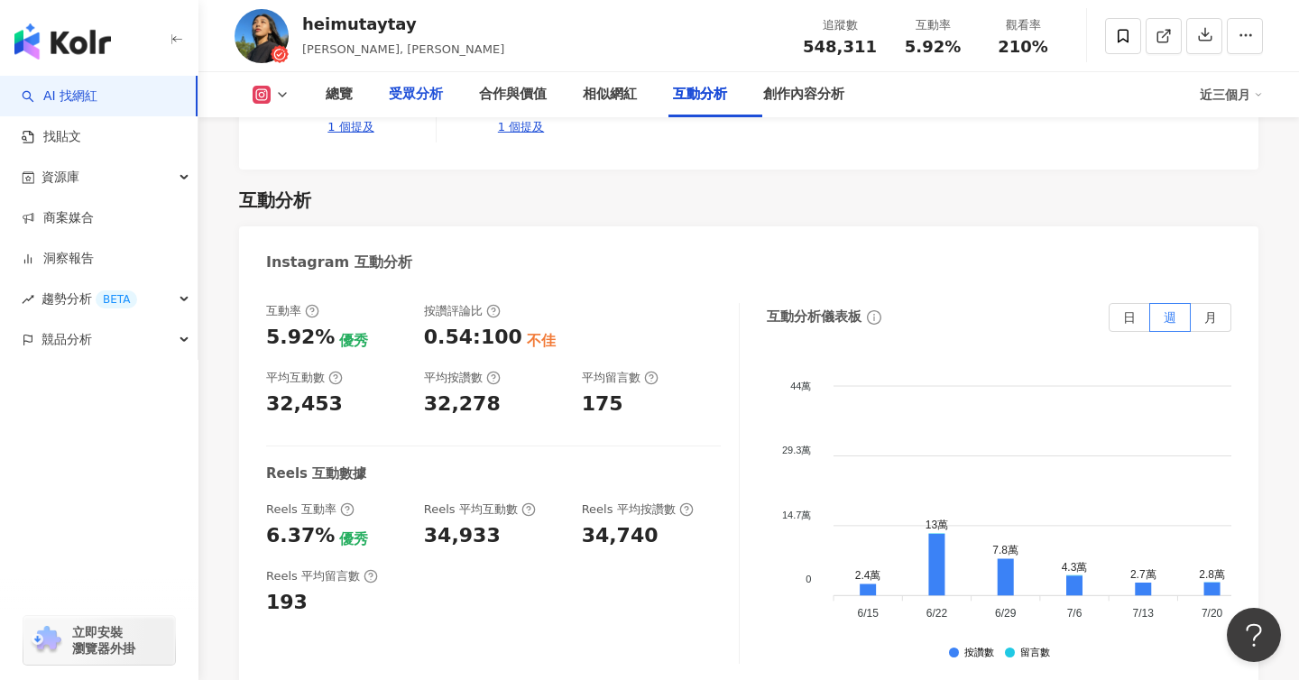
click at [419, 94] on div "受眾分析" at bounding box center [416, 95] width 54 height 22
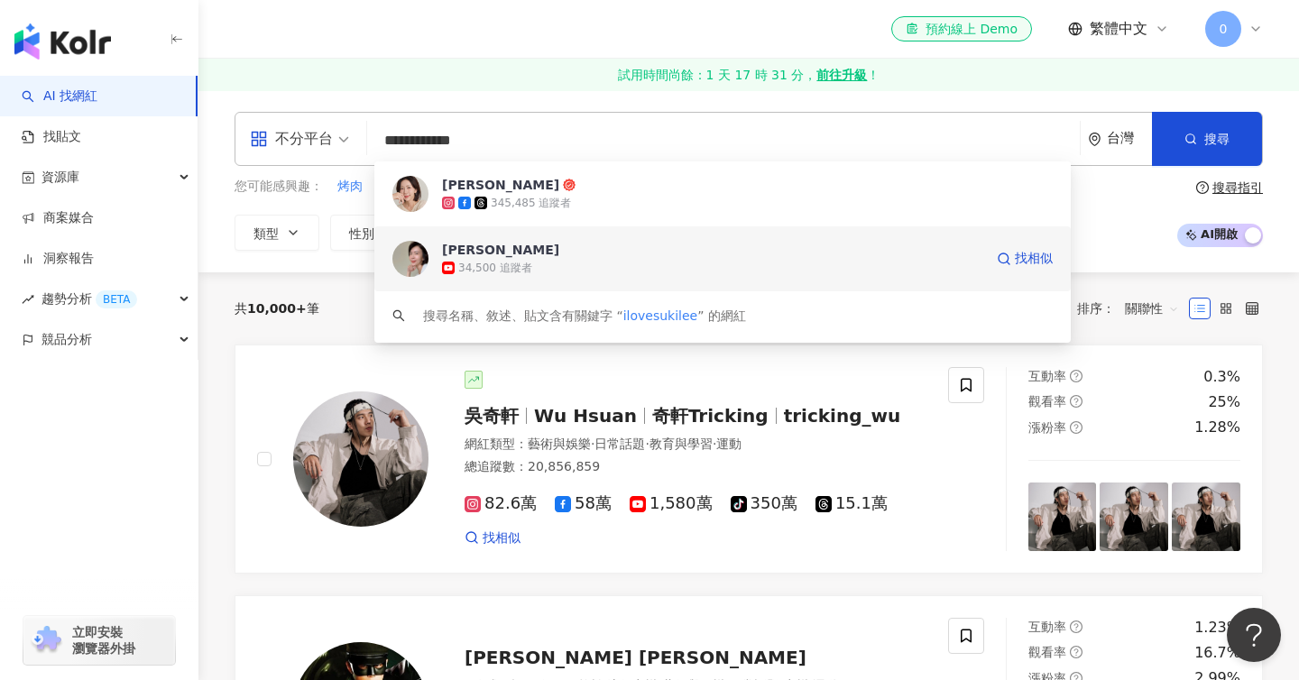
click at [562, 253] on span "[PERSON_NAME]" at bounding box center [712, 250] width 541 height 18
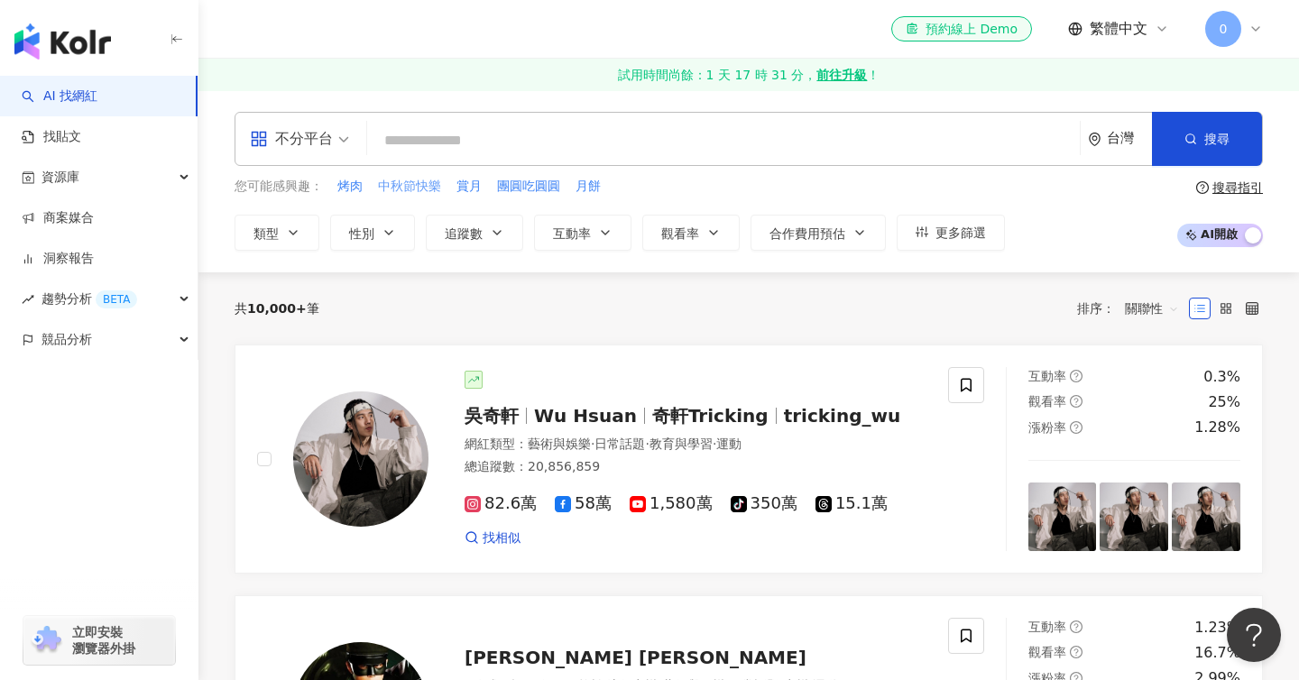
paste input "**********"
type input "**********"
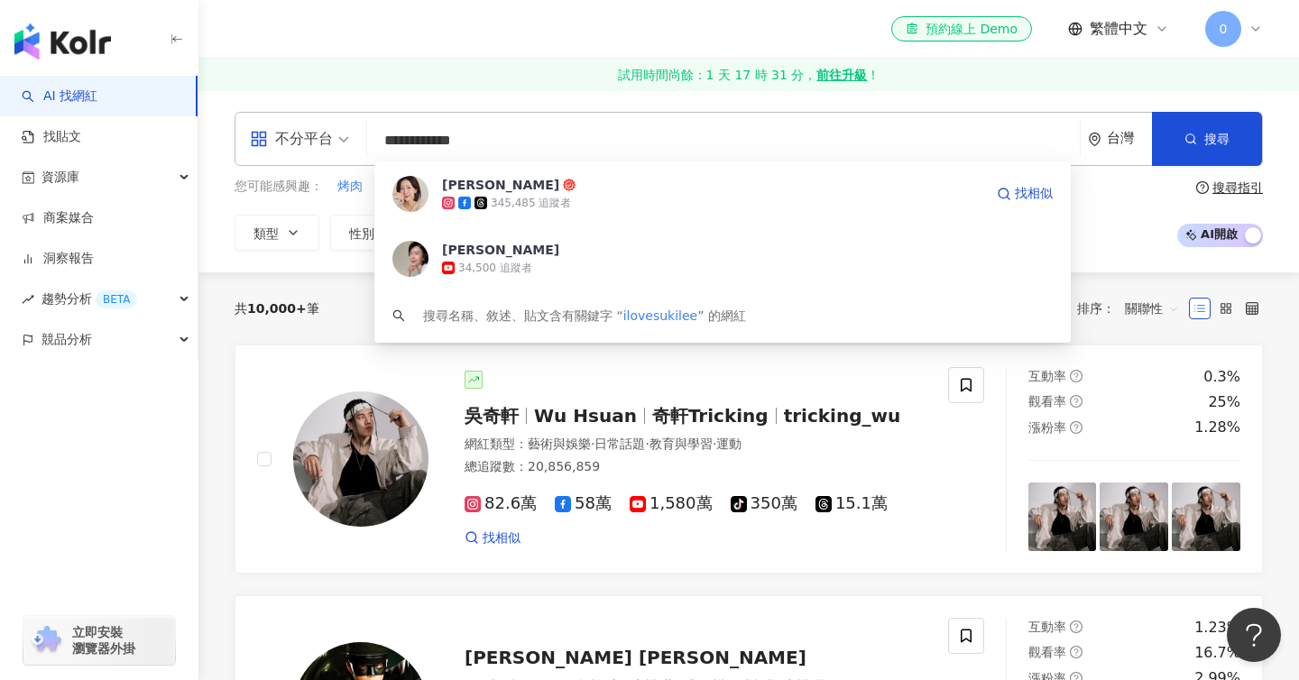
click at [476, 209] on span at bounding box center [483, 203] width 16 height 13
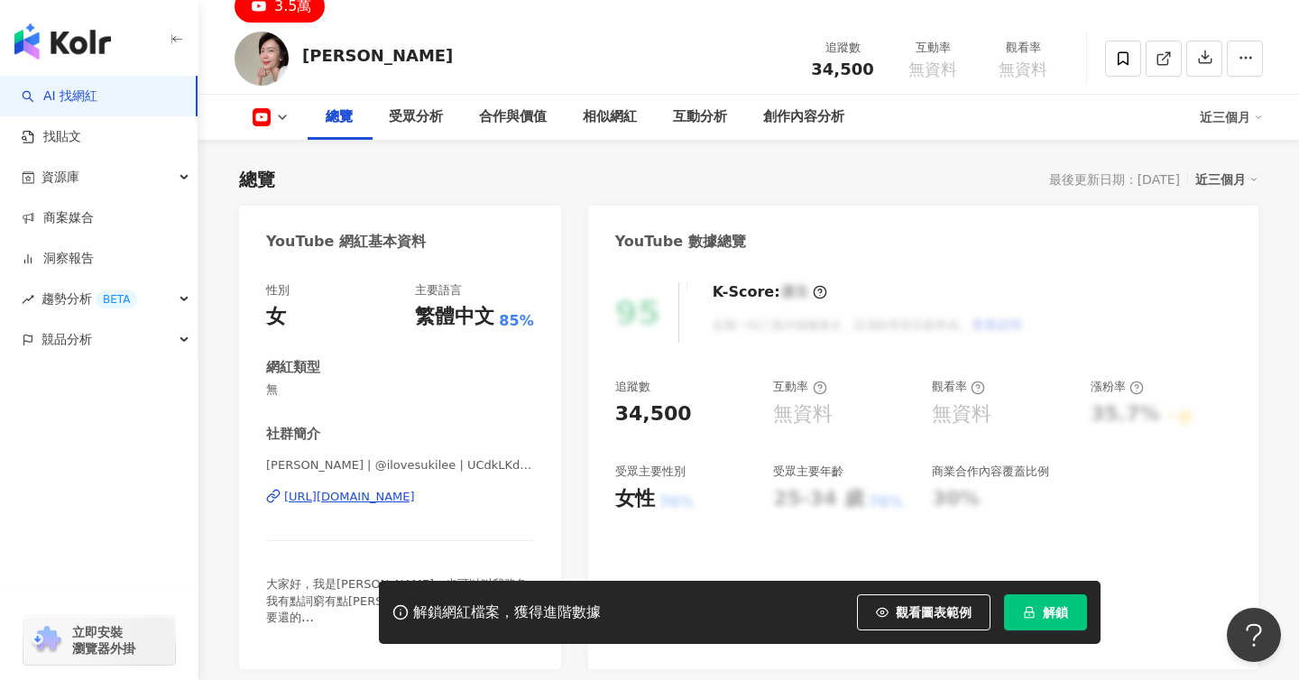
scroll to position [204, 0]
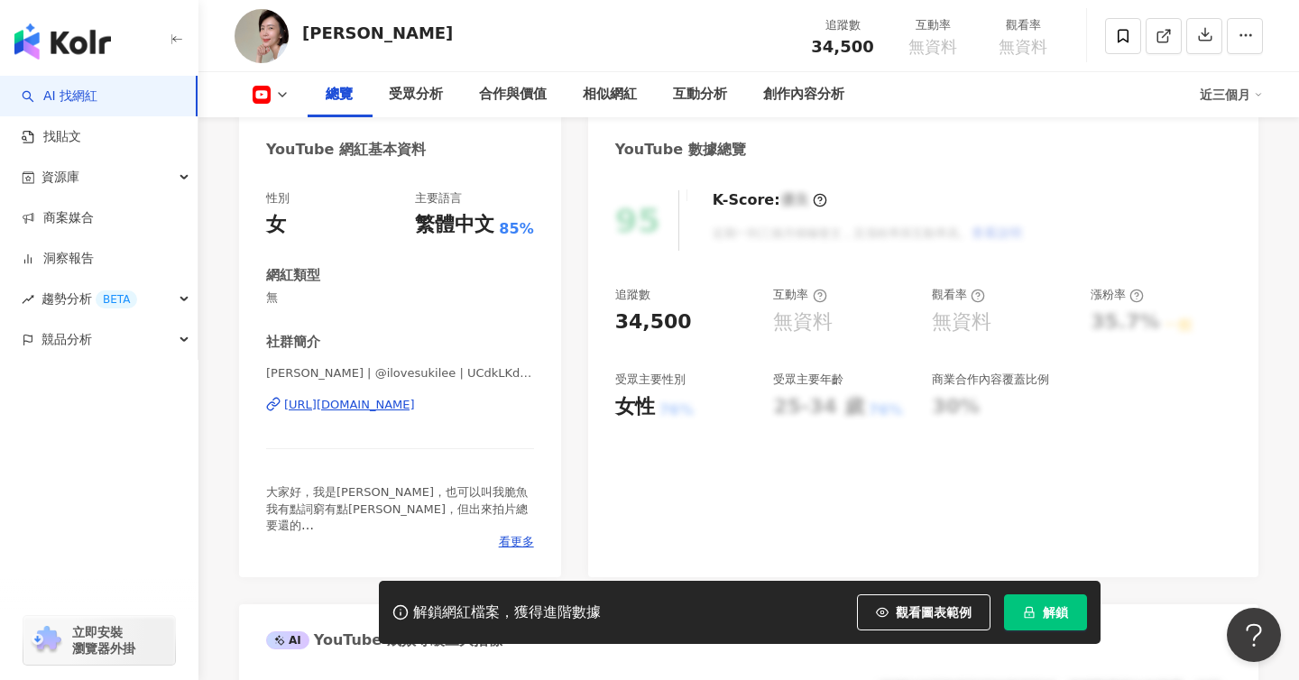
click at [1165, 163] on div "YouTube 數據總覽" at bounding box center [923, 143] width 670 height 59
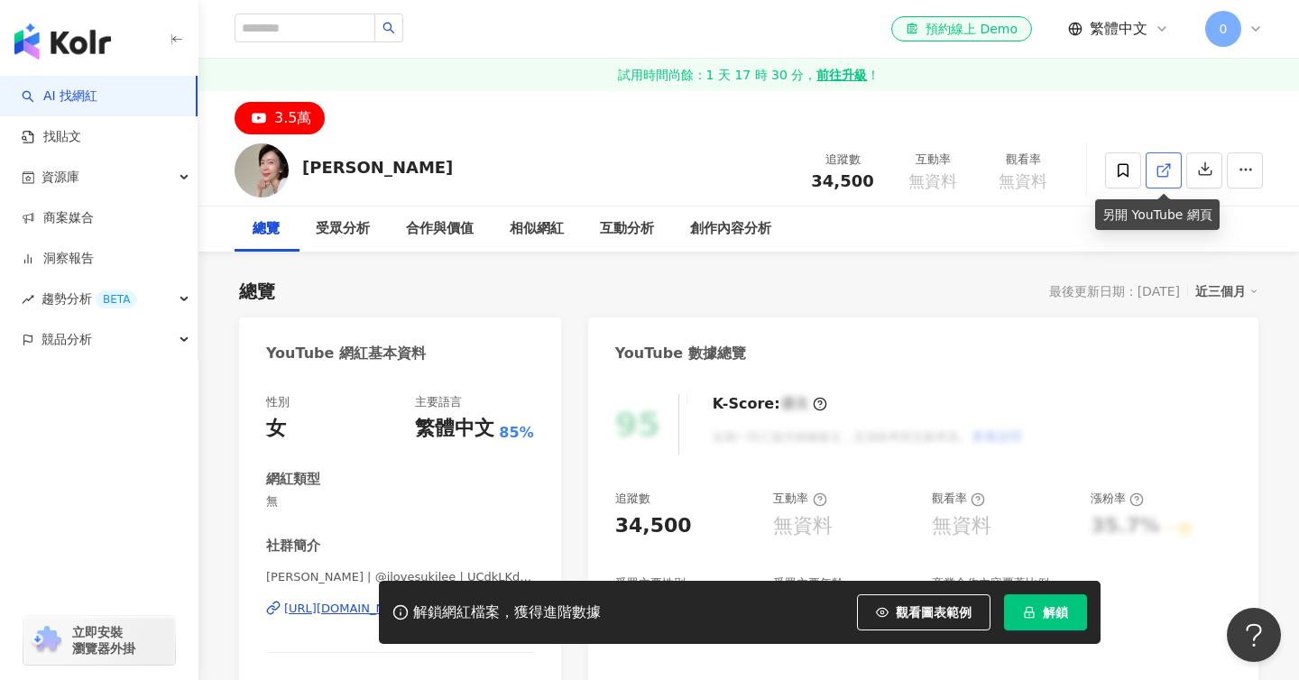
click at [1159, 172] on icon at bounding box center [1164, 170] width 16 height 16
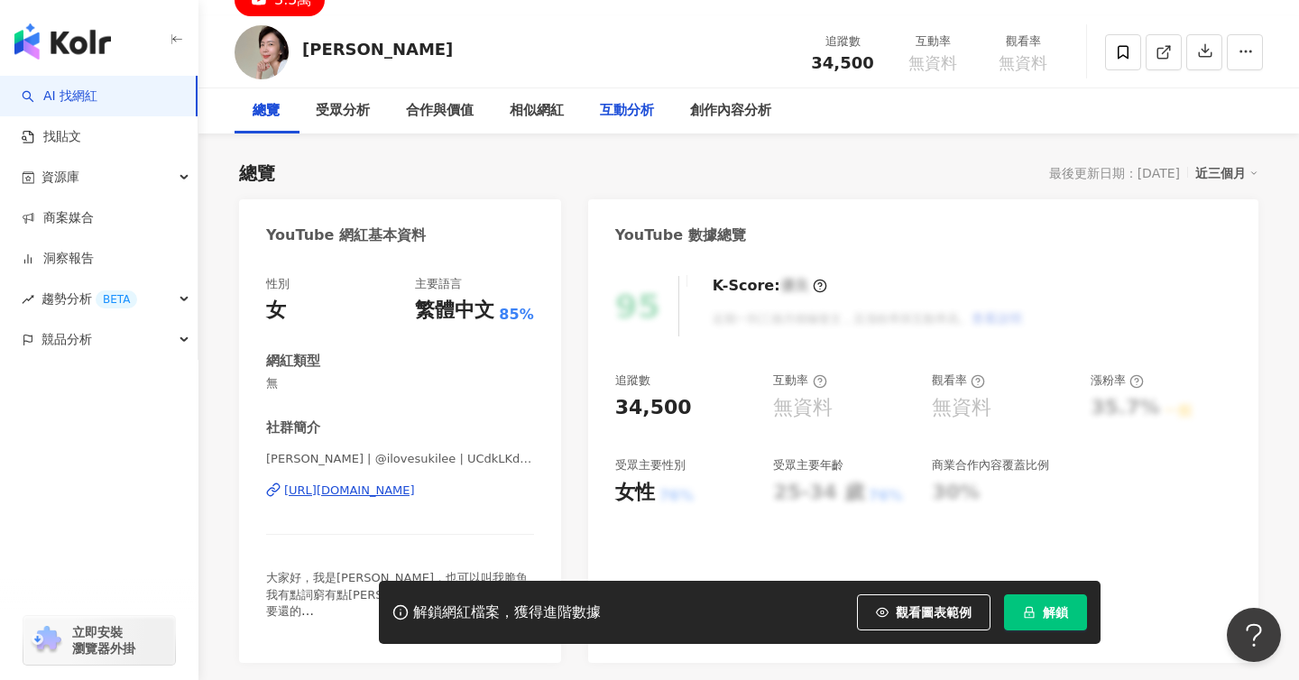
scroll to position [19, 0]
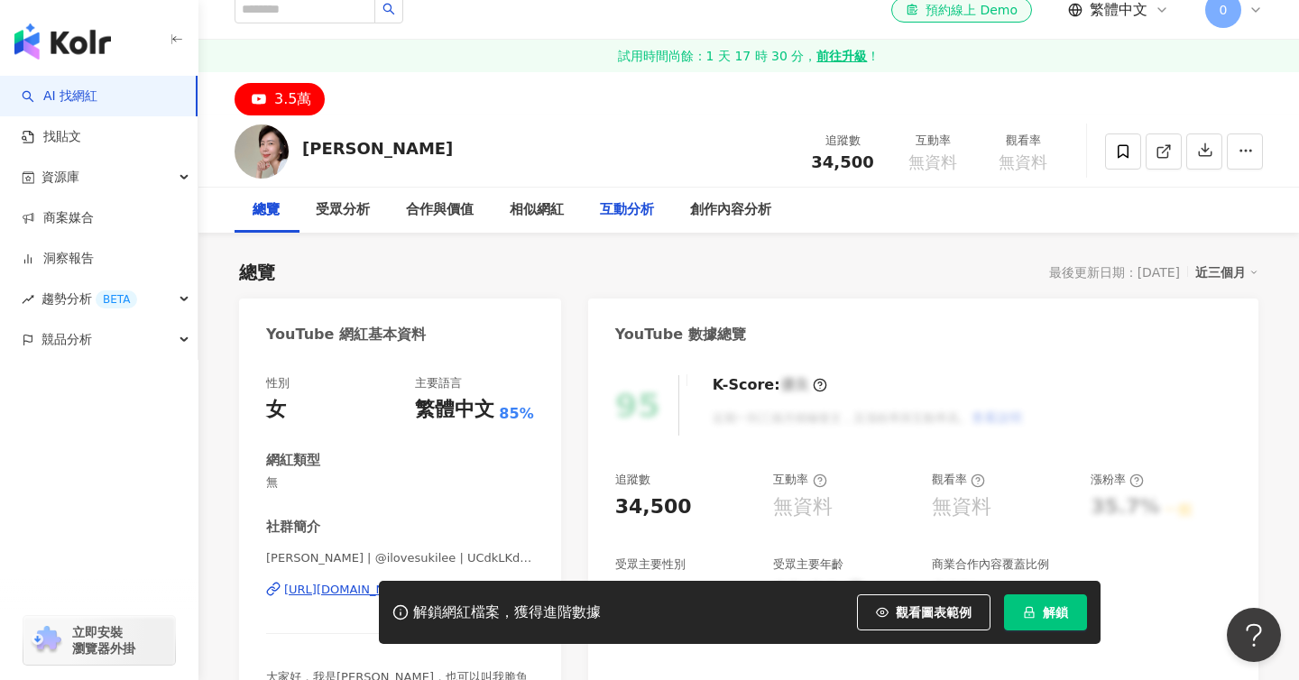
click at [631, 210] on div "互動分析" at bounding box center [627, 210] width 54 height 22
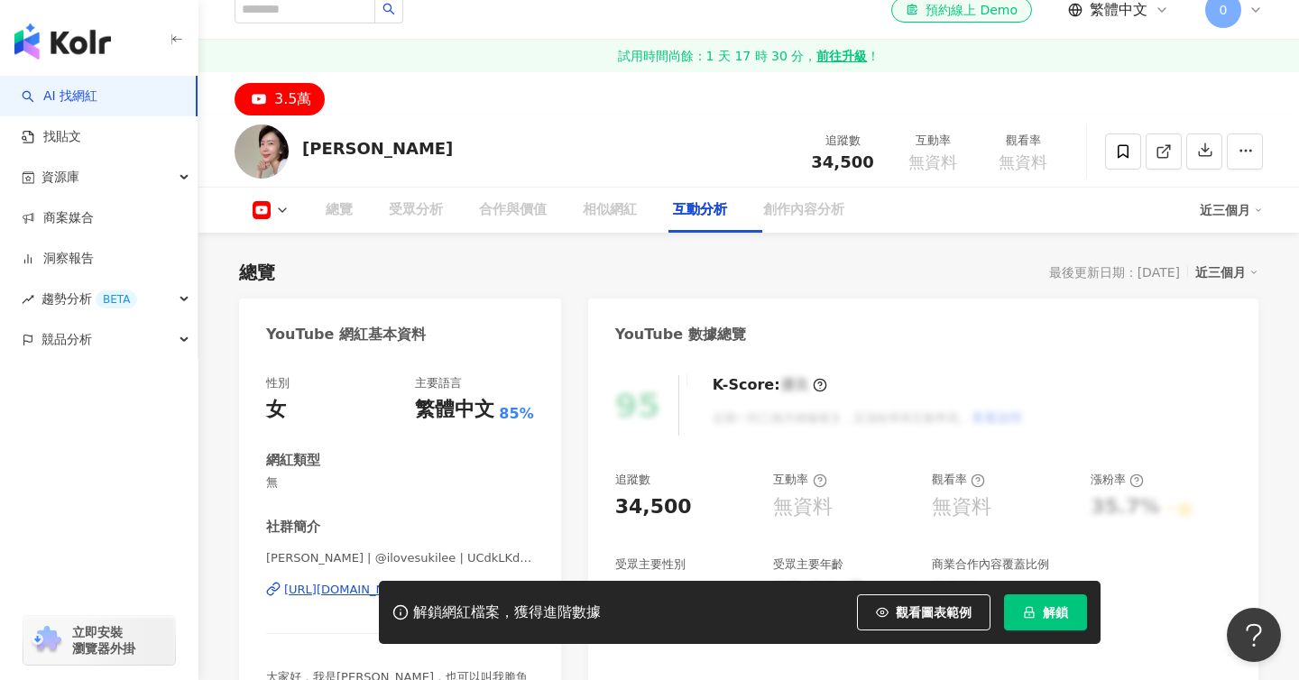
scroll to position [3004, 0]
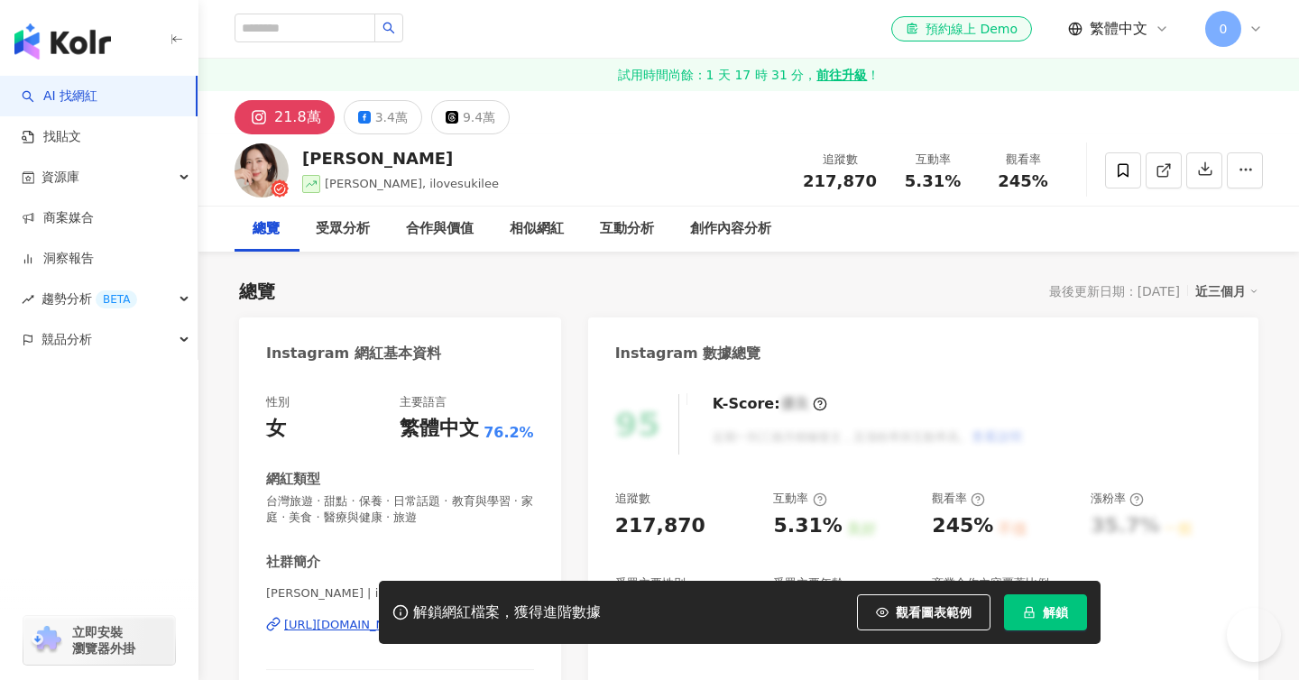
click at [1009, 607] on button "解鎖" at bounding box center [1045, 613] width 83 height 36
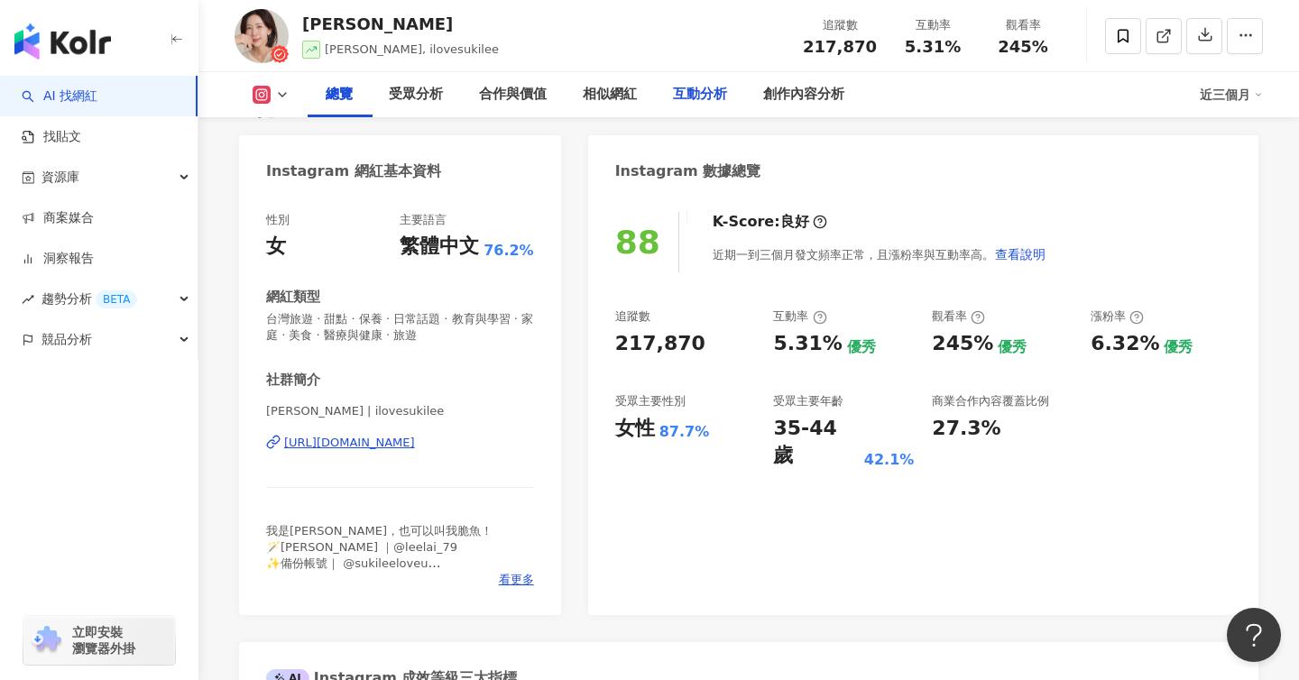
click at [703, 102] on div "互動分析" at bounding box center [700, 95] width 54 height 22
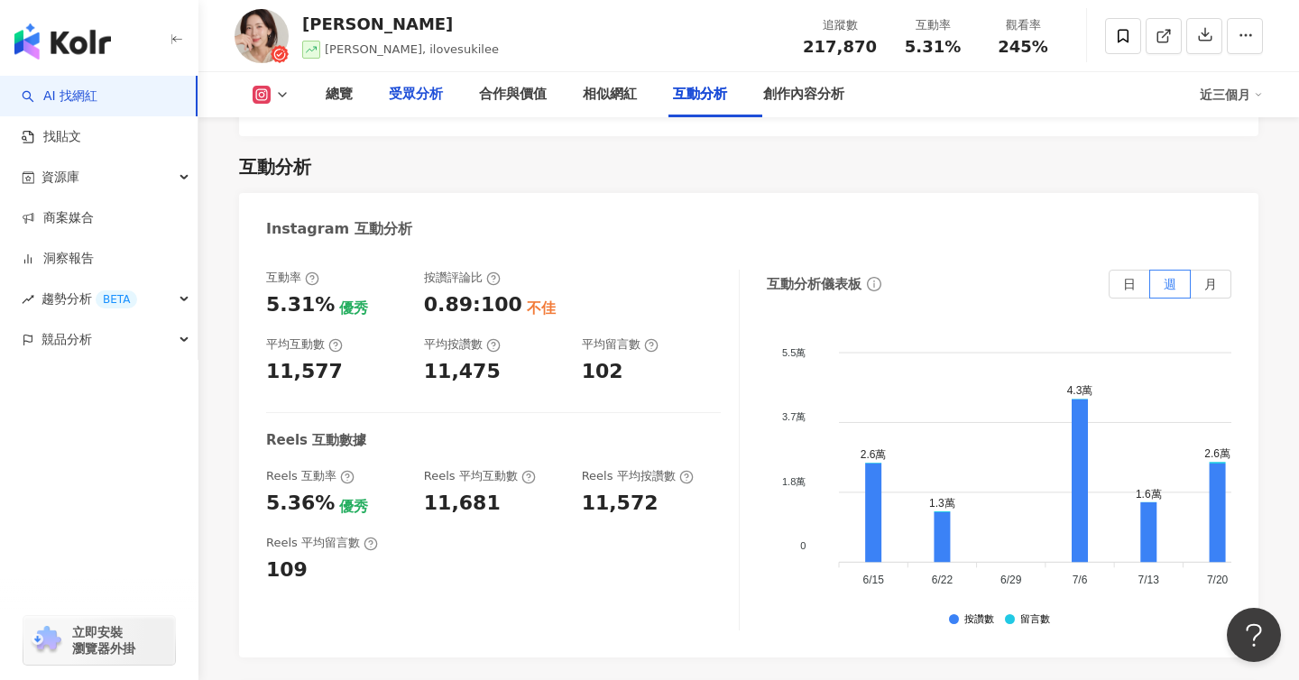
click at [429, 74] on div "受眾分析" at bounding box center [416, 94] width 90 height 45
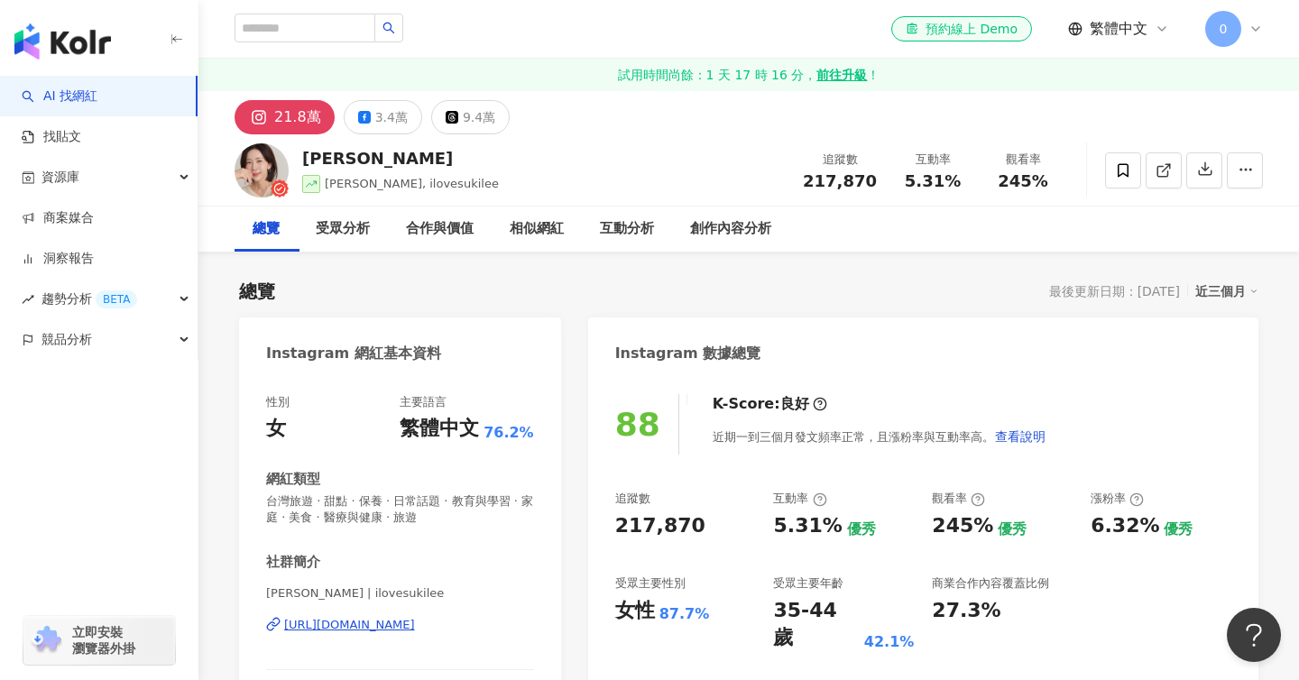
click at [390, 117] on div "3.4萬" at bounding box center [391, 117] width 32 height 25
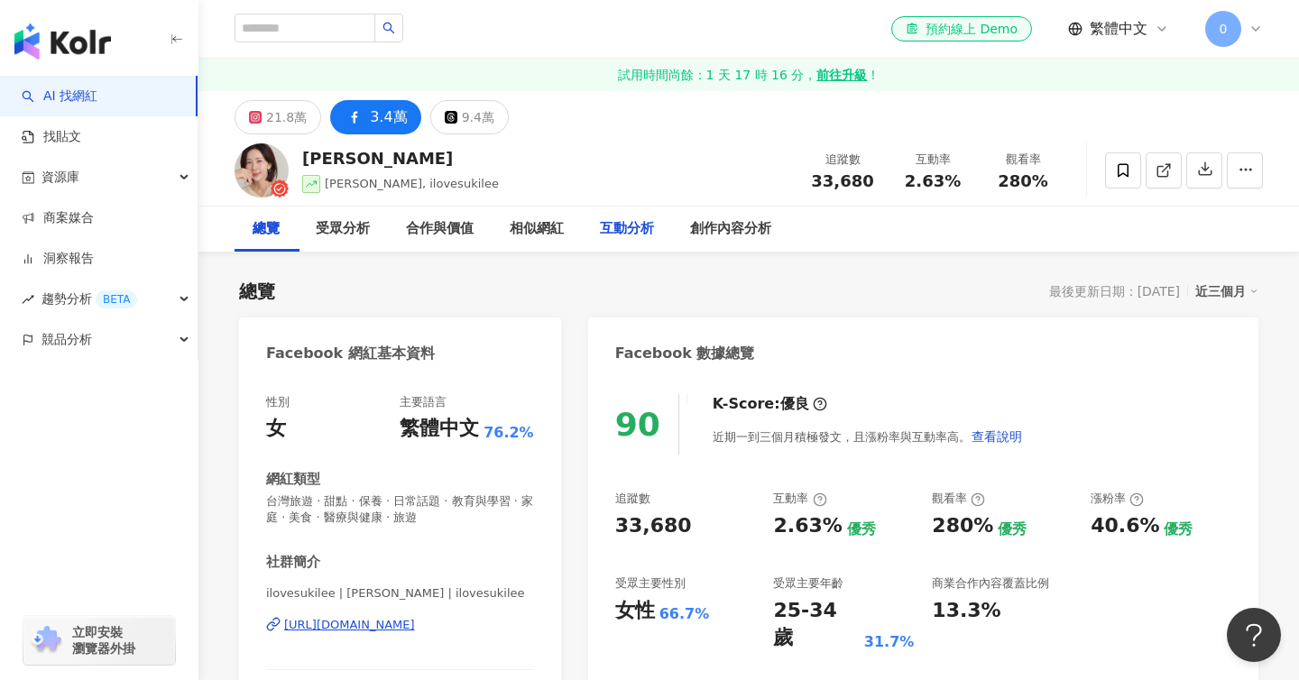
click at [634, 231] on div "互動分析" at bounding box center [627, 229] width 54 height 22
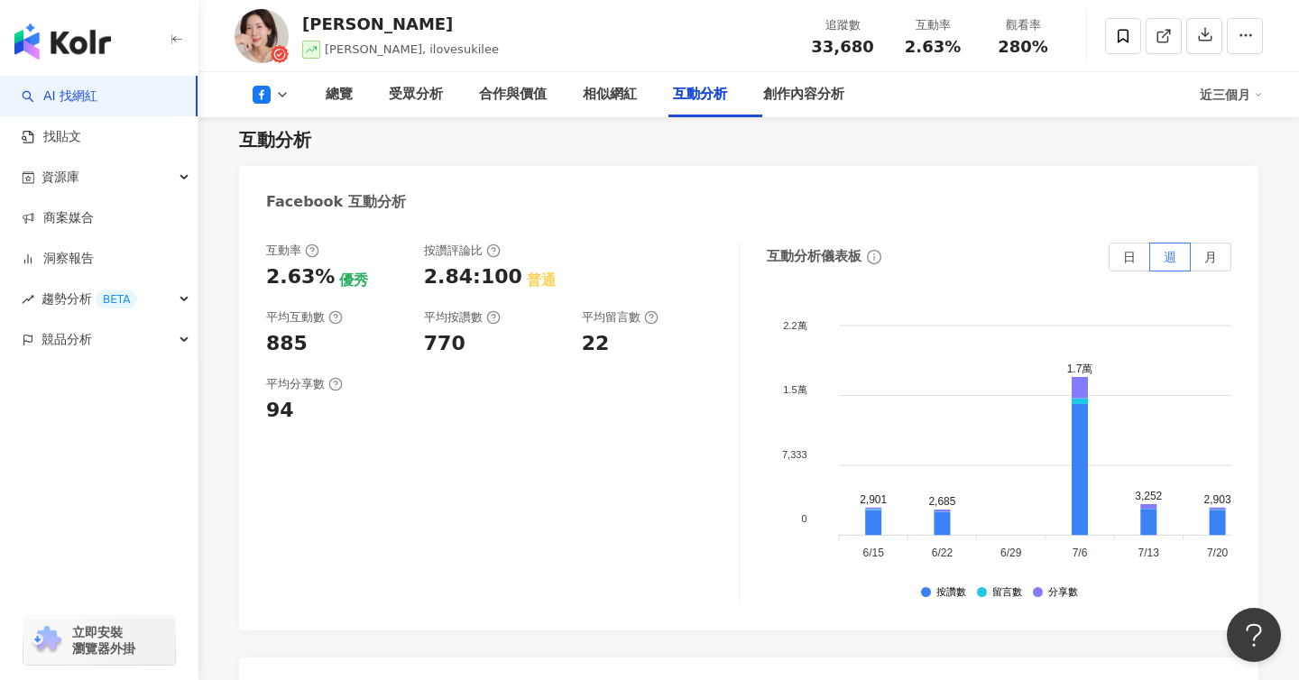
scroll to position [2994, 0]
